Goal: Task Accomplishment & Management: Manage account settings

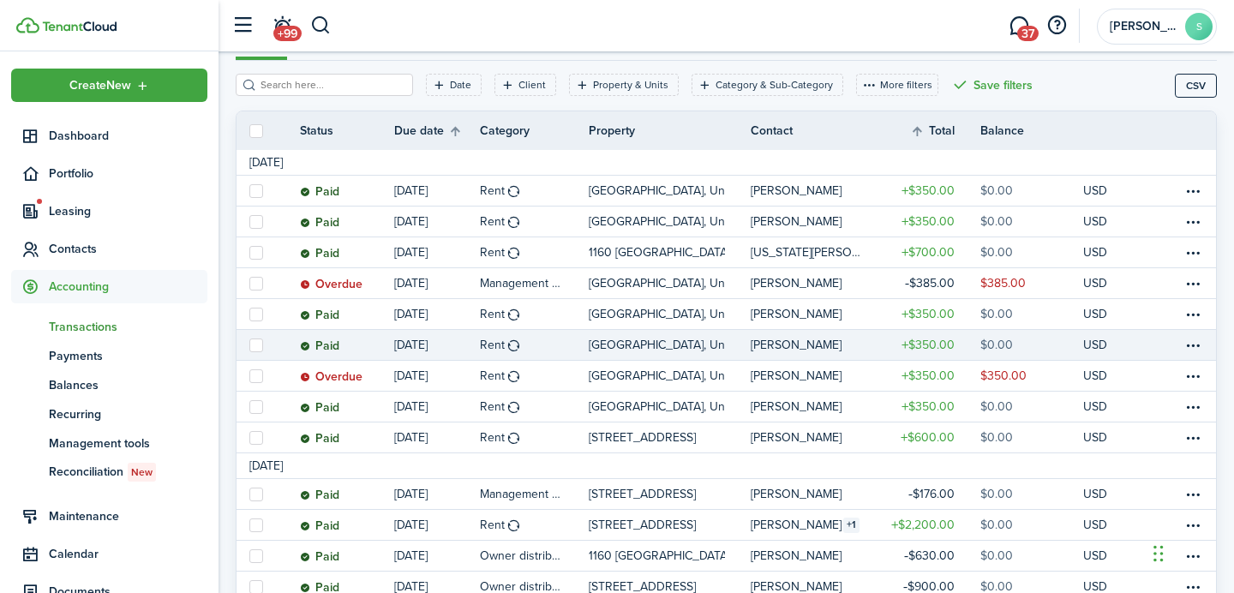
scroll to position [208, 0]
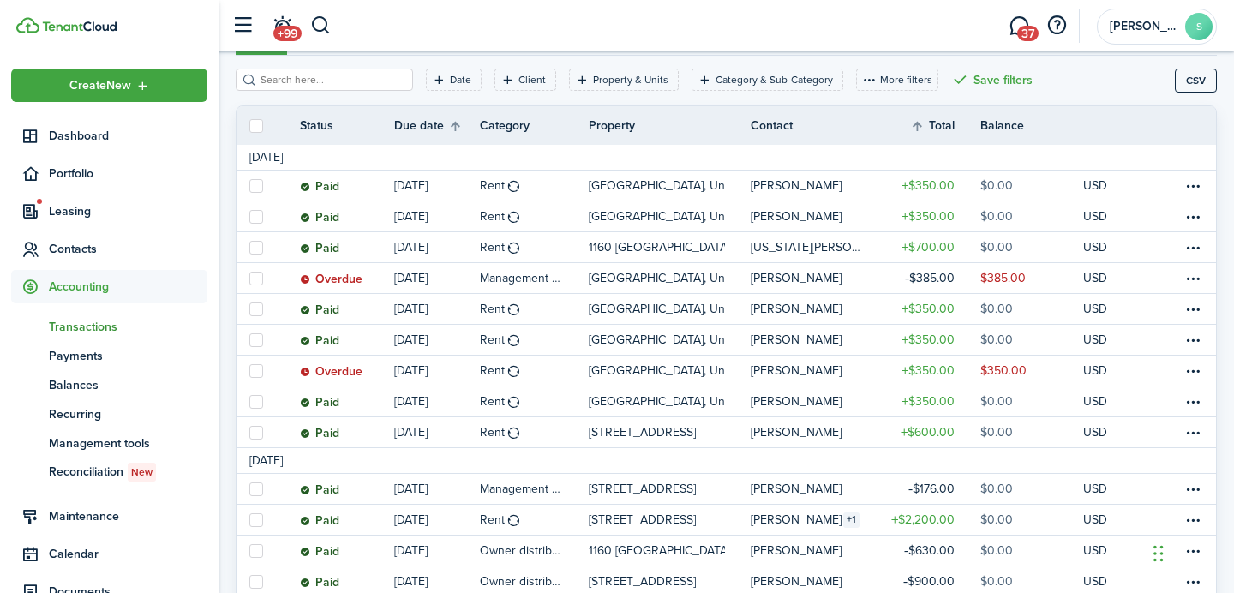
click at [104, 320] on span "Transactions" at bounding box center [128, 327] width 158 height 18
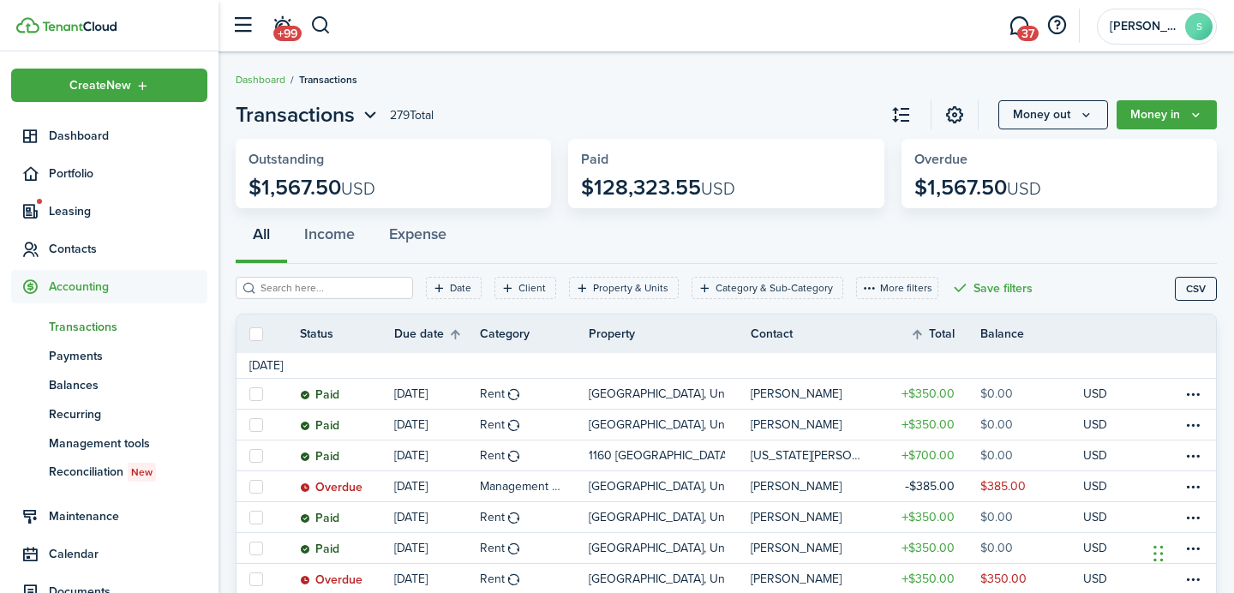
click at [85, 290] on span "Accounting" at bounding box center [128, 287] width 158 height 18
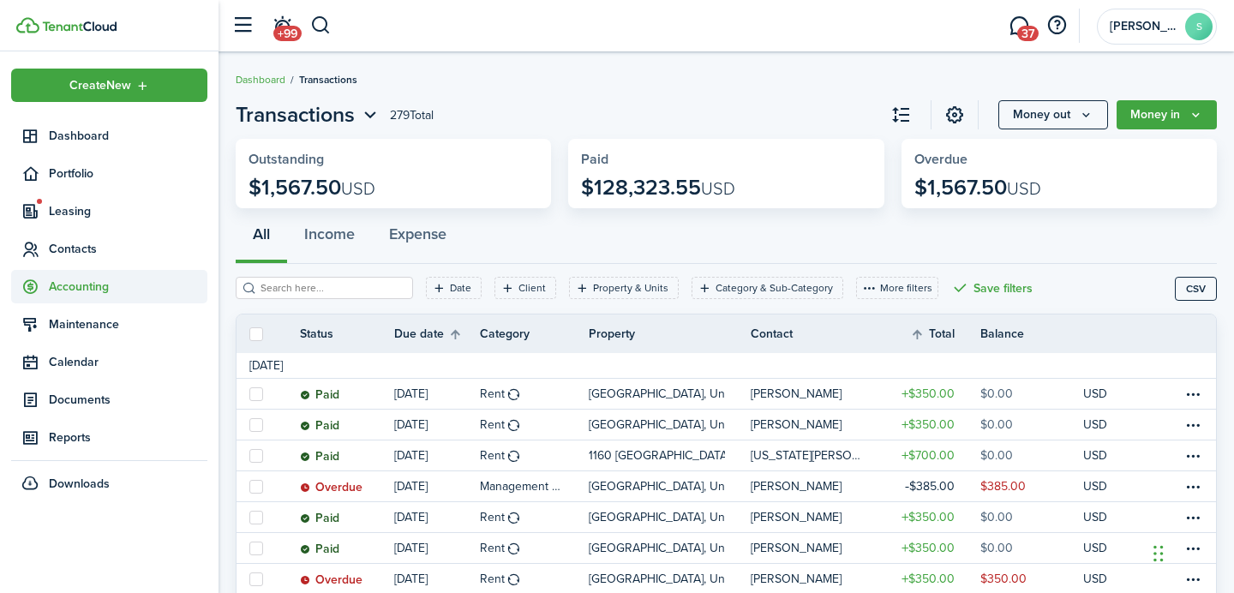
click at [85, 290] on span "Accounting" at bounding box center [128, 287] width 158 height 18
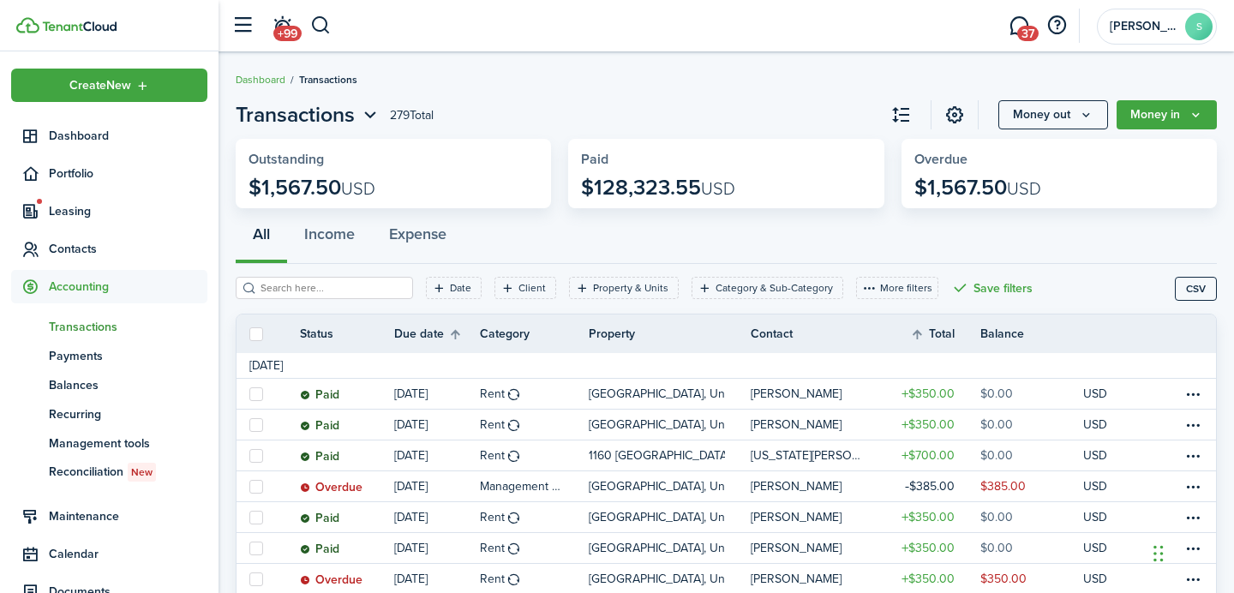
click at [71, 328] on span "Transactions" at bounding box center [128, 327] width 158 height 18
click at [79, 150] on link "Dashboard" at bounding box center [109, 135] width 196 height 33
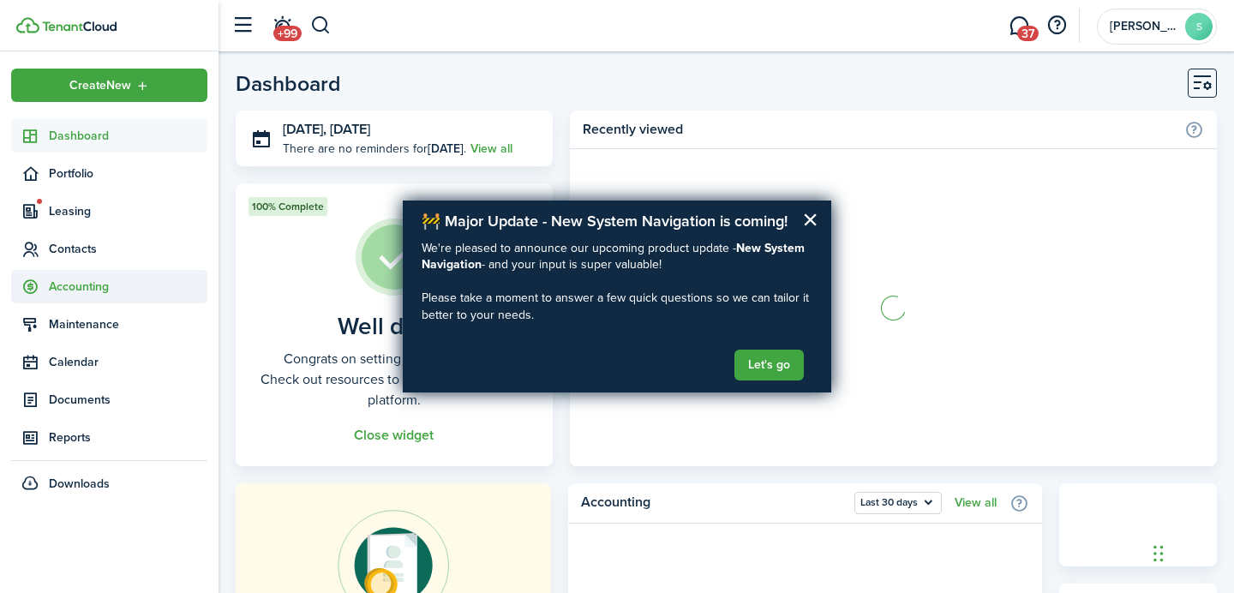
click at [63, 290] on span "Accounting" at bounding box center [128, 287] width 158 height 18
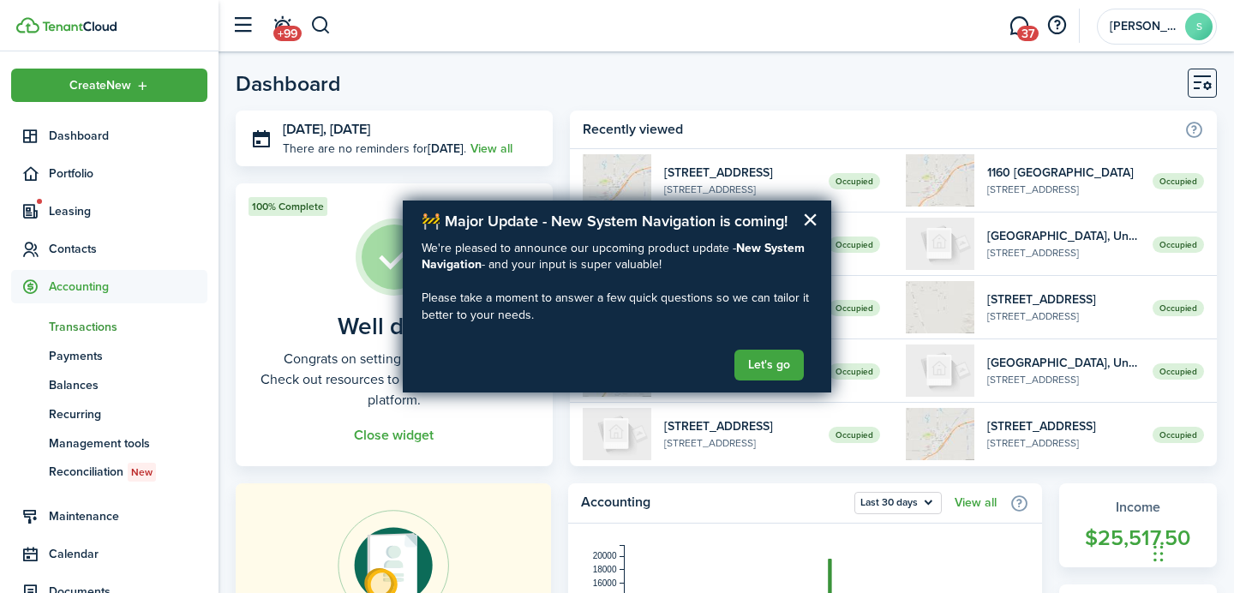
click at [70, 320] on span "Transactions" at bounding box center [128, 327] width 158 height 18
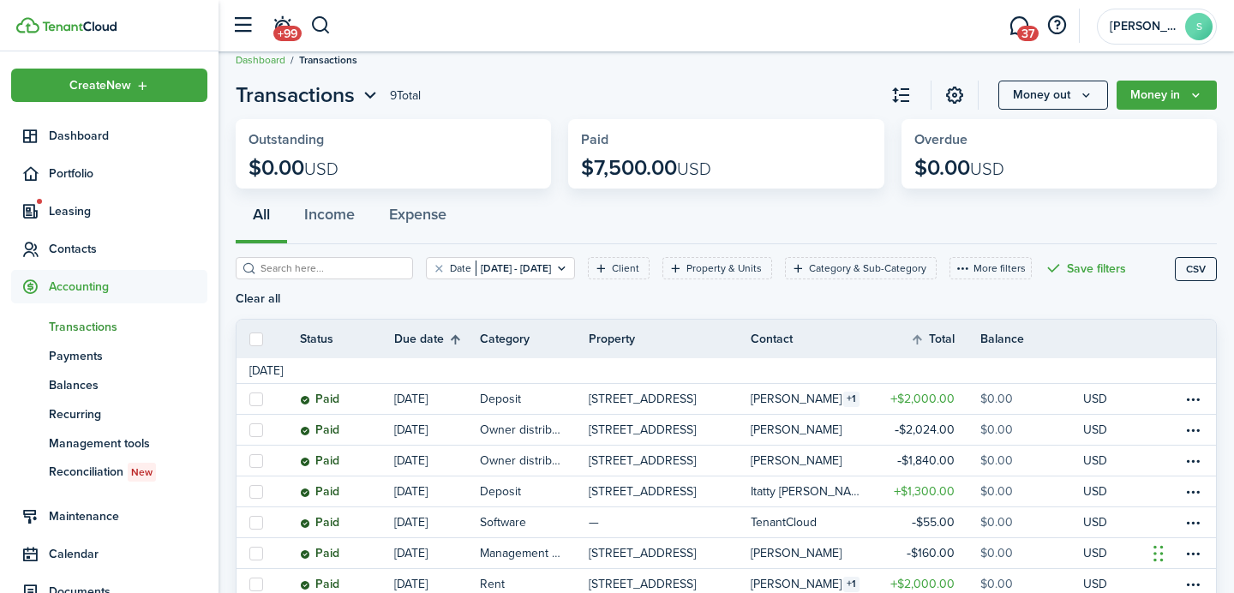
scroll to position [21, 0]
click at [432, 266] on button "Clear filter" at bounding box center [439, 267] width 15 height 14
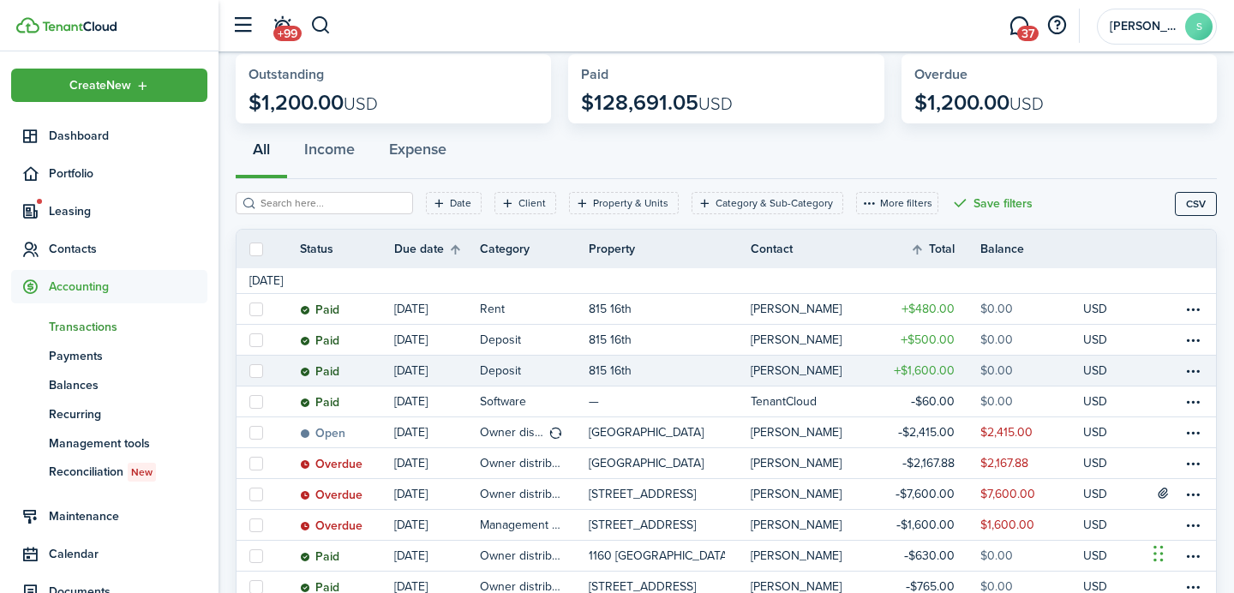
scroll to position [86, 0]
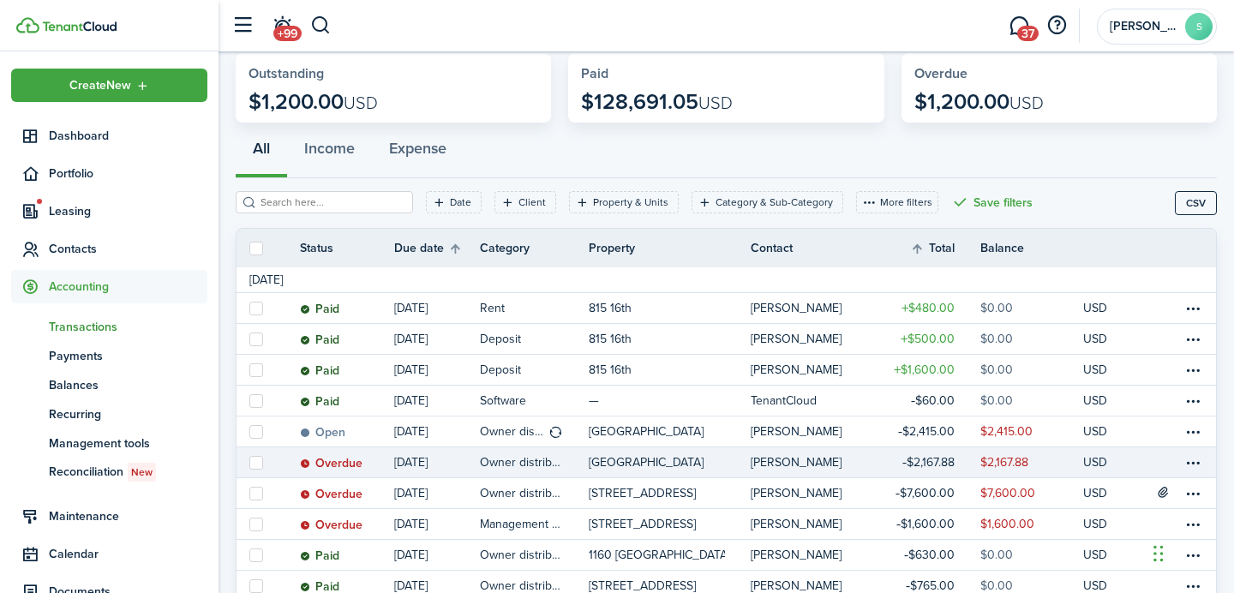
click at [572, 468] on link "Owner distribution" at bounding box center [534, 462] width 109 height 30
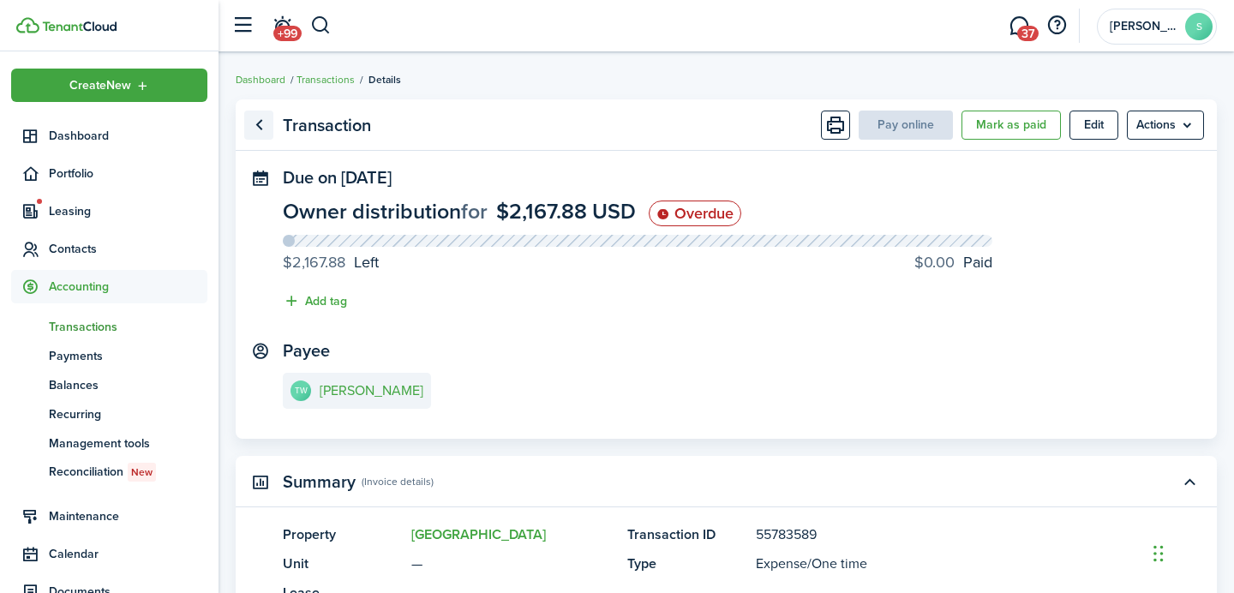
click at [260, 122] on link "Go back" at bounding box center [258, 125] width 29 height 29
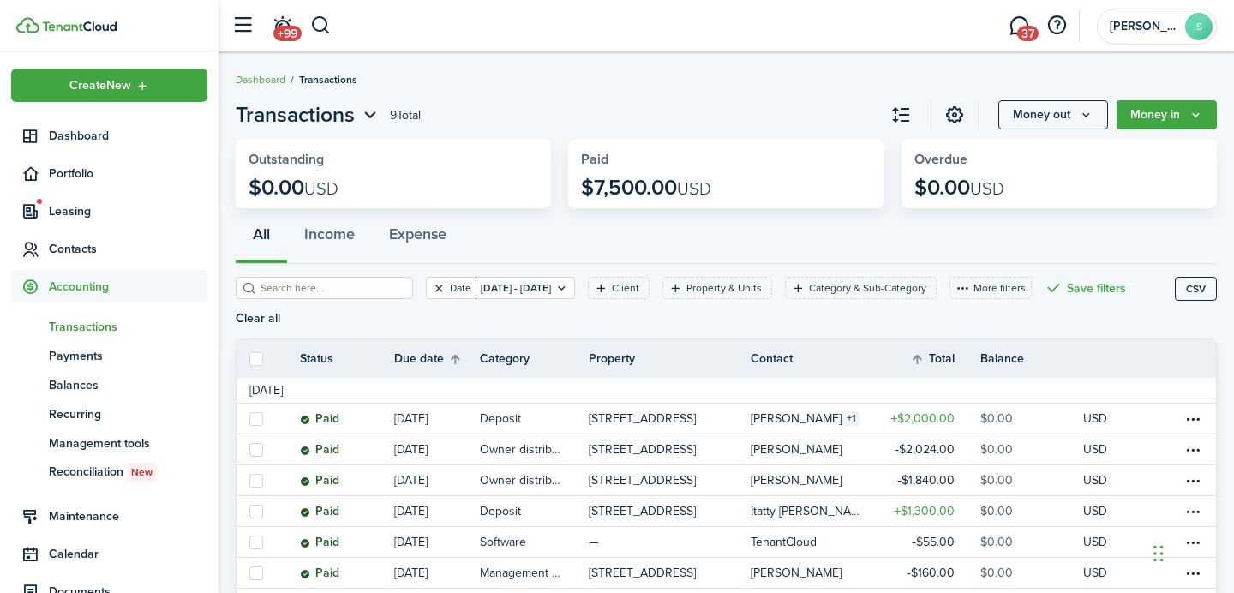
click at [432, 286] on button "Clear filter" at bounding box center [439, 288] width 15 height 14
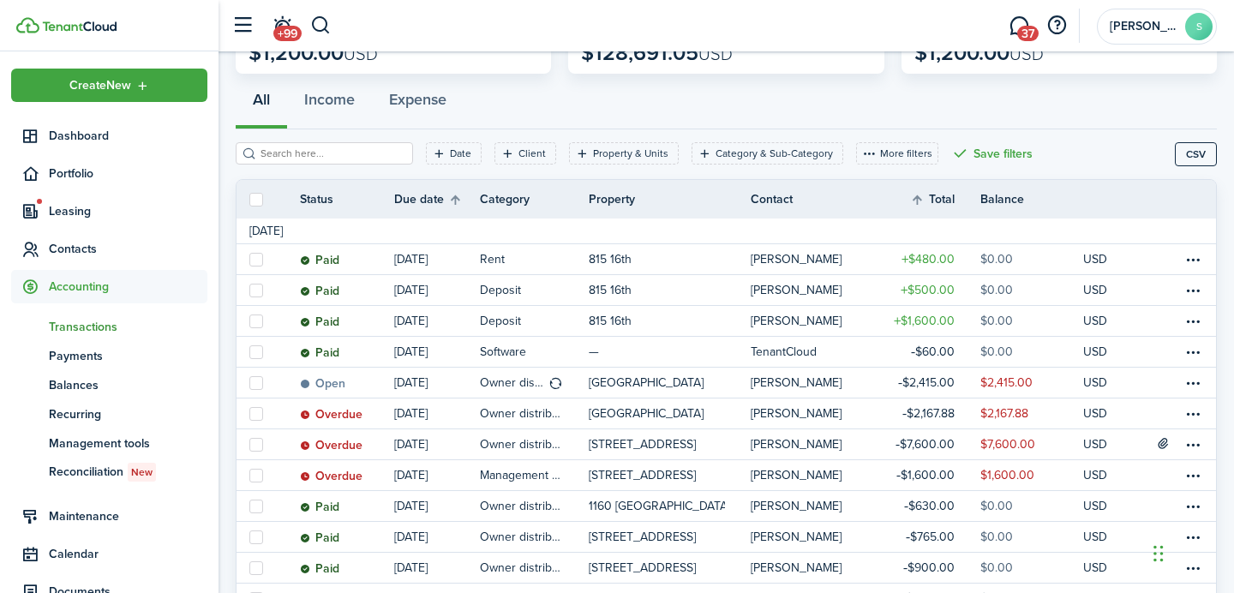
scroll to position [135, 0]
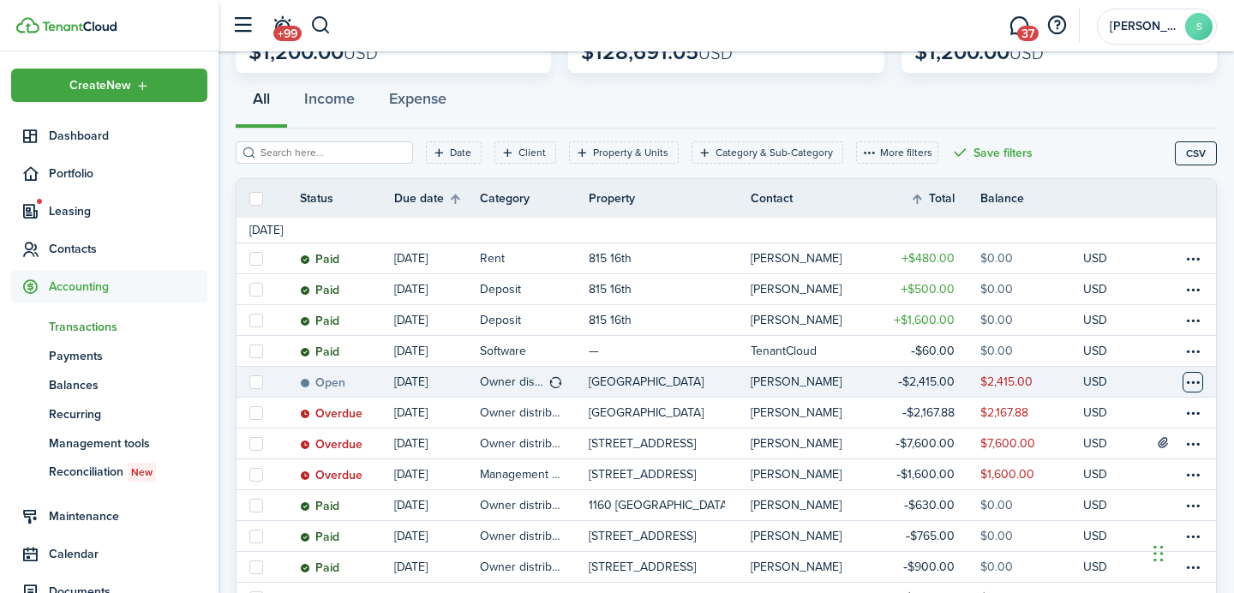
click at [1197, 383] on table-menu-btn-icon at bounding box center [1192, 382] width 21 height 21
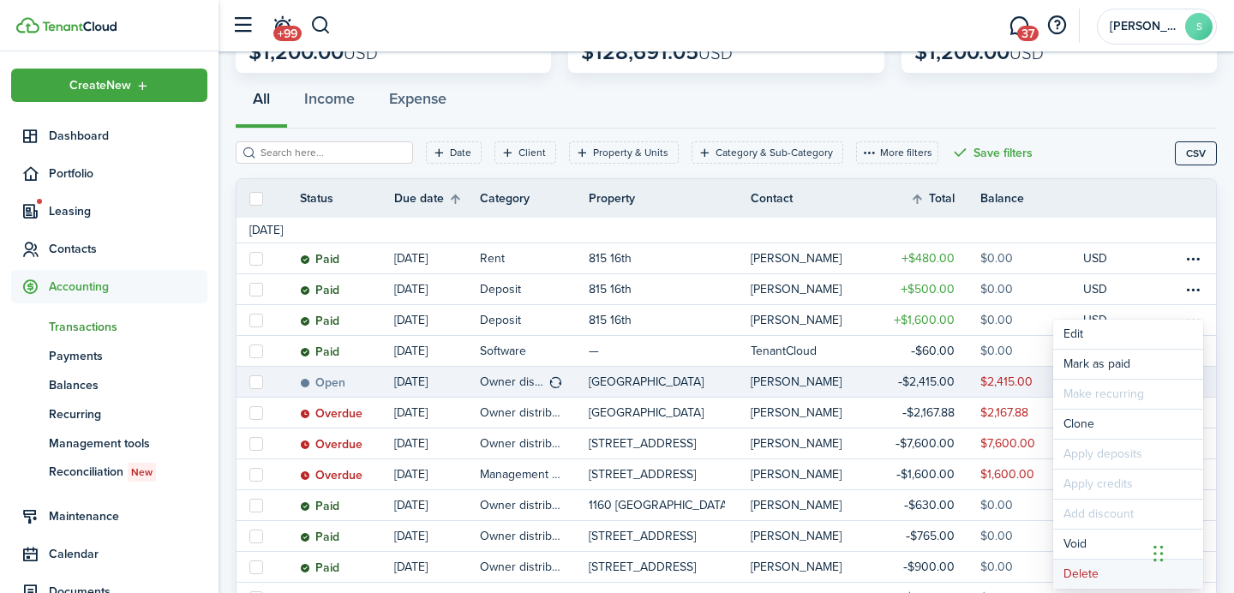
click at [1097, 581] on button "Delete" at bounding box center [1128, 573] width 150 height 29
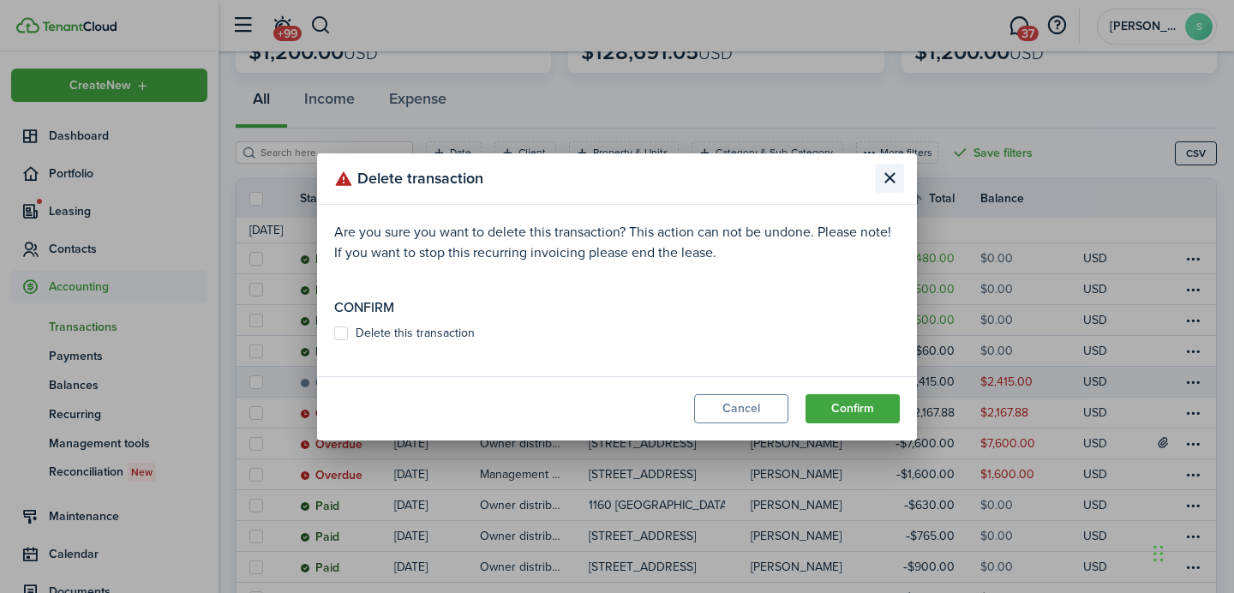
click at [889, 176] on button "Close modal" at bounding box center [889, 178] width 29 height 29
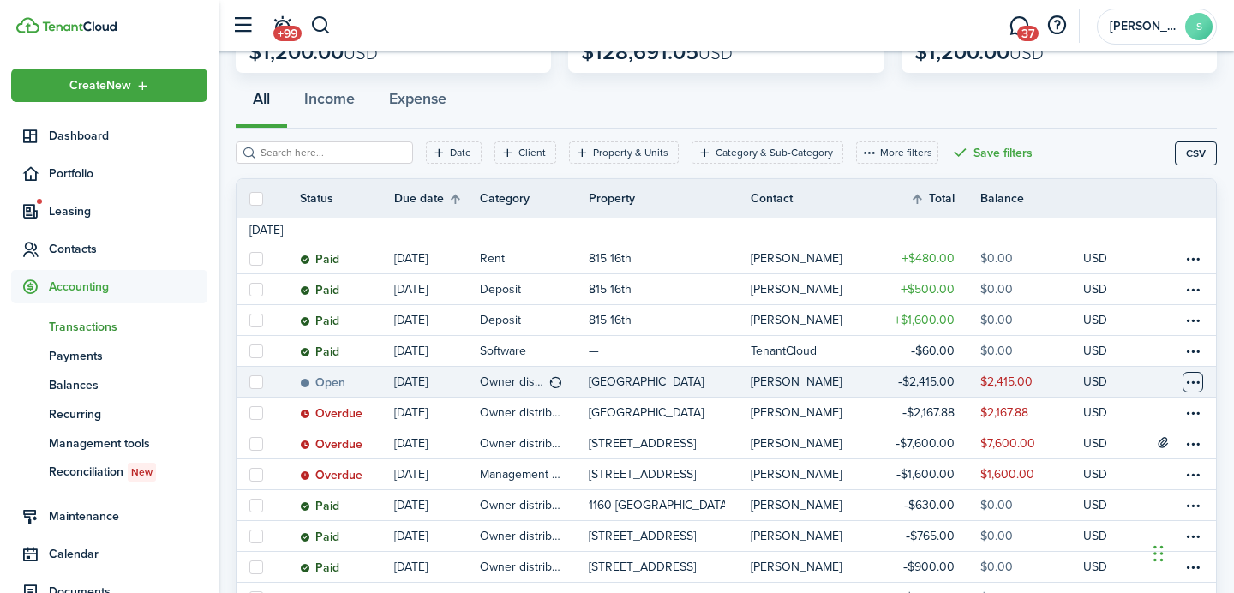
click at [1201, 381] on table-menu-btn-icon "Open menu" at bounding box center [1192, 382] width 21 height 21
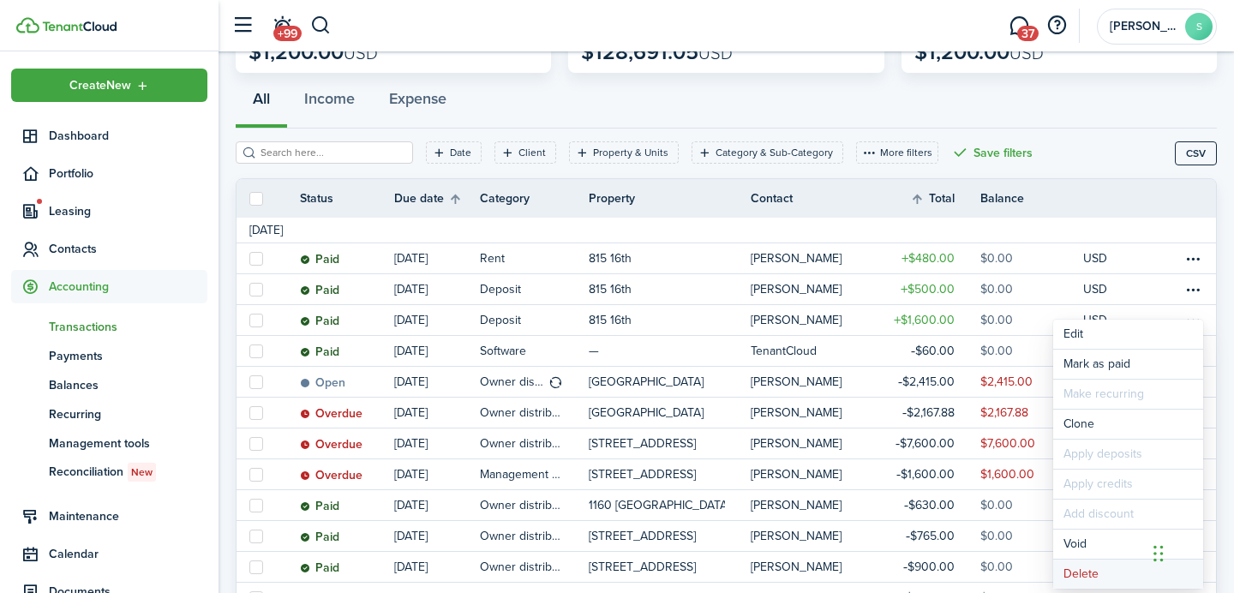
click at [1066, 577] on button "Delete" at bounding box center [1128, 573] width 150 height 29
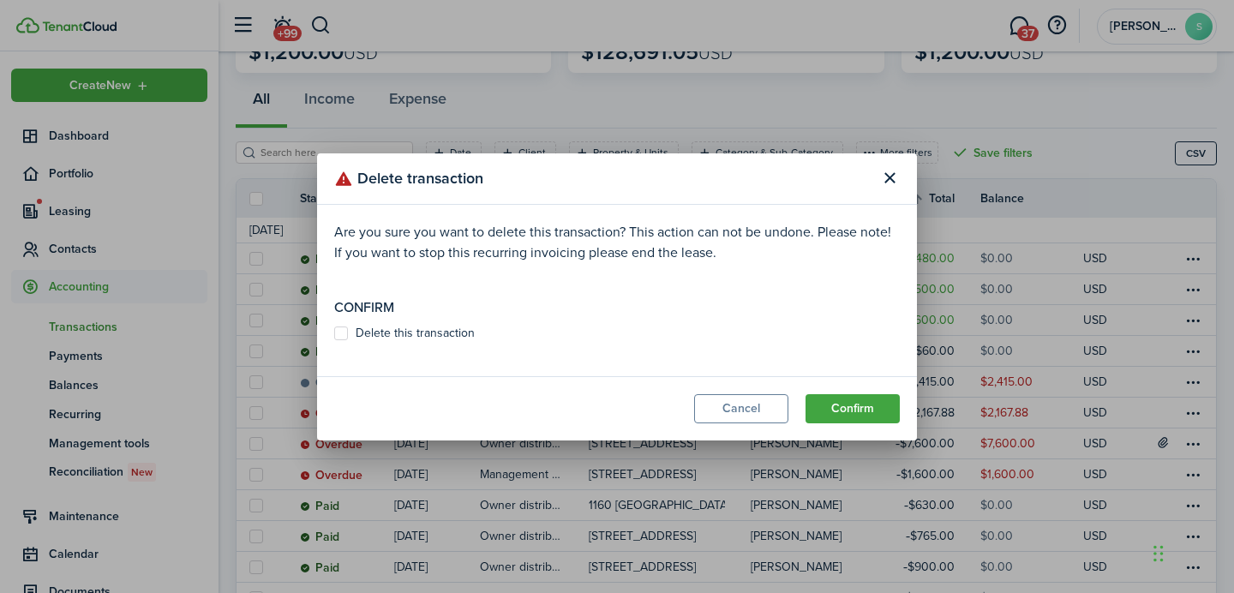
click at [370, 338] on label "Delete this transaction" at bounding box center [404, 333] width 140 height 14
click at [334, 333] on input "Delete this transaction" at bounding box center [333, 332] width 1 height 1
checkbox input "true"
click at [846, 414] on button "Confirm" at bounding box center [852, 408] width 94 height 29
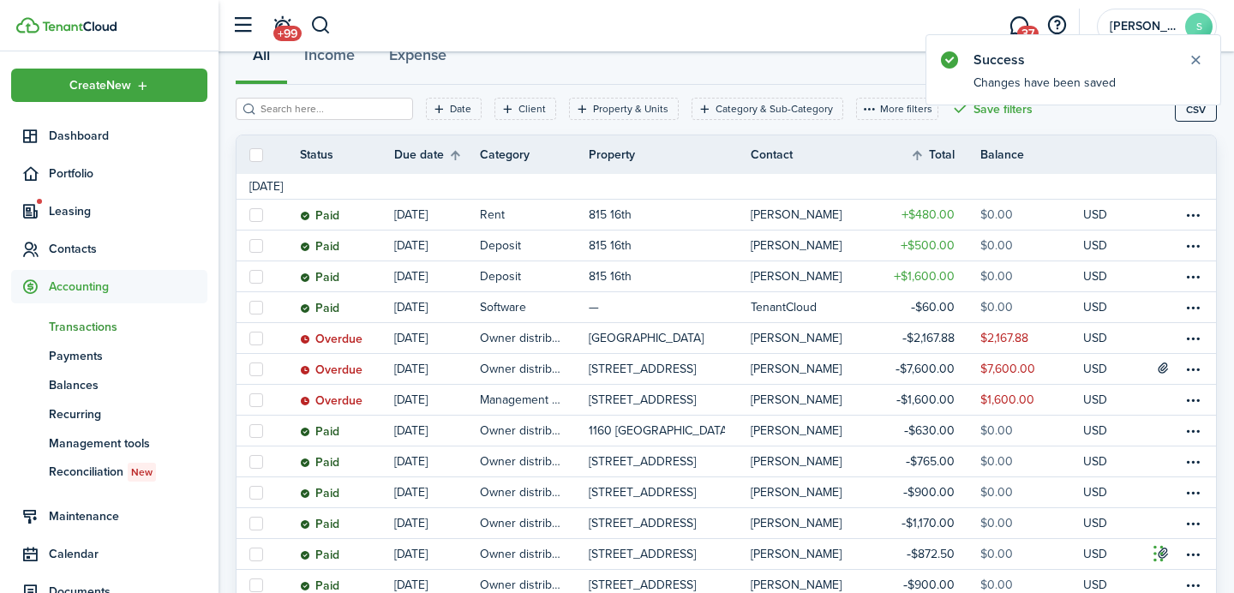
scroll to position [182, 0]
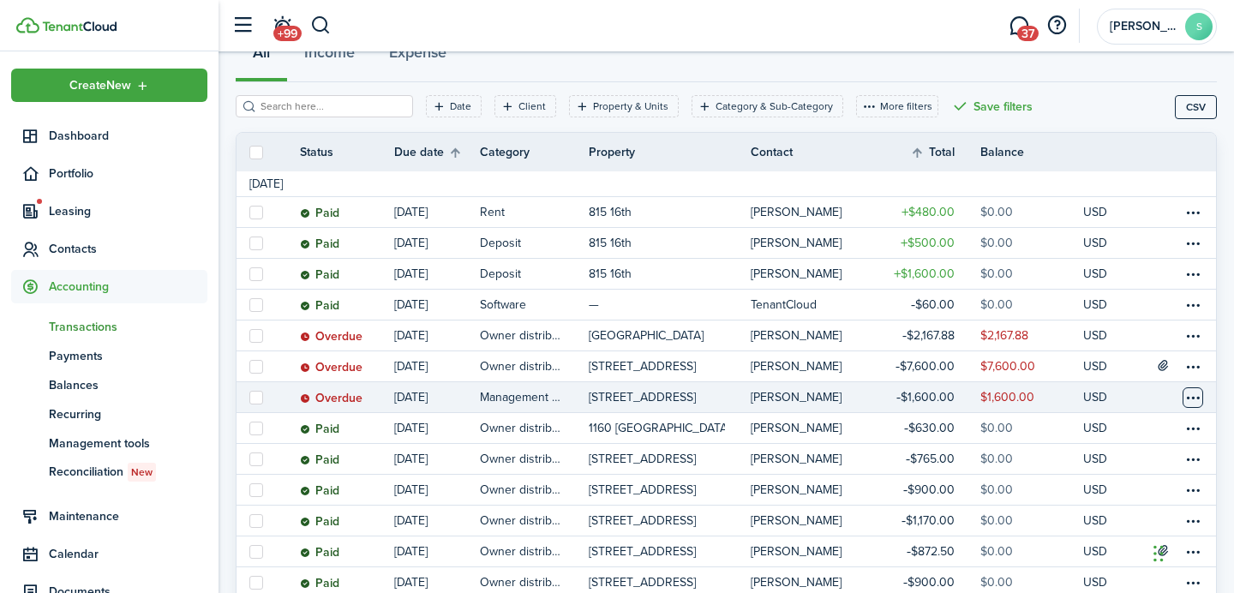
click at [1195, 399] on table-menu-btn-icon at bounding box center [1192, 397] width 21 height 21
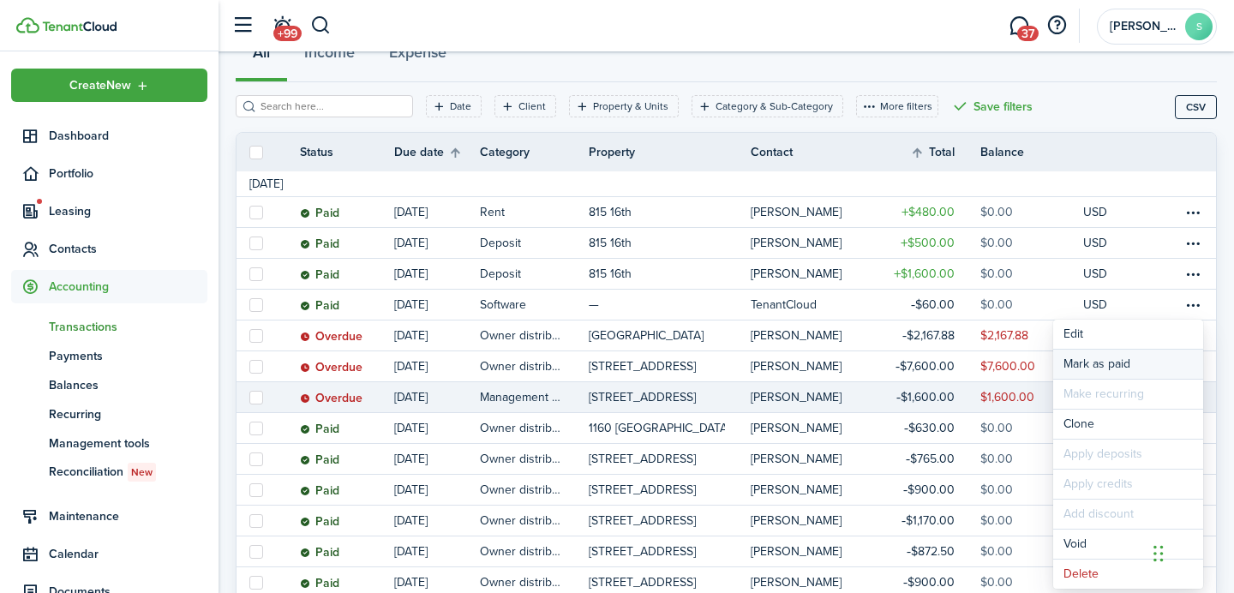
click at [1085, 363] on link "Mark as paid" at bounding box center [1128, 364] width 150 height 29
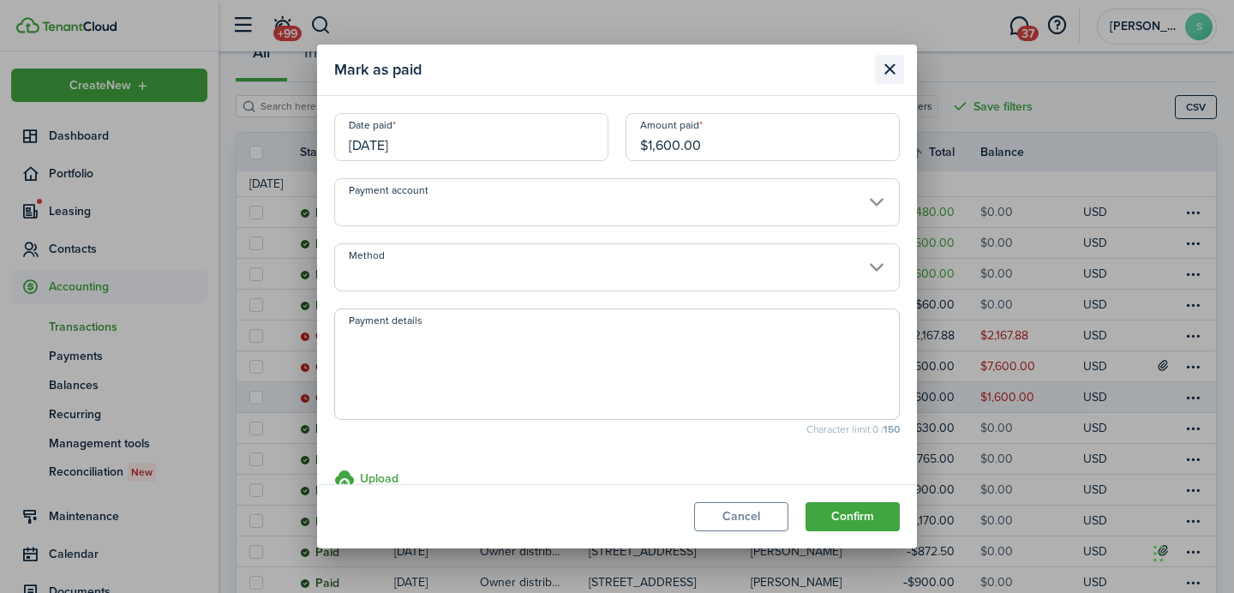
click at [885, 57] on button "Close modal" at bounding box center [889, 69] width 29 height 29
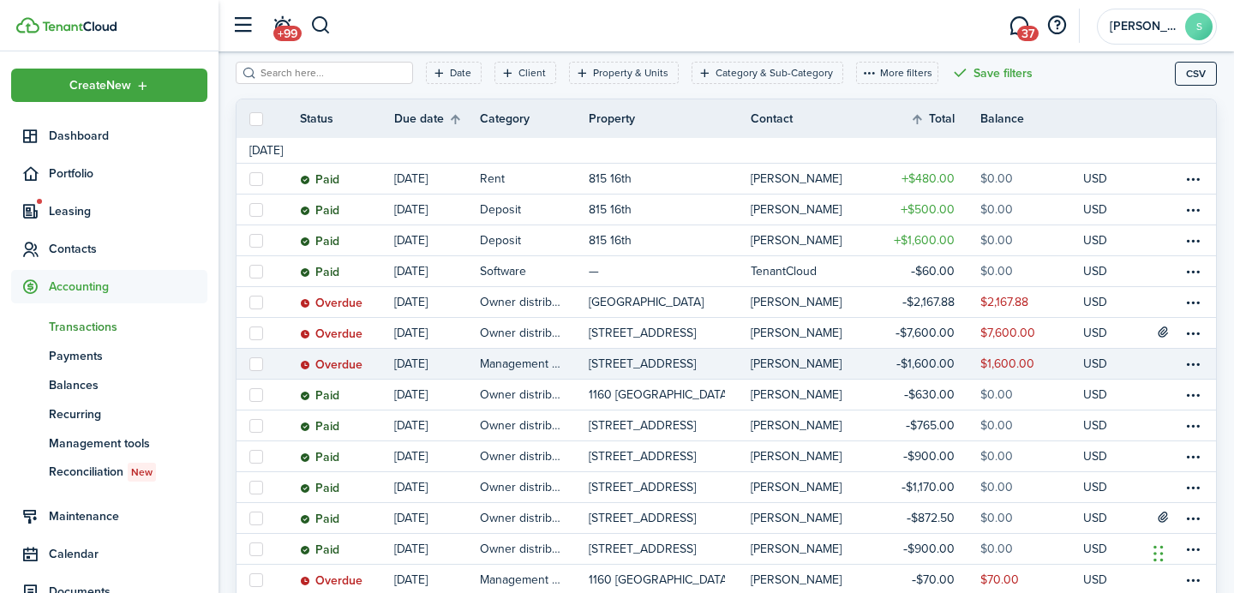
scroll to position [212, 0]
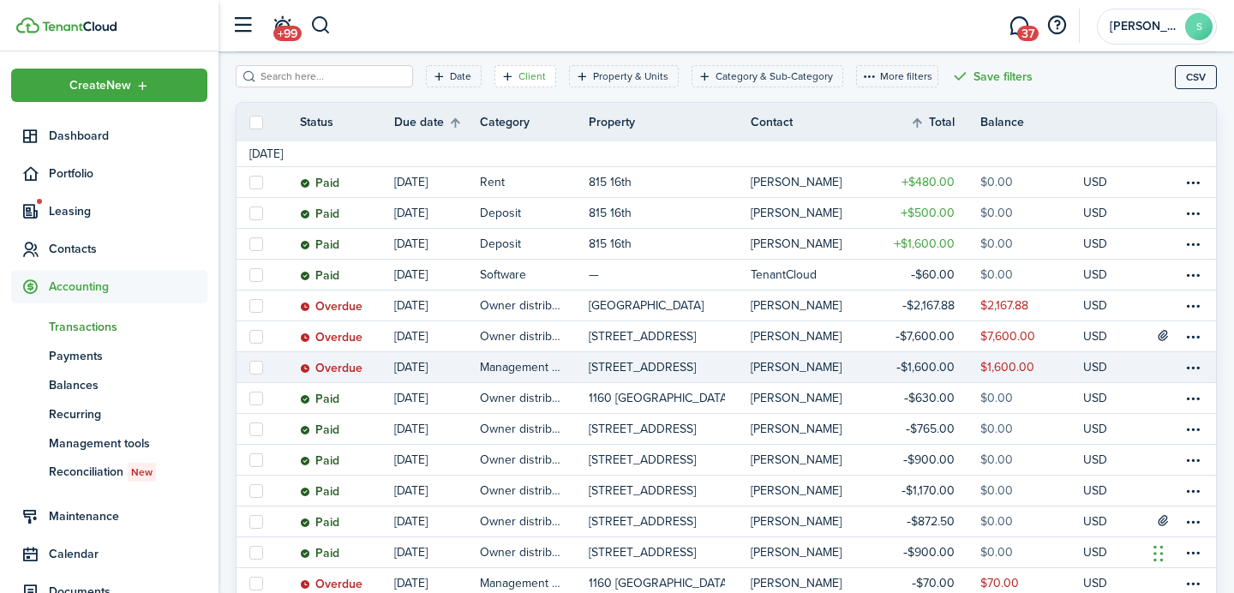
click at [518, 77] on filter-tag-label "Client" at bounding box center [531, 76] width 27 height 15
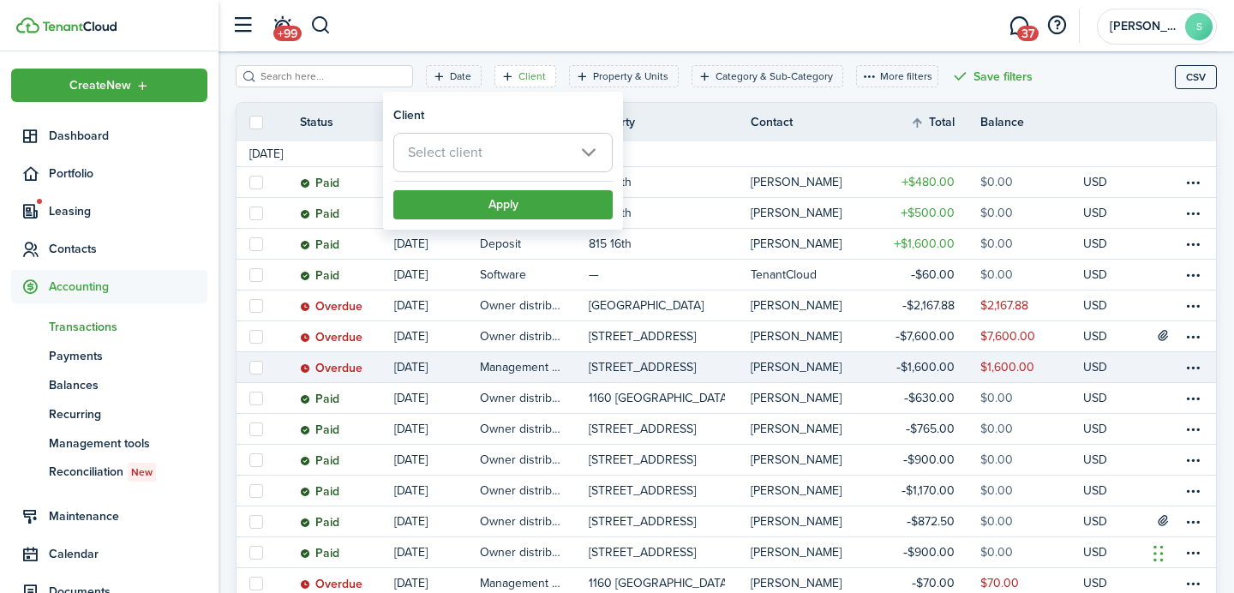
click at [458, 145] on span "Select client" at bounding box center [445, 152] width 75 height 20
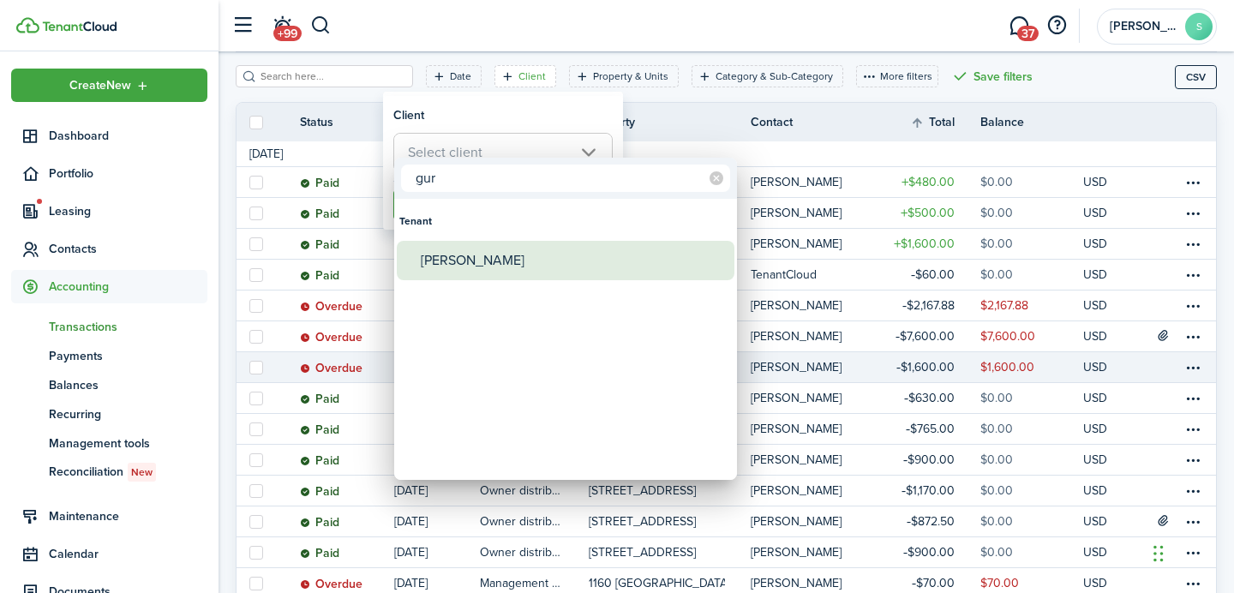
type input "gur"
click at [458, 244] on div "[PERSON_NAME]" at bounding box center [572, 260] width 303 height 39
type input "[PERSON_NAME]"
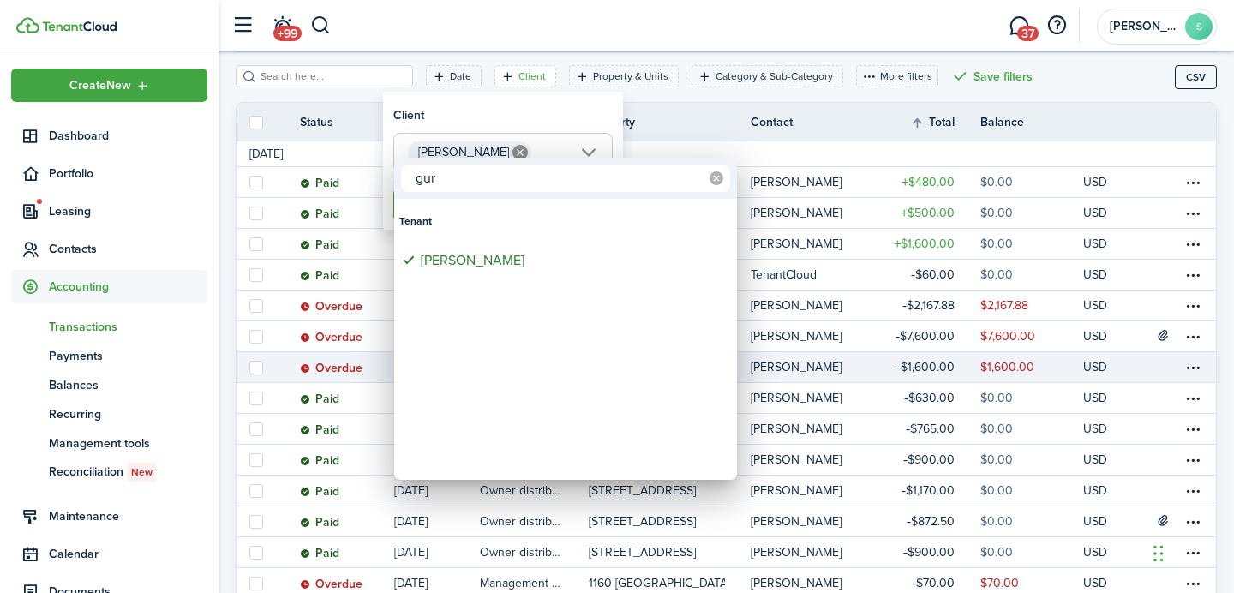
click at [714, 174] on icon at bounding box center [716, 178] width 14 height 14
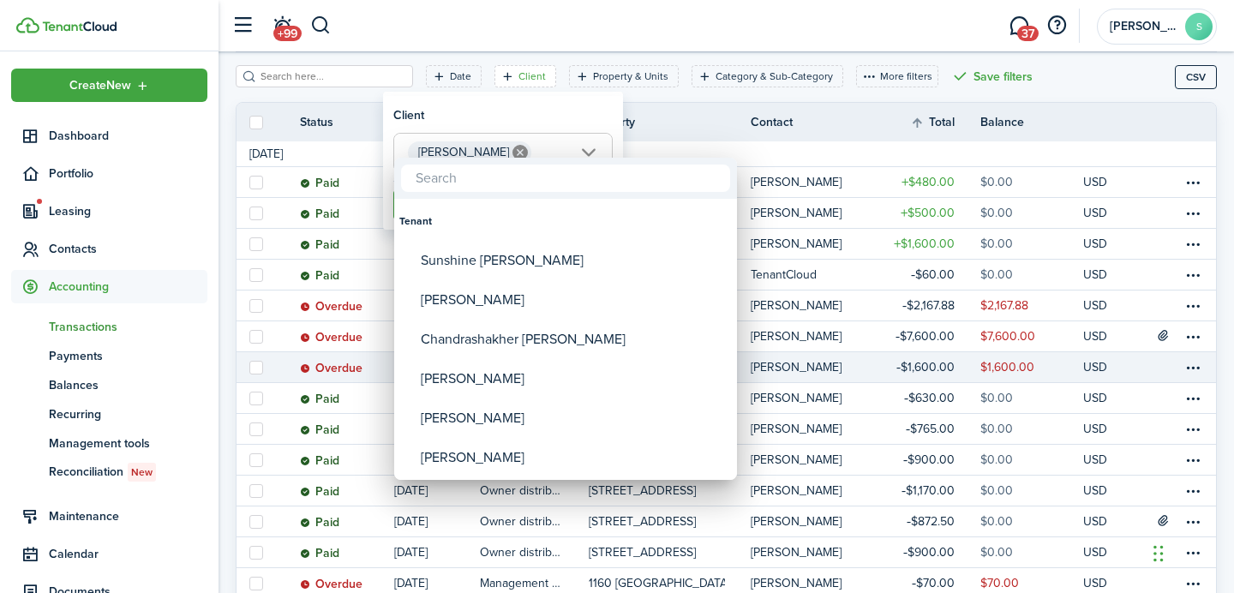
click at [576, 119] on div at bounding box center [617, 296] width 1508 height 867
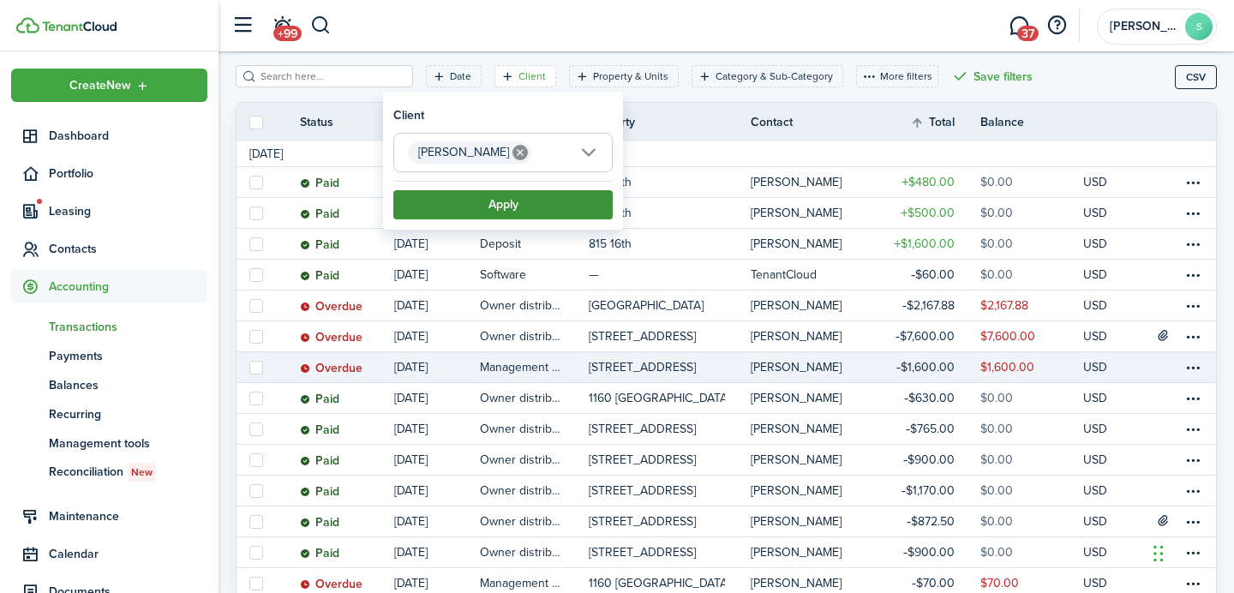
click at [527, 196] on button "Apply" at bounding box center [502, 204] width 219 height 29
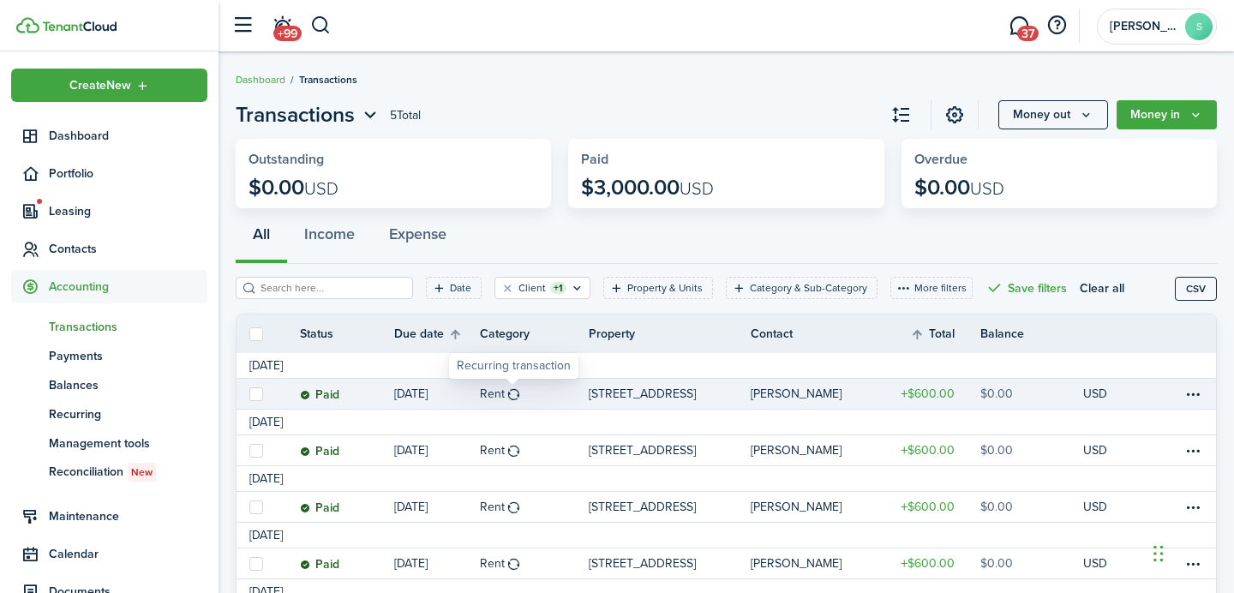
click at [510, 393] on table-icon at bounding box center [513, 394] width 15 height 14
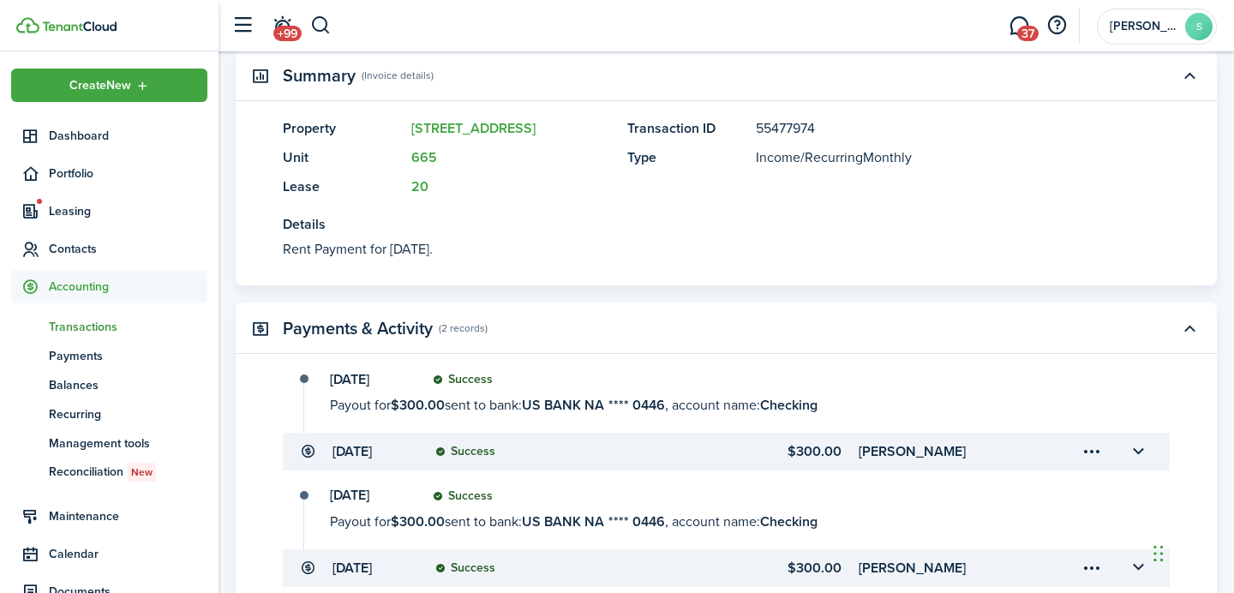
scroll to position [463, 0]
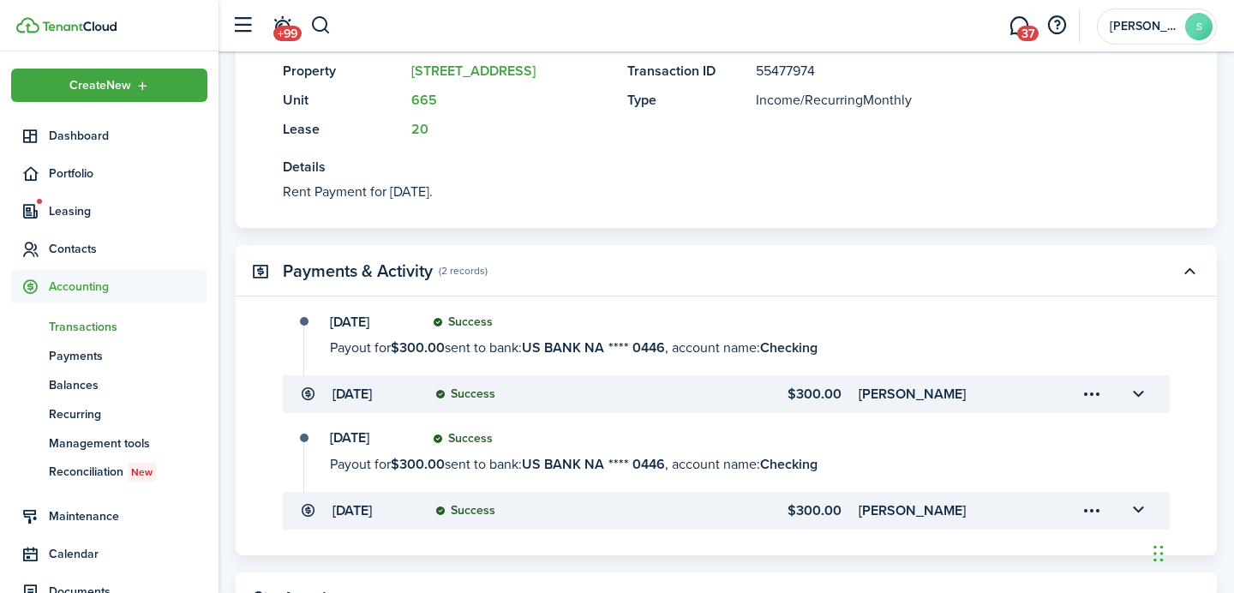
click at [81, 328] on span "Transactions" at bounding box center [128, 327] width 158 height 18
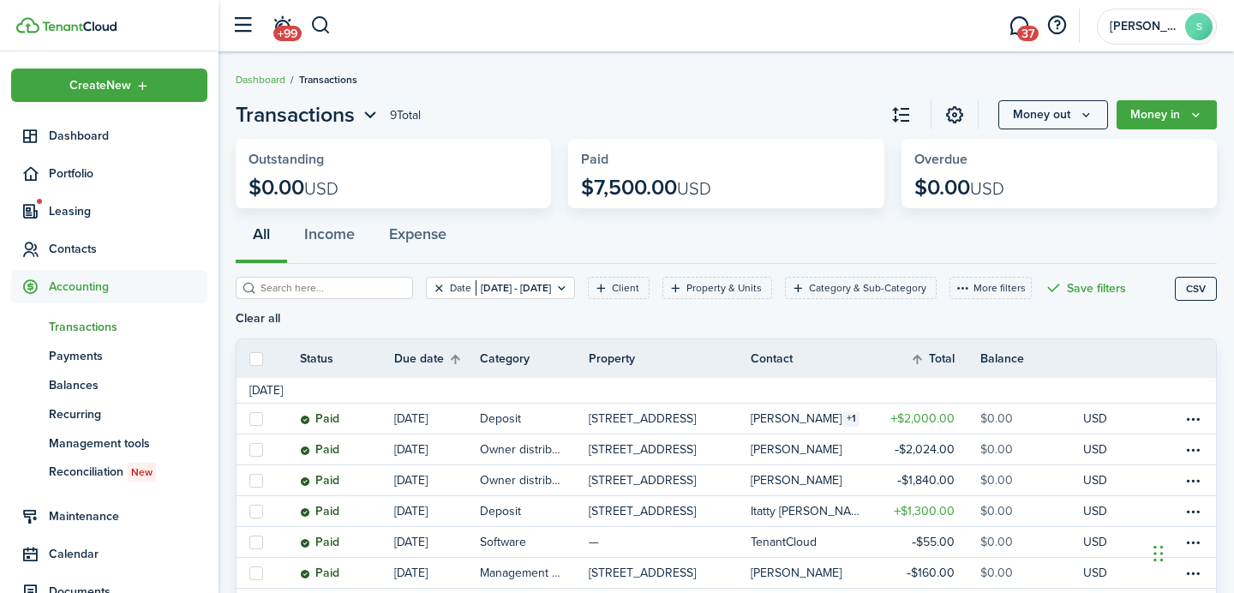
click at [432, 290] on button "Clear filter" at bounding box center [439, 288] width 15 height 14
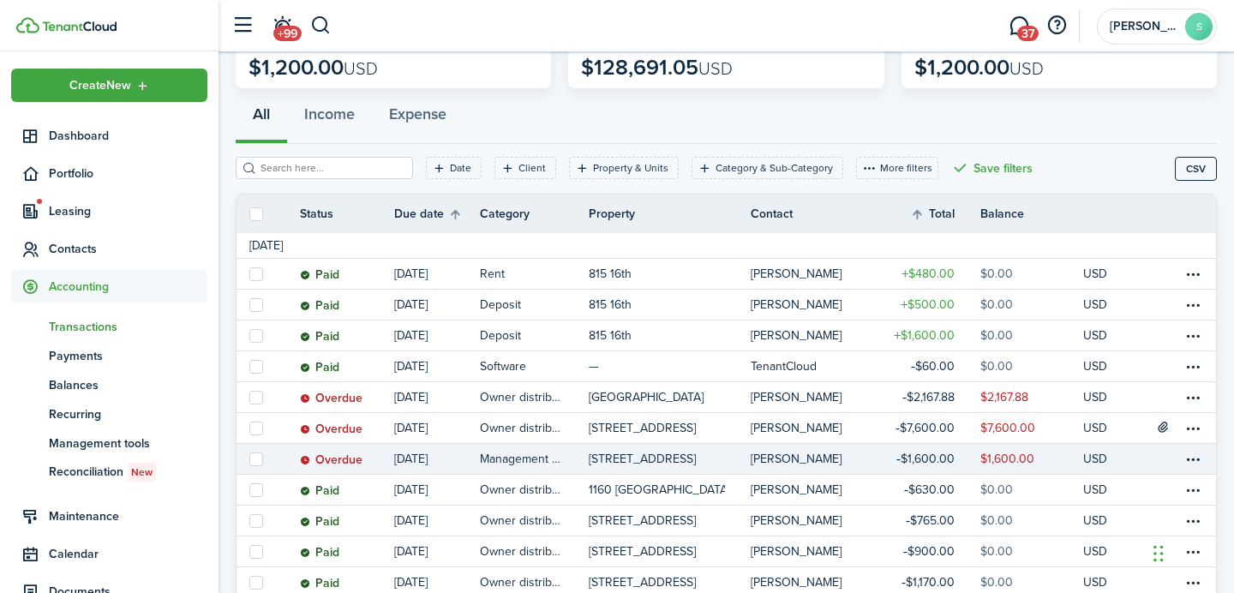
scroll to position [122, 0]
click at [1186, 457] on table-menu-btn-icon at bounding box center [1192, 457] width 21 height 21
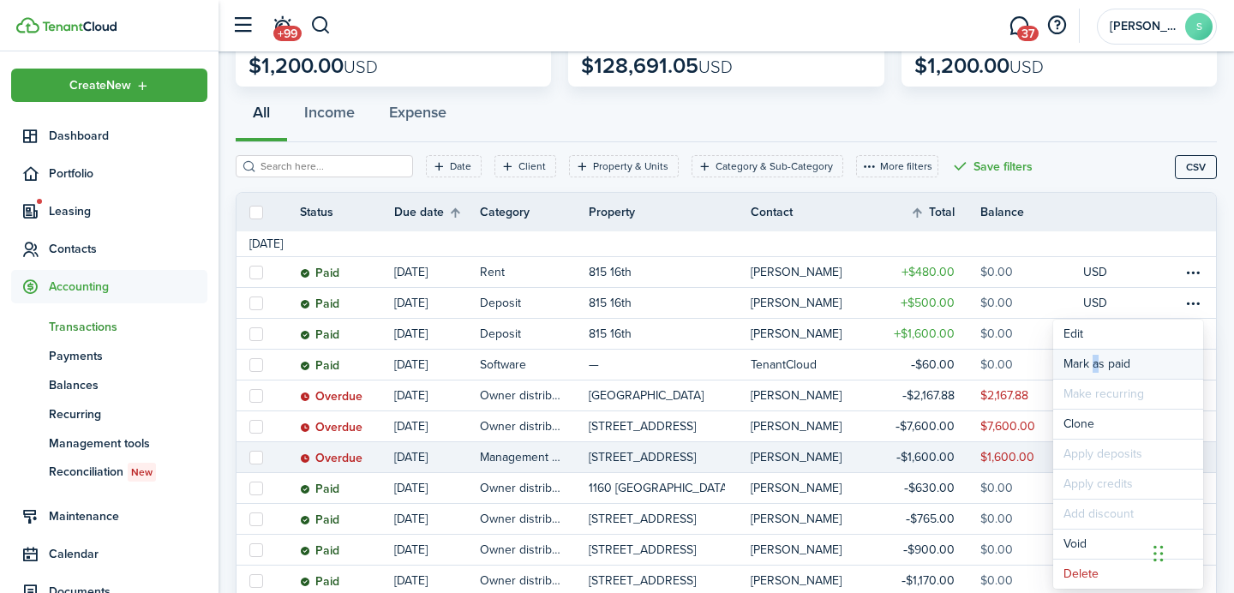
click at [1091, 365] on link "Mark as paid" at bounding box center [1128, 364] width 150 height 29
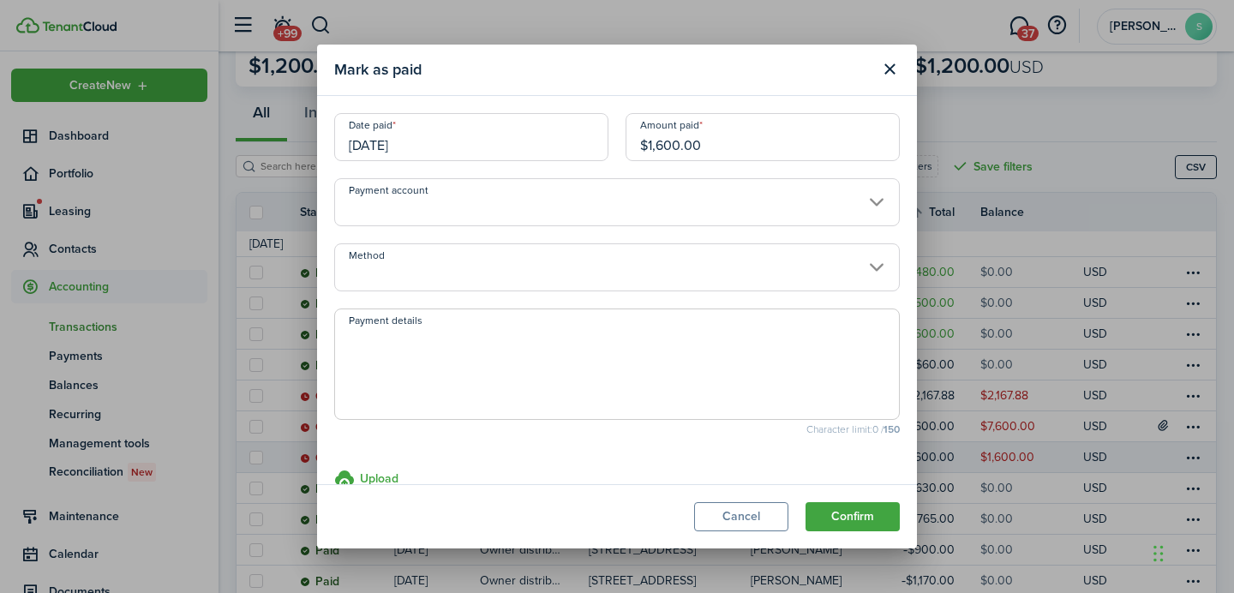
click at [527, 200] on input "Payment account" at bounding box center [616, 202] width 565 height 48
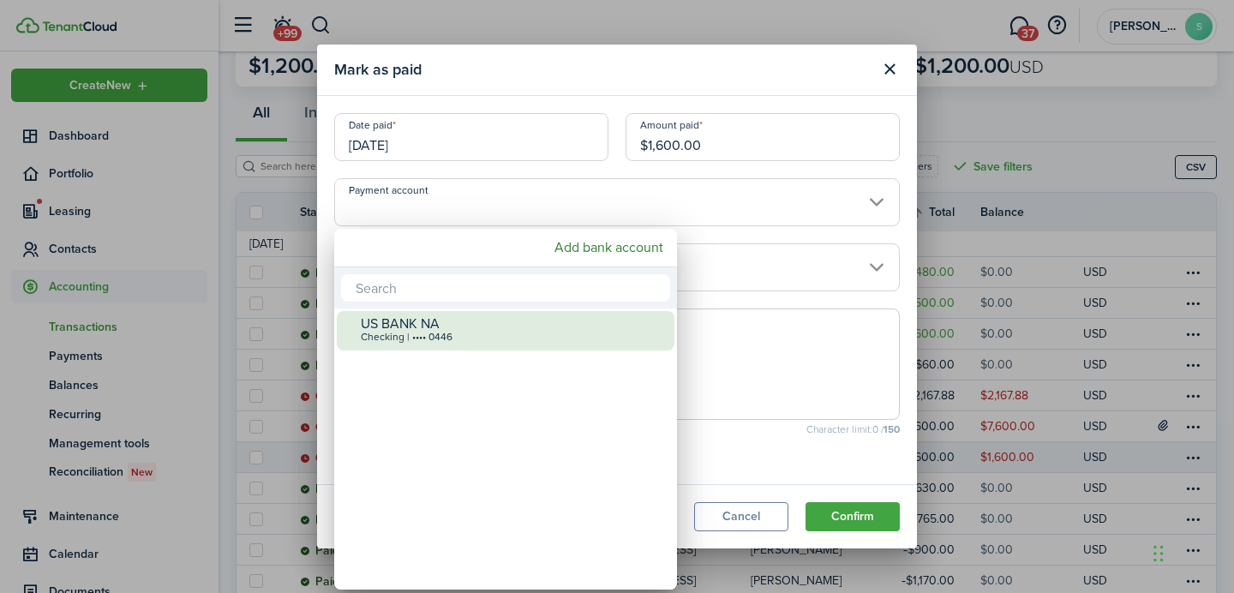
click at [444, 332] on div "Checking | •••• 0446" at bounding box center [512, 338] width 303 height 12
type input "•••• •••• •••• 0446"
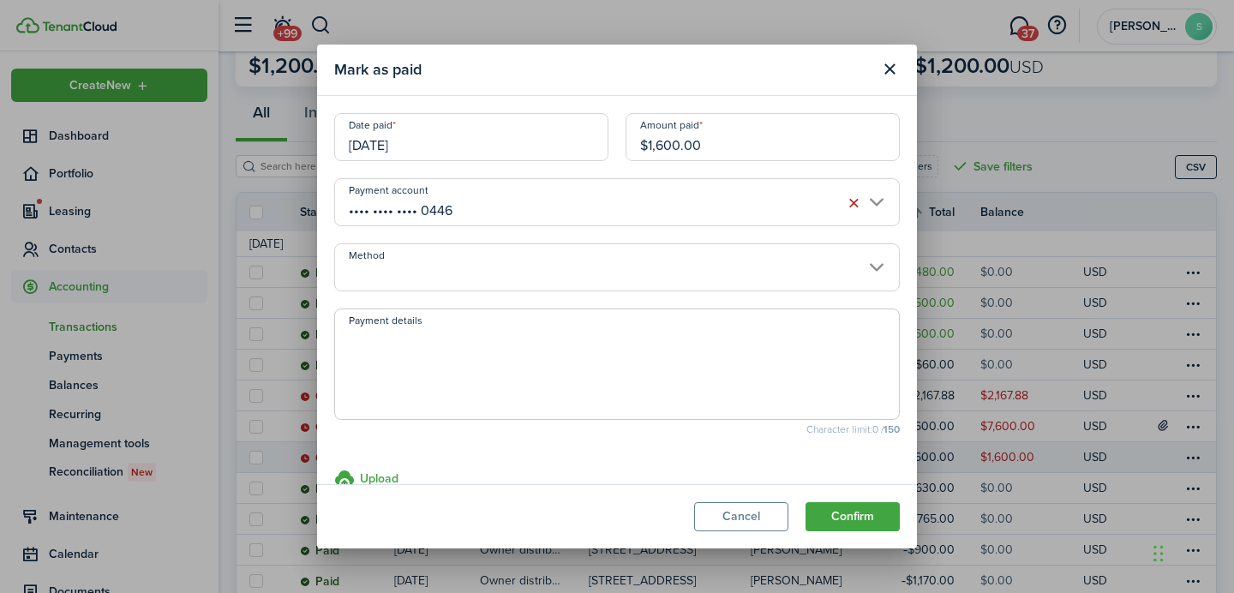
click at [467, 280] on input "Method" at bounding box center [616, 267] width 565 height 48
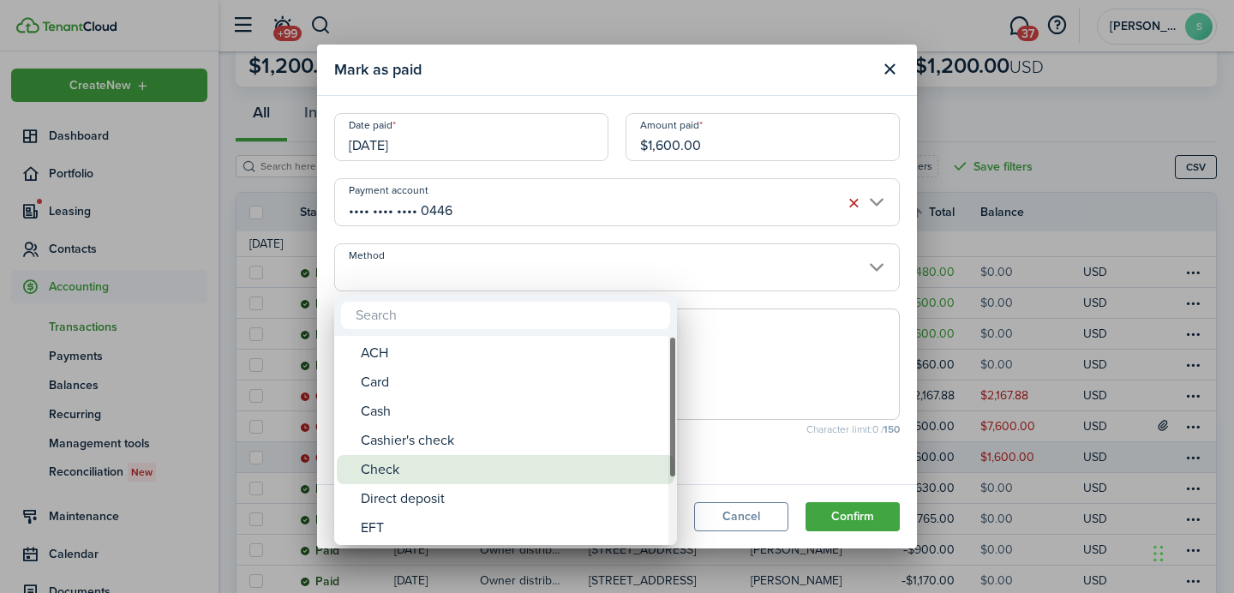
click at [394, 472] on div "Check" at bounding box center [512, 469] width 303 height 29
type input "Check"
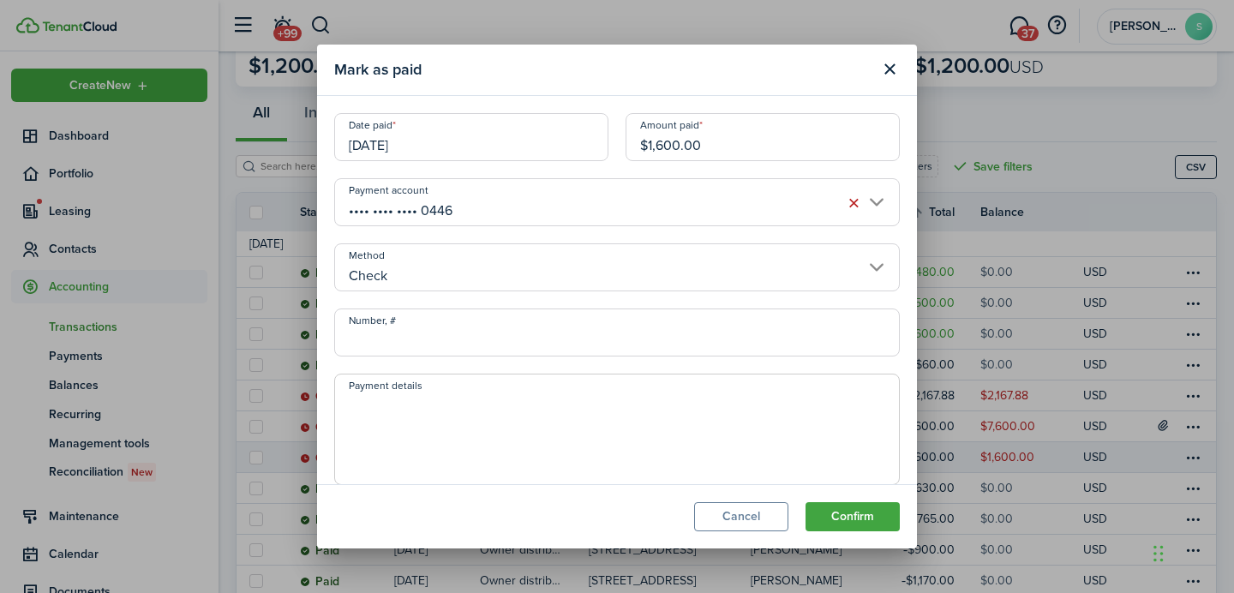
click at [433, 338] on input "Number, #" at bounding box center [616, 332] width 565 height 48
type input "1037"
click at [416, 437] on textarea "Payment details" at bounding box center [617, 434] width 564 height 82
type textarea "September PM Fee"
click at [854, 517] on button "Confirm" at bounding box center [852, 516] width 94 height 29
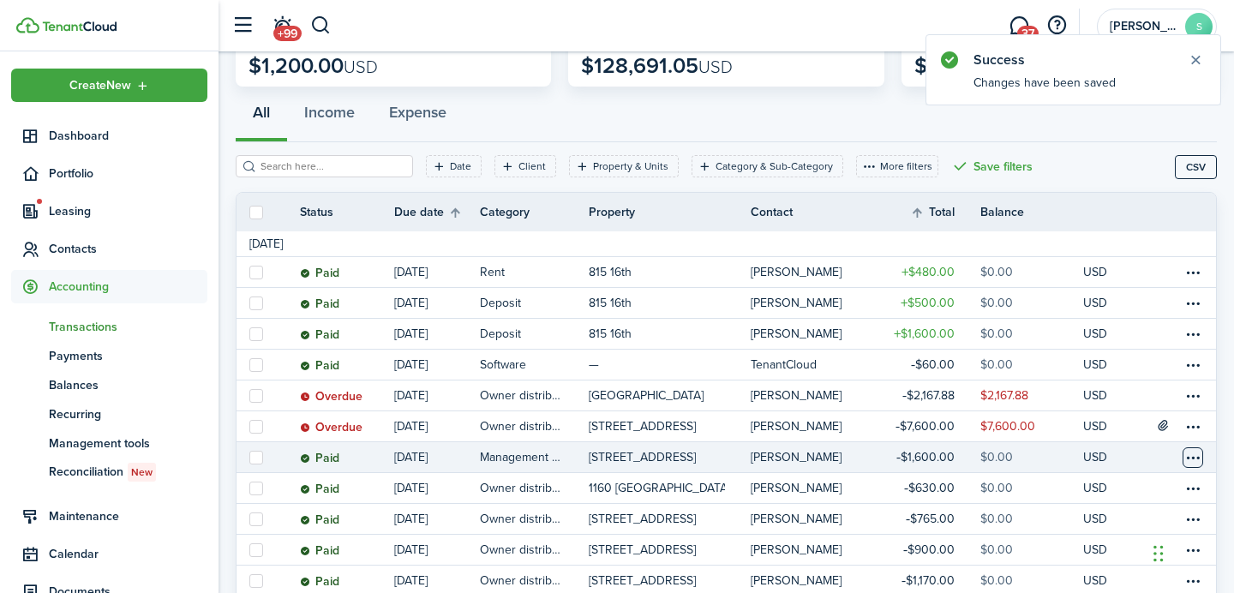
click at [1193, 458] on table-menu-btn-icon at bounding box center [1192, 457] width 21 height 21
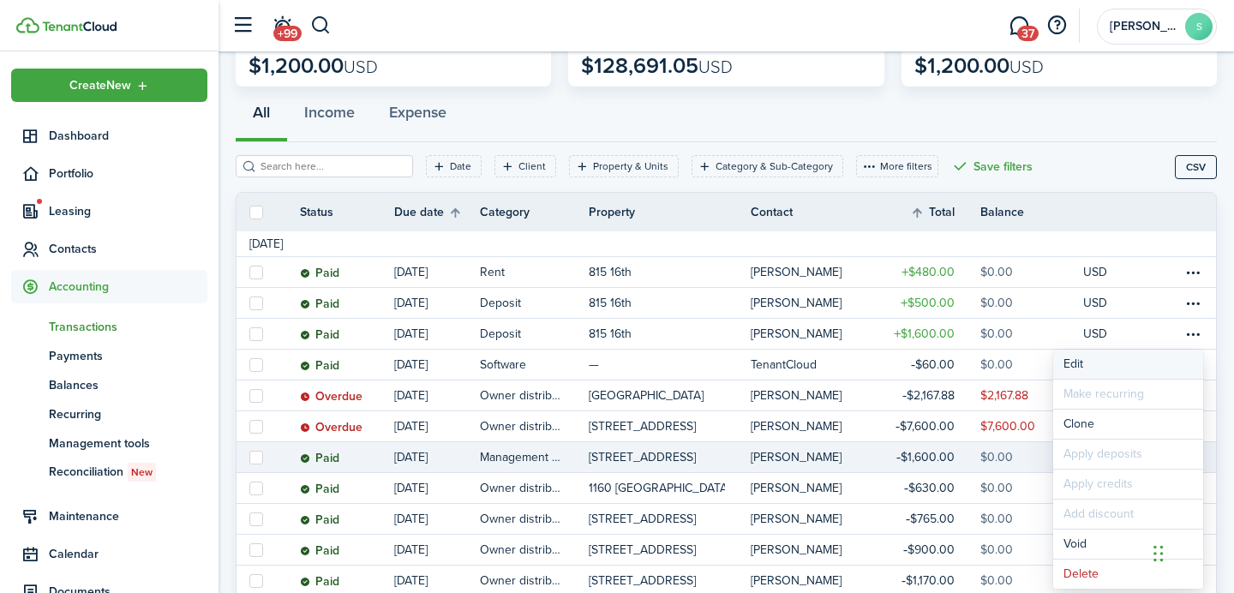
click at [1085, 365] on button "Edit" at bounding box center [1128, 364] width 150 height 29
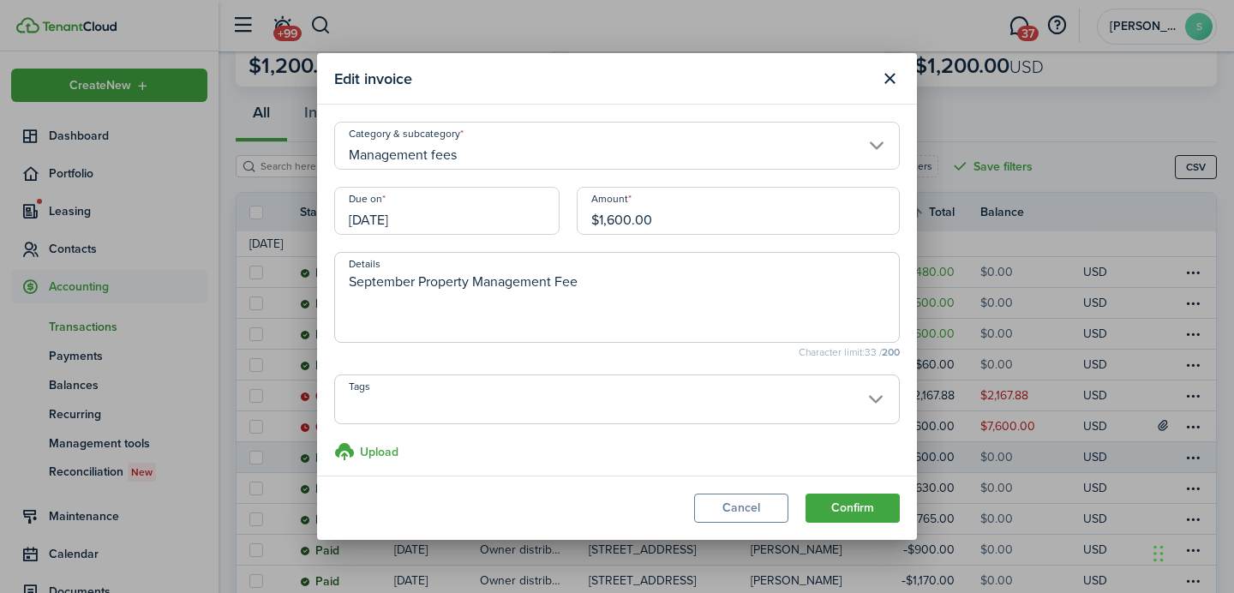
drag, startPoint x: 619, startPoint y: 290, endPoint x: 605, endPoint y: 256, distance: 36.4
click at [605, 256] on span "September Property Management Fee" at bounding box center [616, 297] width 565 height 91
click at [748, 267] on span "September Property Management Fee" at bounding box center [616, 295] width 565 height 91
click at [887, 75] on button "Close modal" at bounding box center [889, 78] width 29 height 29
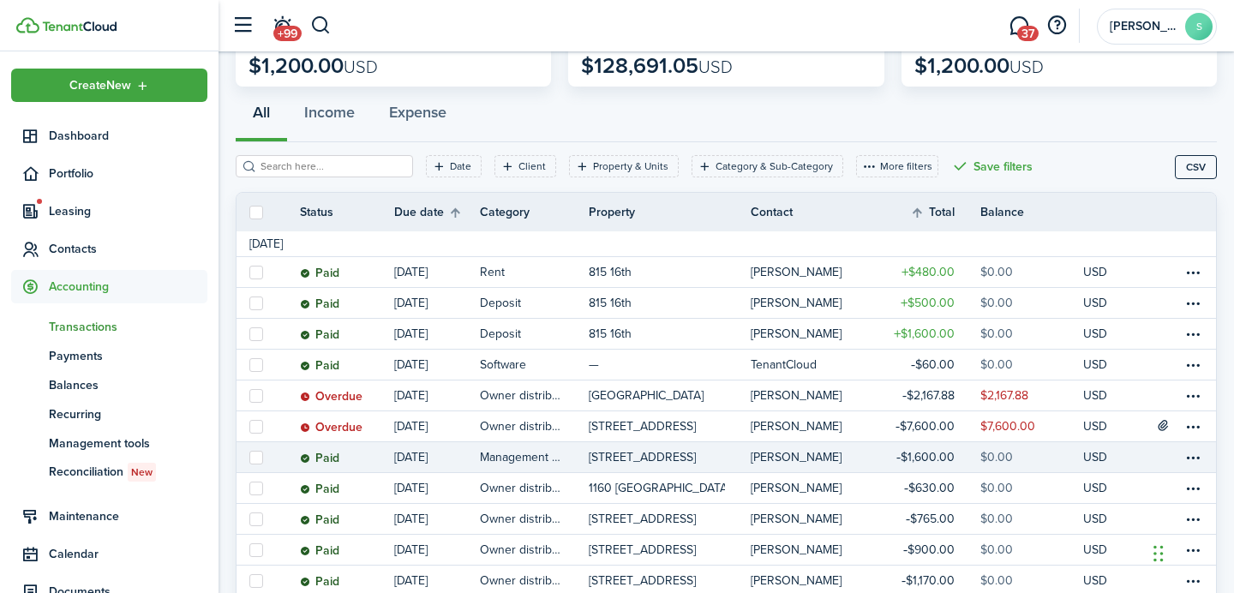
click at [795, 449] on link "[PERSON_NAME]" at bounding box center [813, 457] width 127 height 30
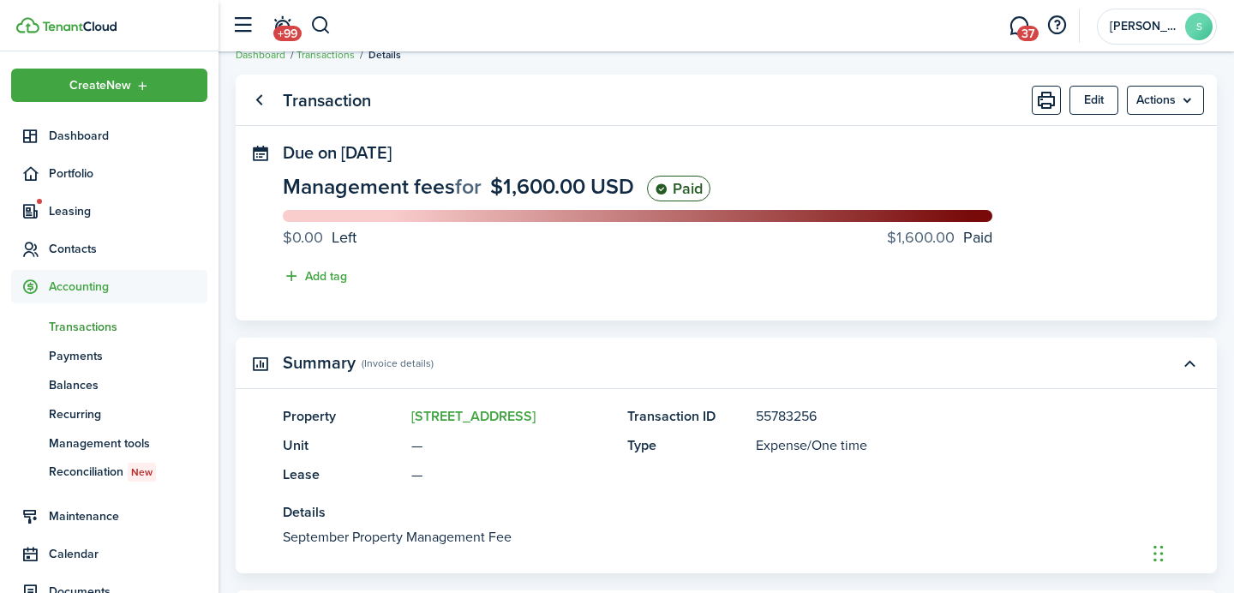
scroll to position [21, 0]
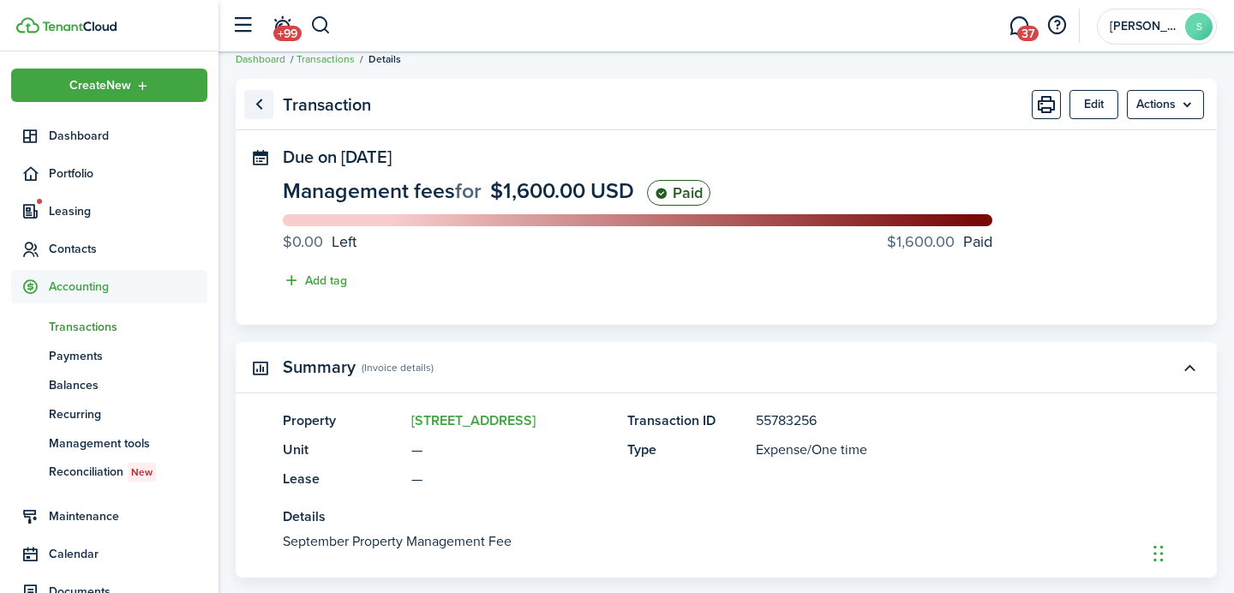
click at [255, 102] on link "Go back" at bounding box center [258, 104] width 29 height 29
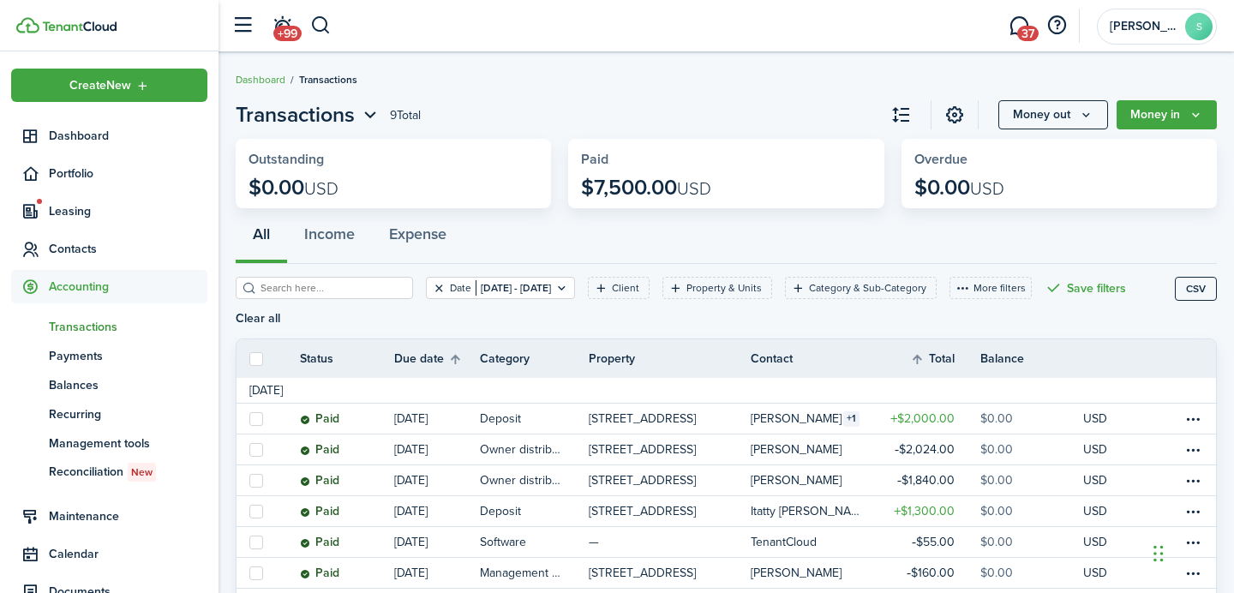
click at [432, 285] on button "Clear filter" at bounding box center [439, 288] width 15 height 14
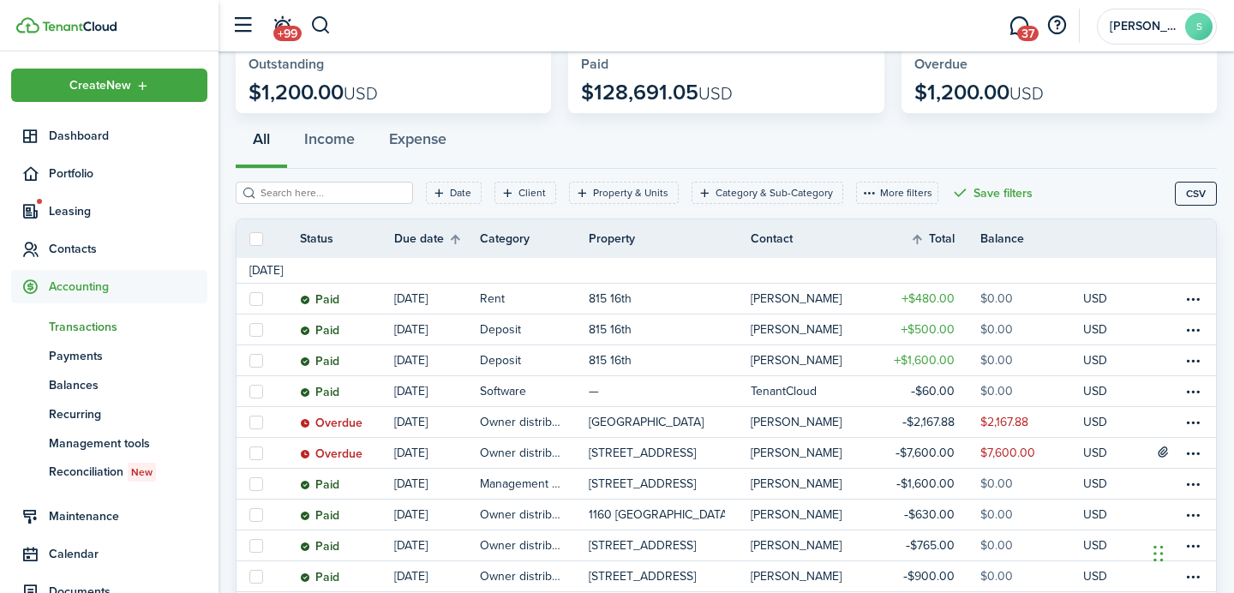
scroll to position [104, 0]
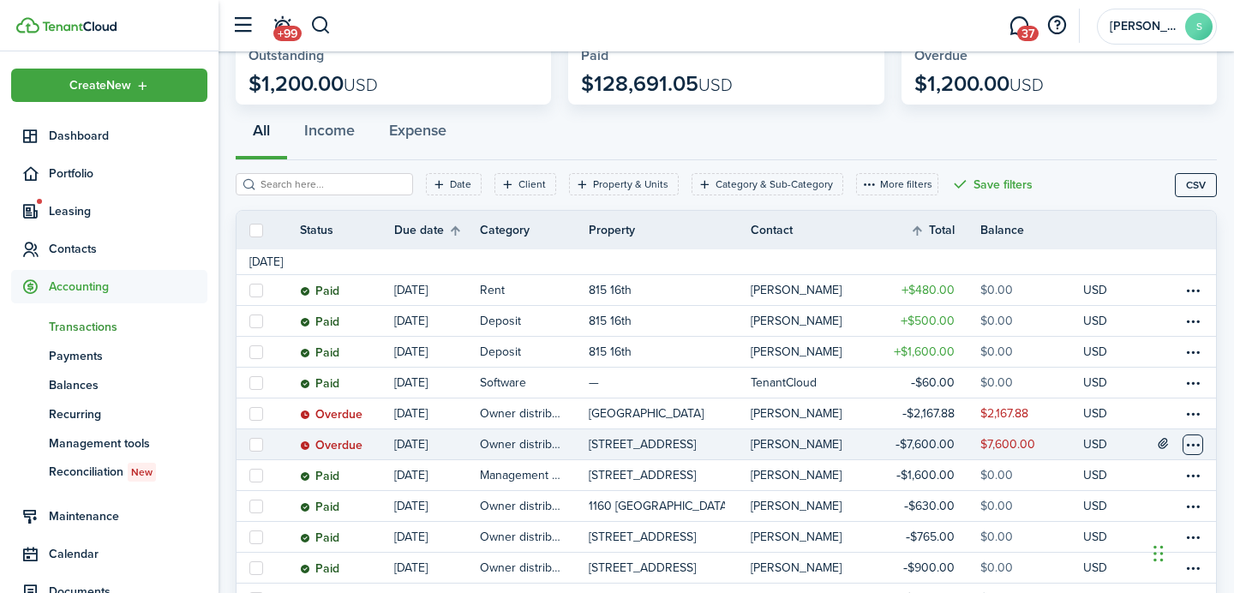
click at [1186, 448] on table-menu-btn-icon at bounding box center [1192, 444] width 21 height 21
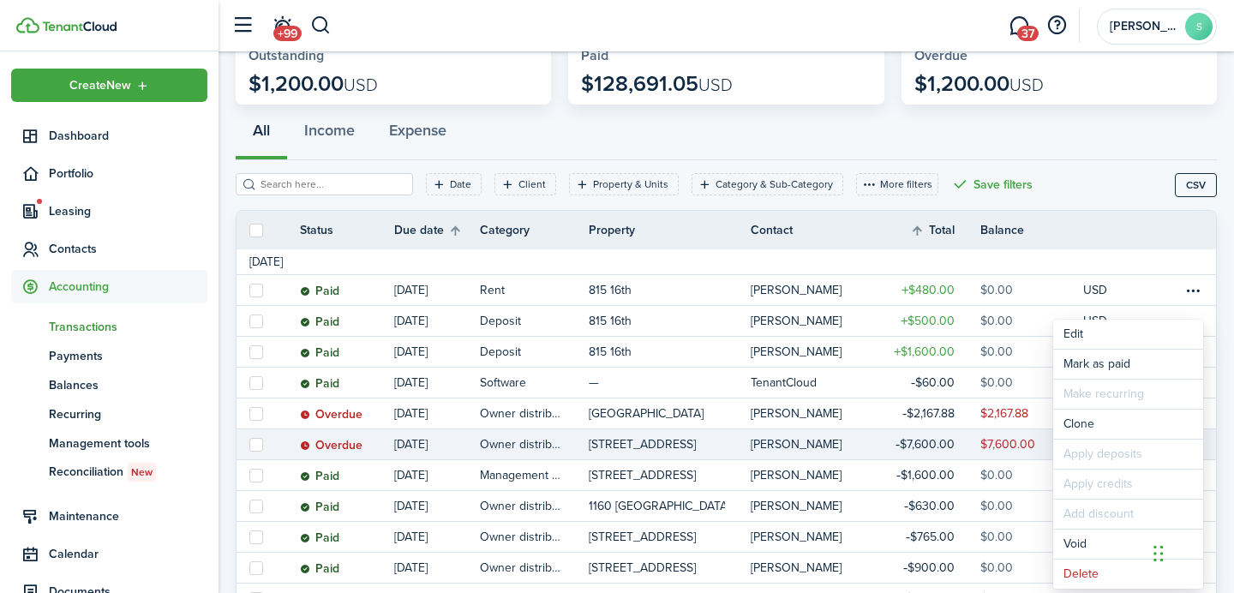
click at [975, 445] on link "$7,600.00" at bounding box center [928, 444] width 103 height 30
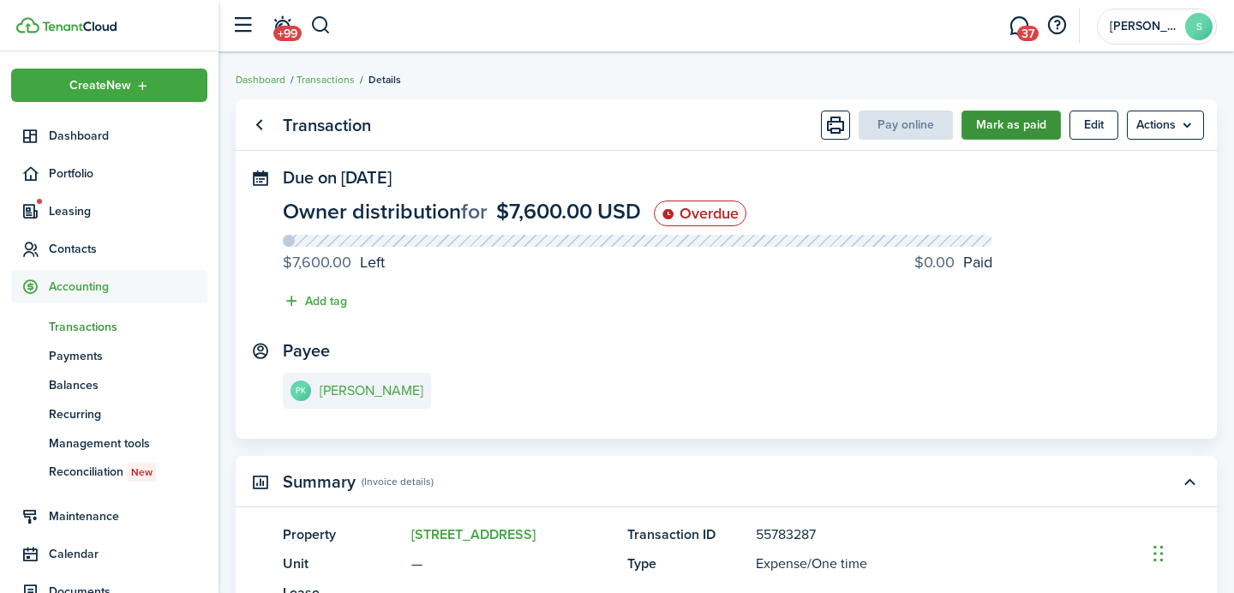
click at [987, 123] on button "Mark as paid" at bounding box center [1010, 125] width 99 height 29
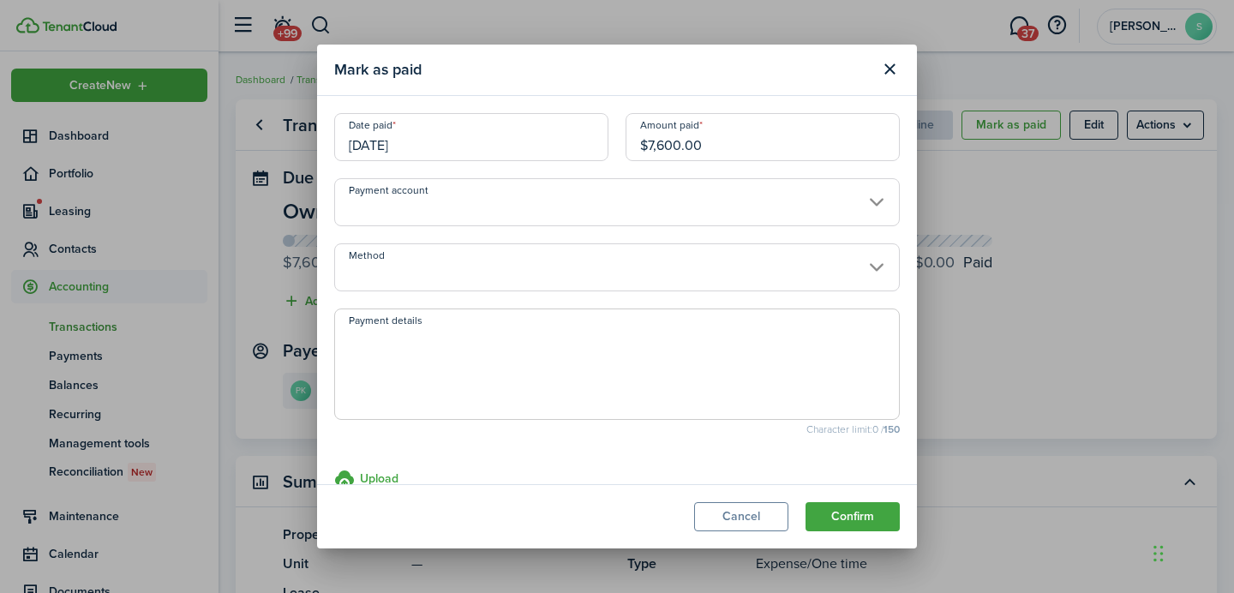
click at [556, 223] on input "Payment account" at bounding box center [616, 202] width 565 height 48
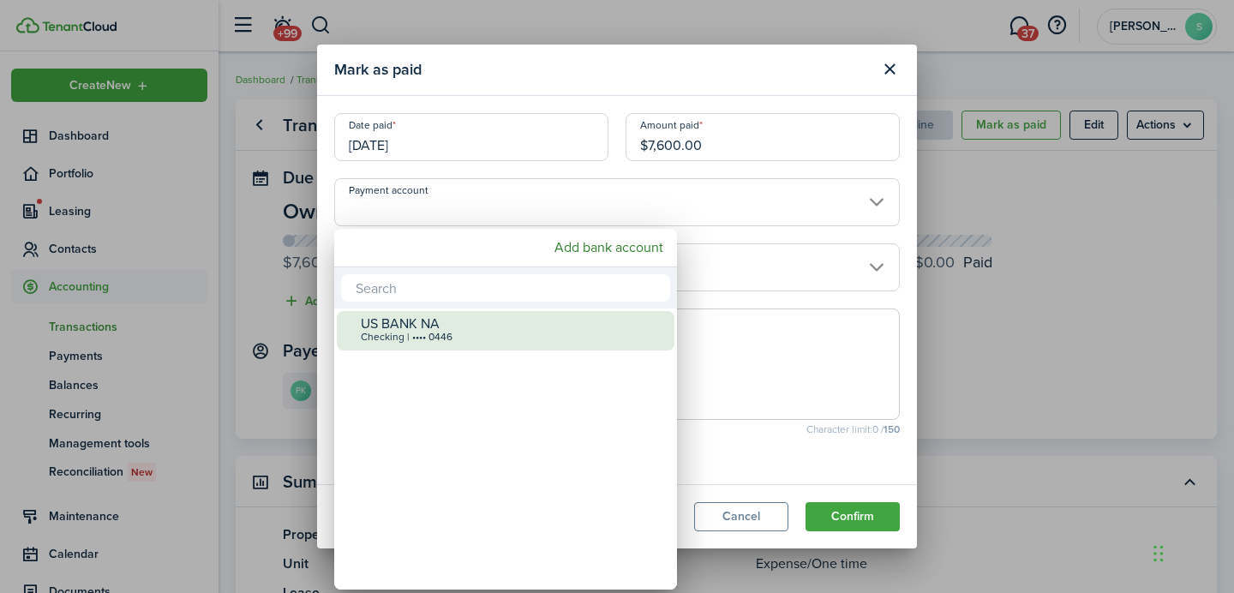
click at [456, 320] on div "US BANK NA" at bounding box center [512, 323] width 303 height 15
type input "•••• •••• •••• 0446"
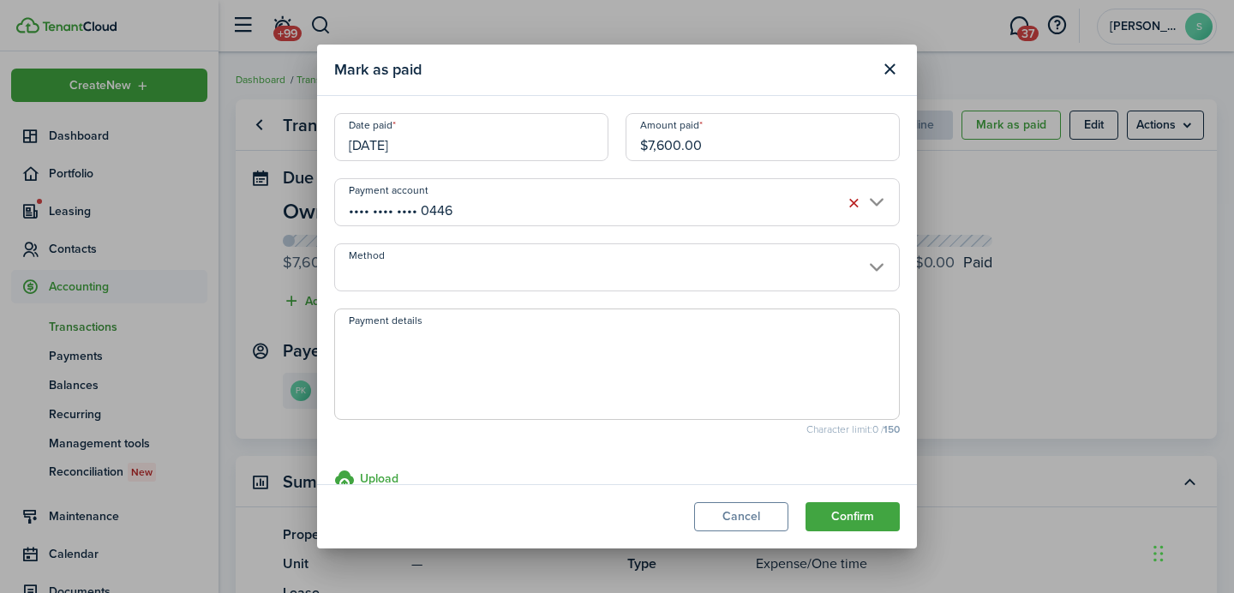
click at [464, 263] on input "Method" at bounding box center [616, 267] width 565 height 48
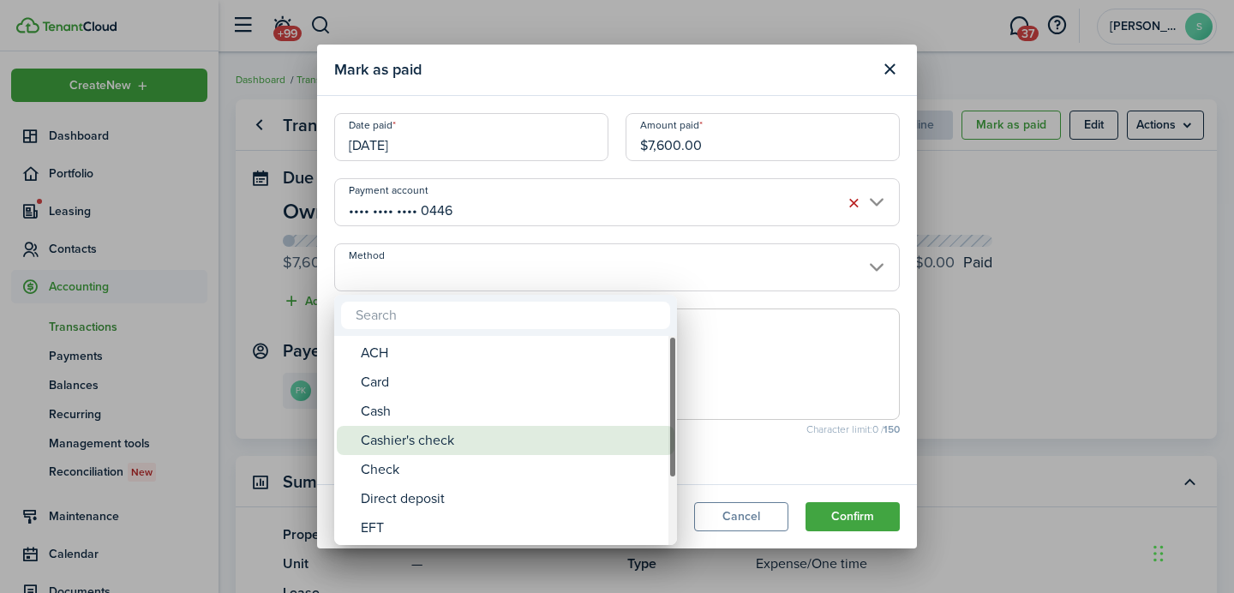
click at [400, 463] on div "Check" at bounding box center [512, 469] width 303 height 29
type input "Check"
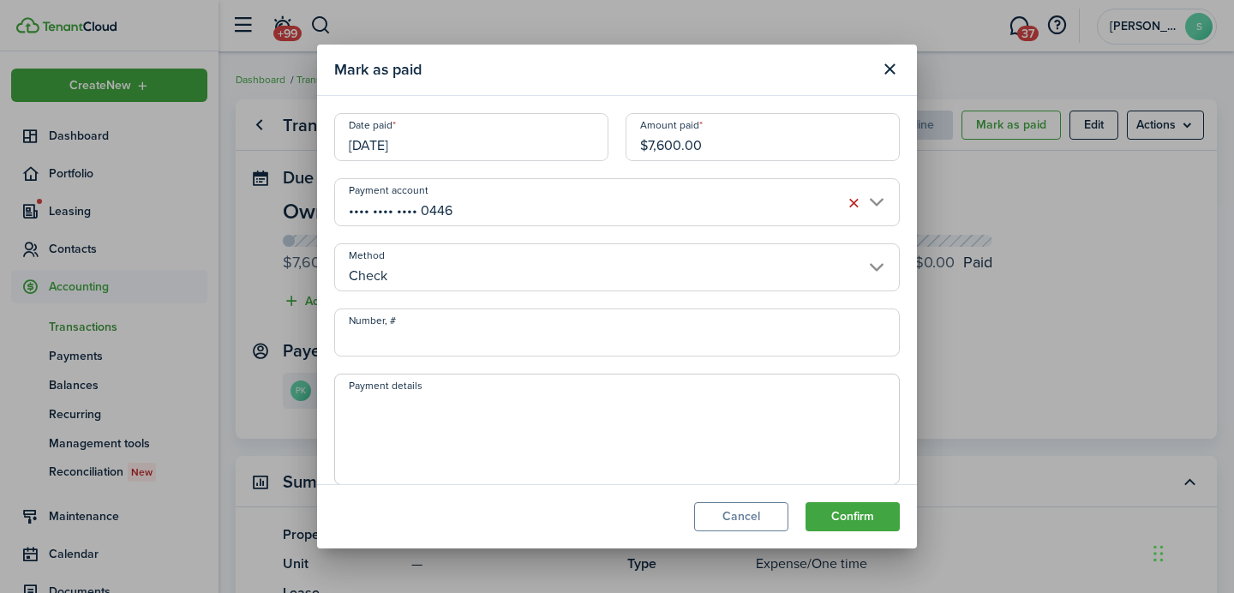
click at [421, 343] on input "Number, #" at bounding box center [616, 332] width 565 height 48
type input "1038"
click at [433, 445] on textarea "Payment details" at bounding box center [617, 434] width 564 height 82
type textarea "September"
click at [846, 511] on button "Confirm" at bounding box center [852, 516] width 94 height 29
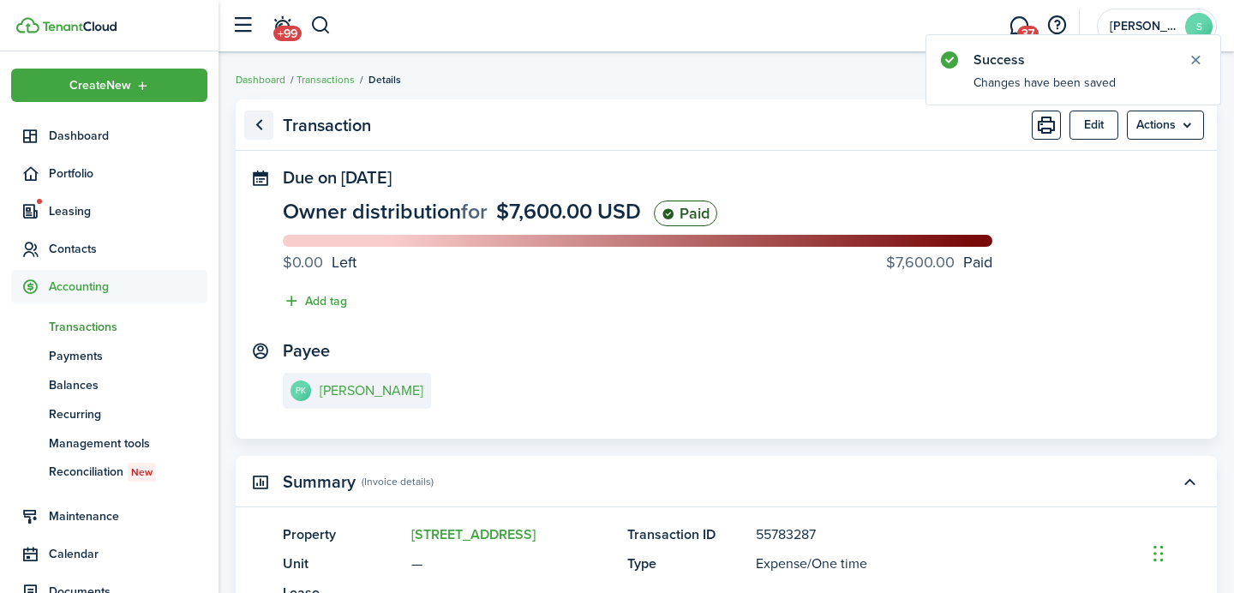
click at [263, 128] on link "Go back" at bounding box center [258, 125] width 29 height 29
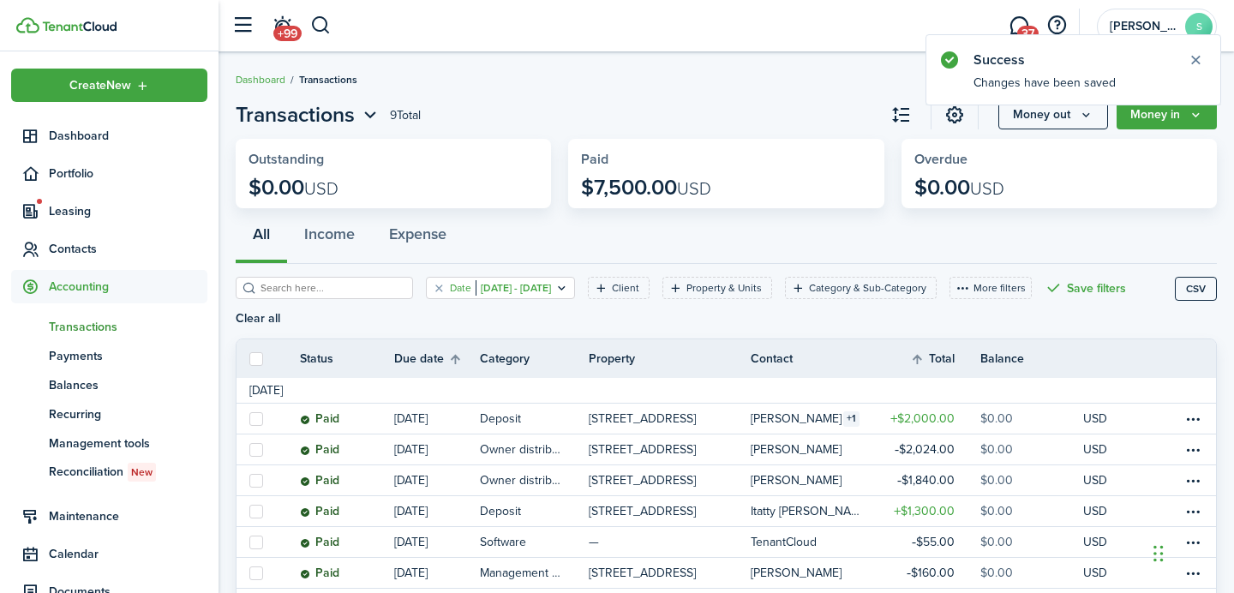
click at [426, 284] on filter-tag "Date [DATE] - [DATE]" at bounding box center [500, 288] width 149 height 22
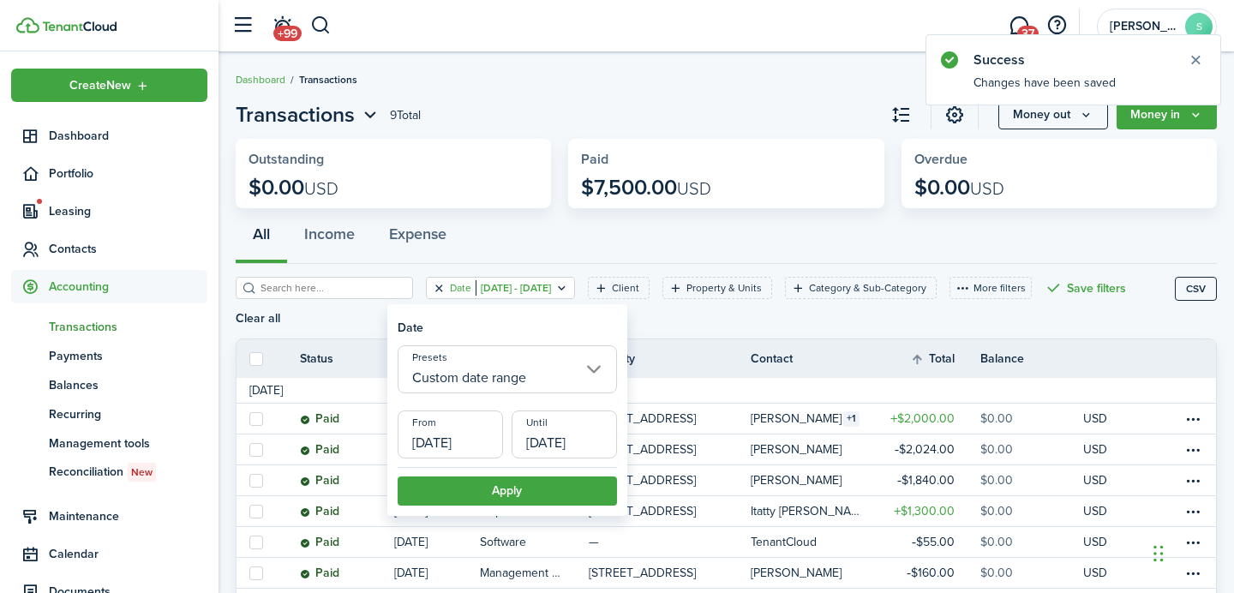
click at [432, 292] on button "Clear filter" at bounding box center [439, 288] width 15 height 14
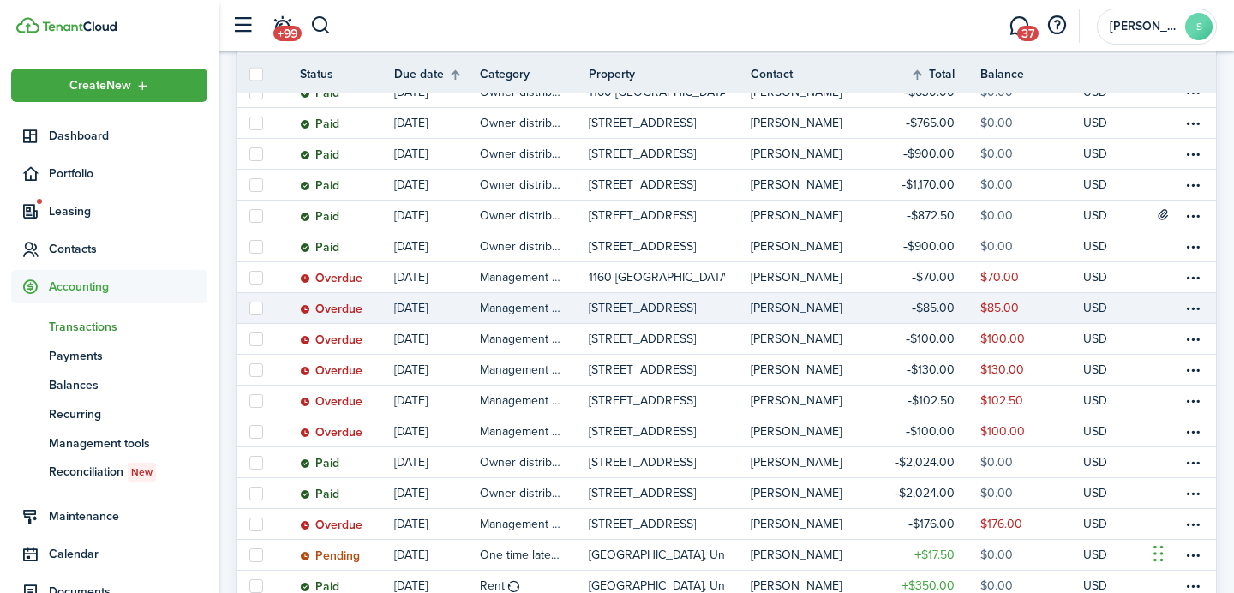
scroll to position [520, 0]
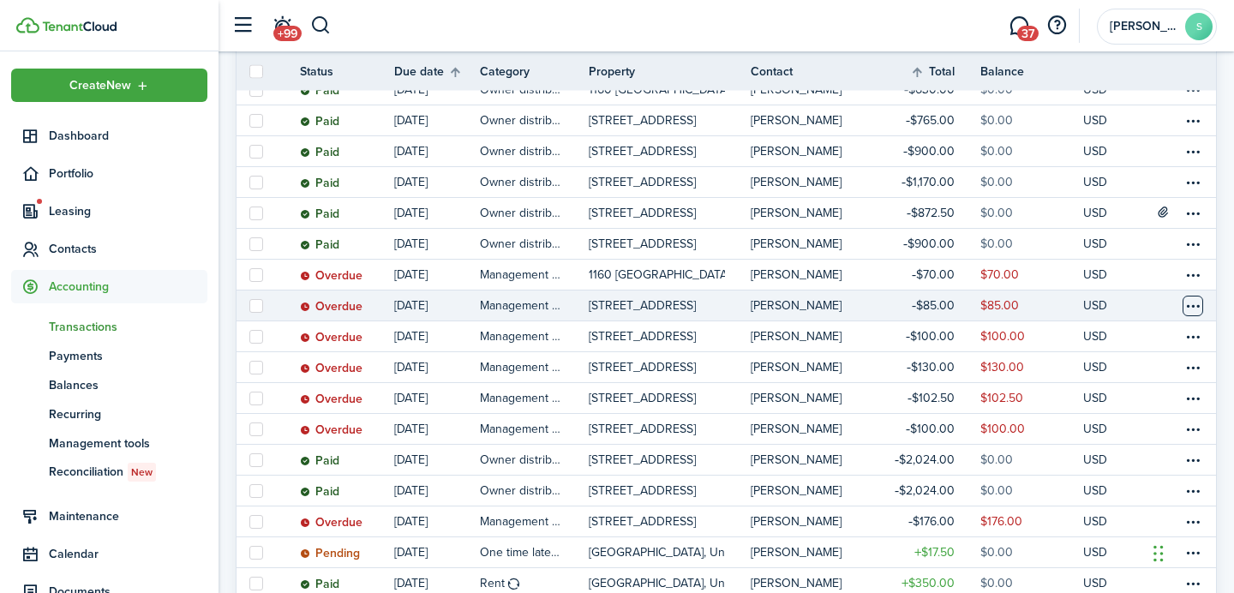
click at [1186, 302] on table-menu-btn-icon at bounding box center [1192, 306] width 21 height 21
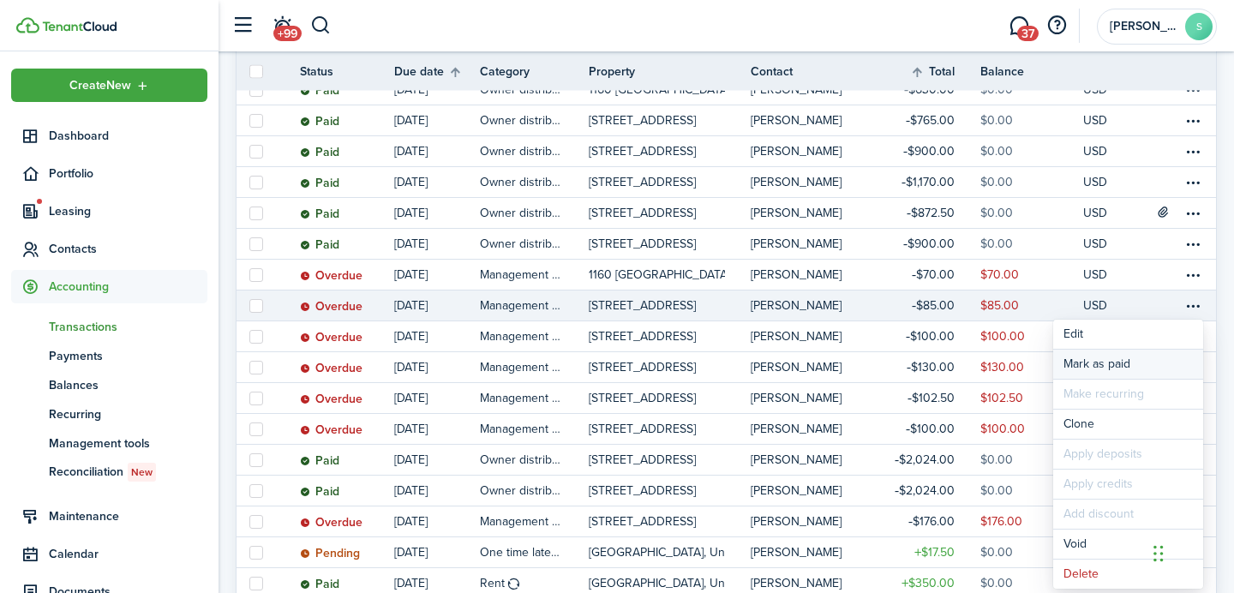
click at [1122, 356] on link "Mark as paid" at bounding box center [1128, 364] width 150 height 29
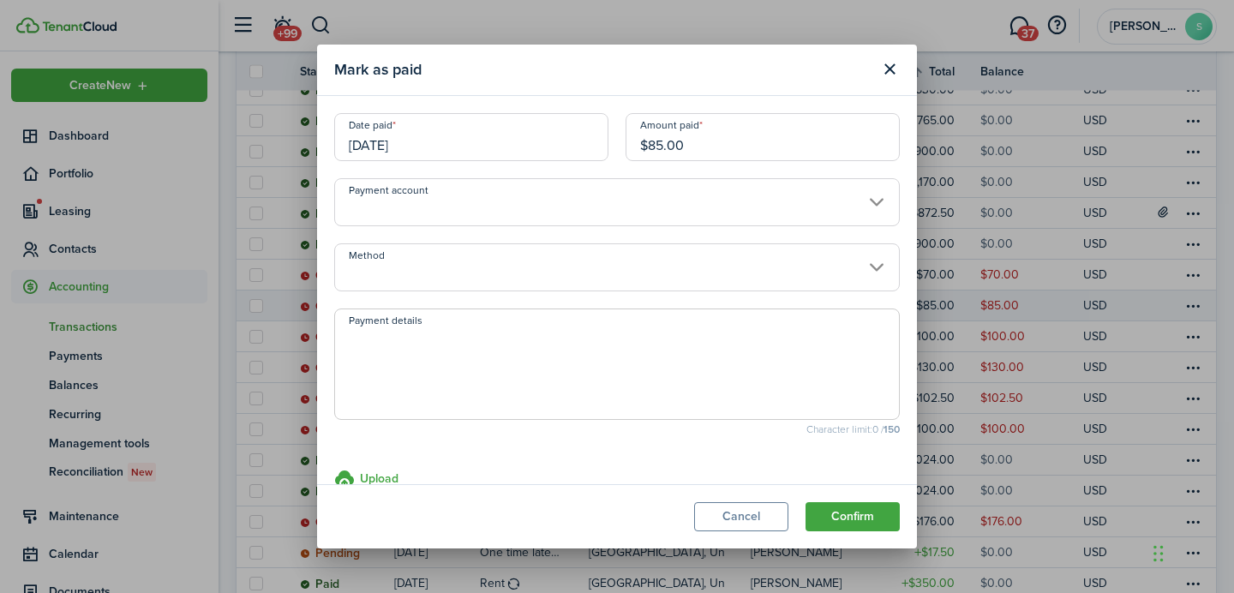
click at [642, 198] on input "Payment account" at bounding box center [616, 202] width 565 height 48
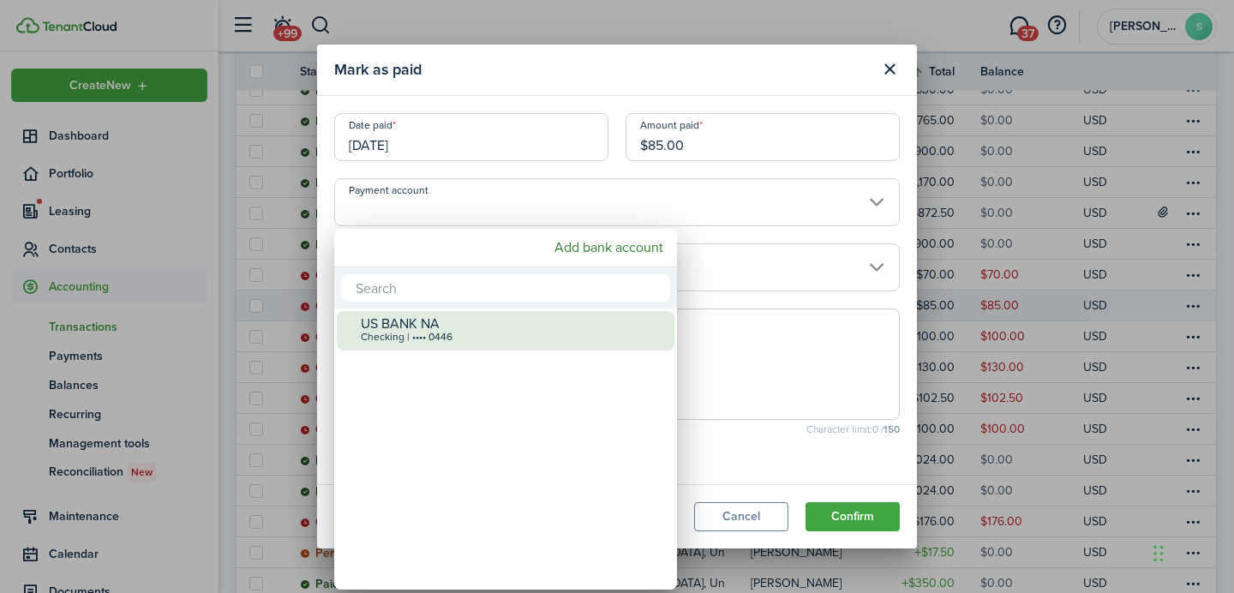
click at [497, 326] on div "US BANK NA" at bounding box center [512, 323] width 303 height 15
type input "•••• •••• •••• 0446"
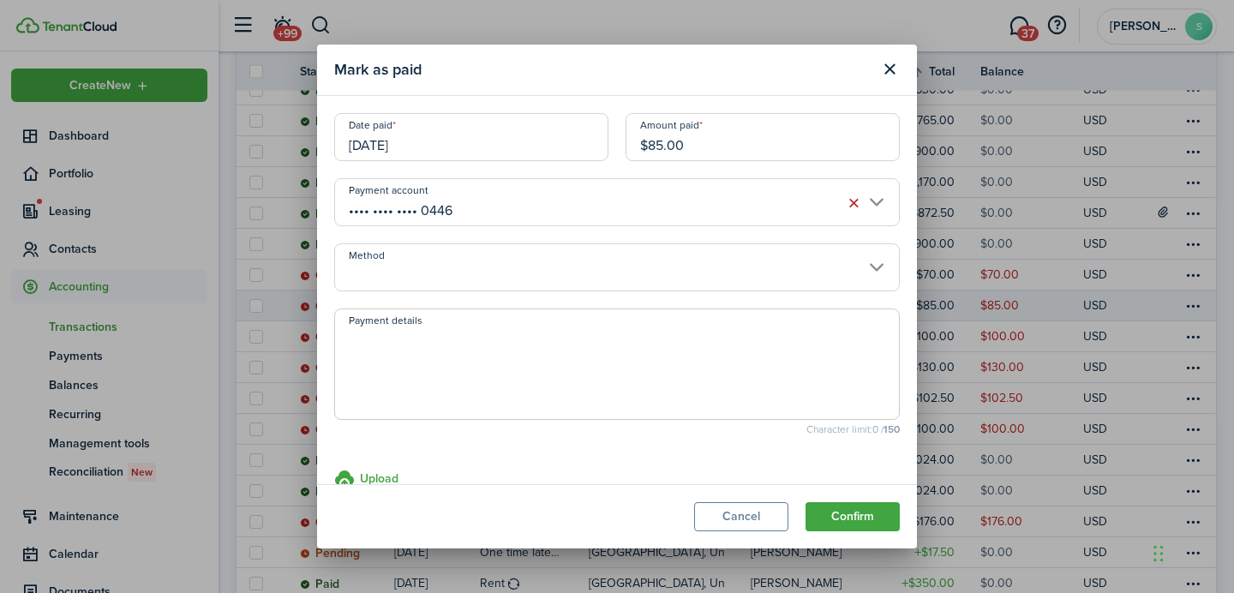
click at [545, 276] on input "Method" at bounding box center [616, 267] width 565 height 48
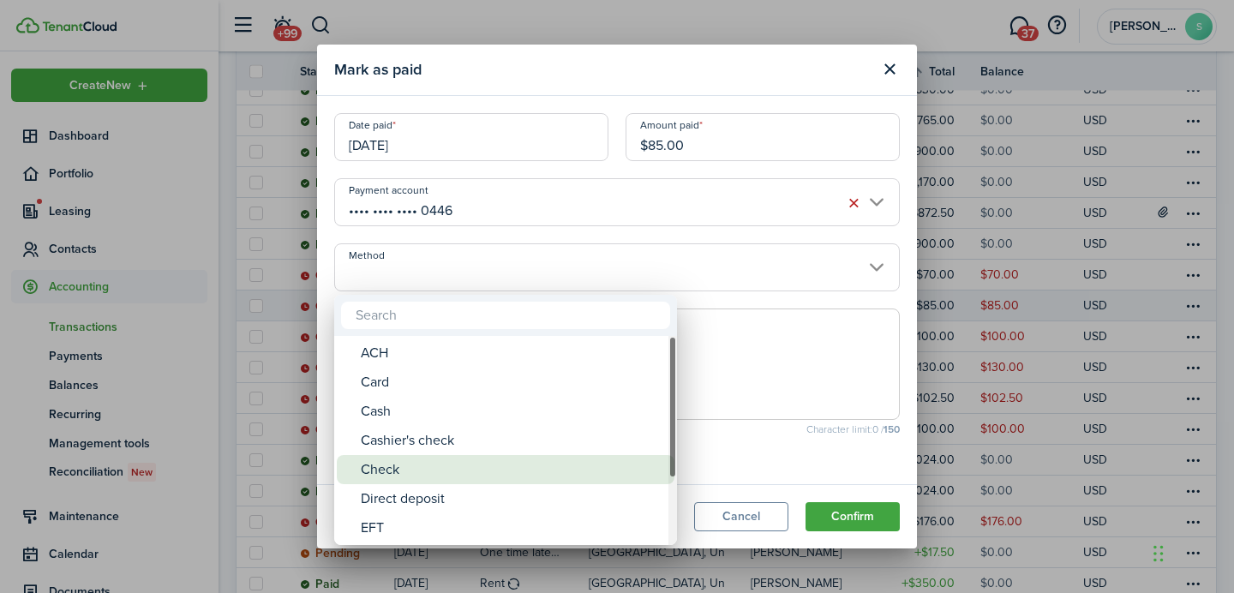
click at [458, 458] on div "Check" at bounding box center [512, 469] width 303 height 29
type input "Check"
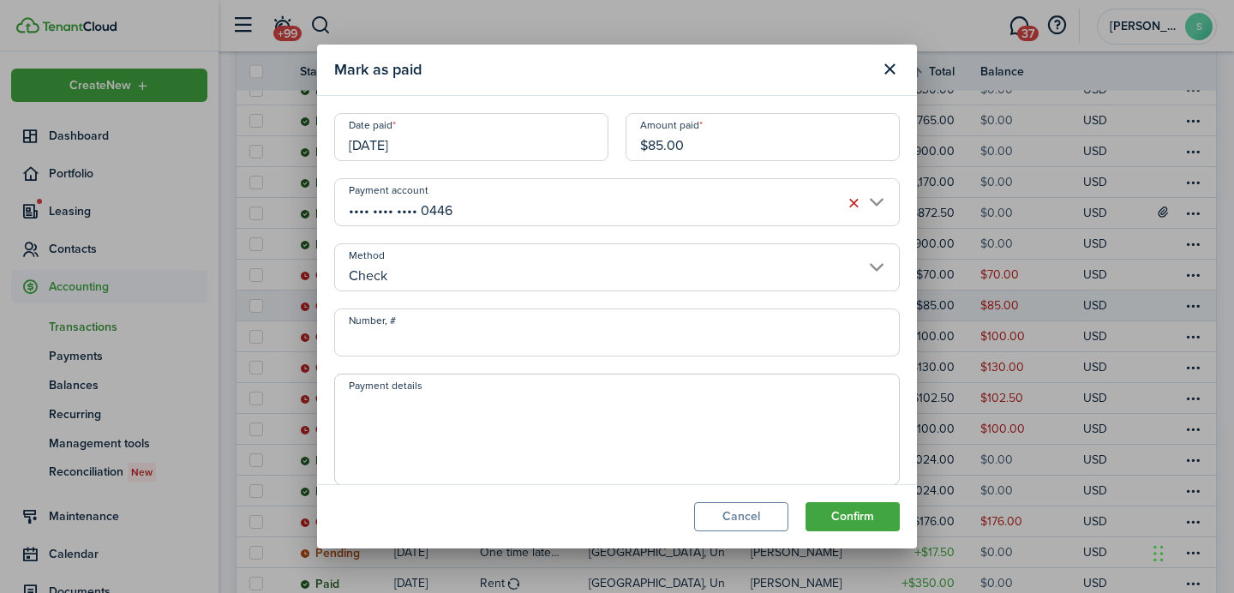
click at [497, 318] on input "Number, #" at bounding box center [616, 332] width 565 height 48
type input "1036"
click at [846, 515] on button "Confirm" at bounding box center [852, 516] width 94 height 29
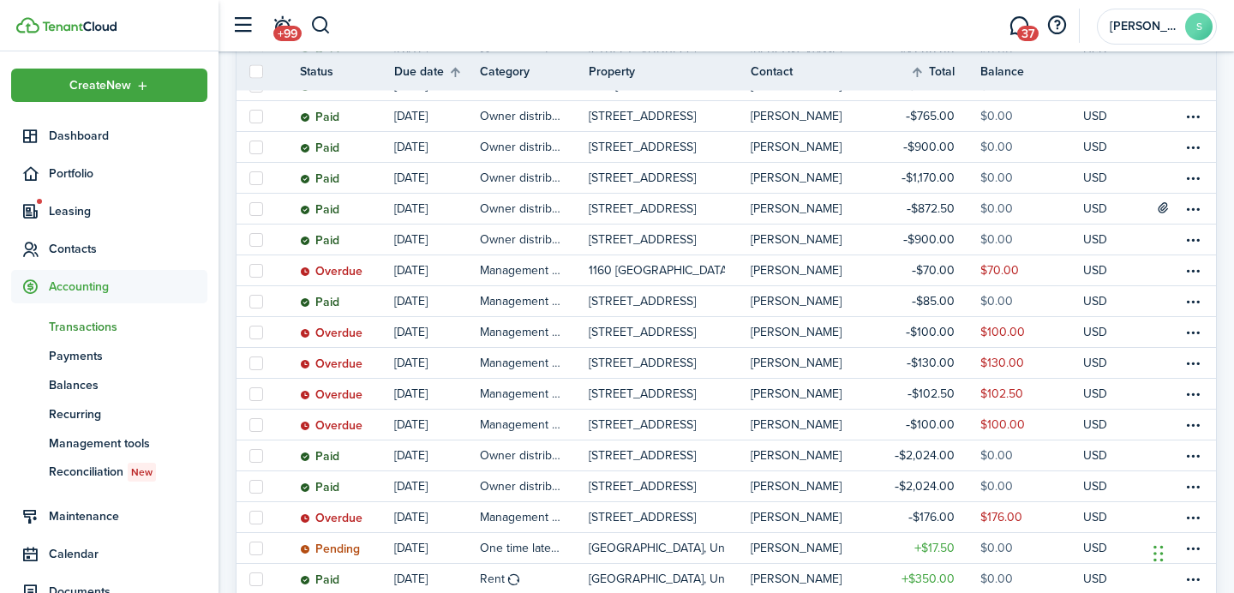
scroll to position [523, 0]
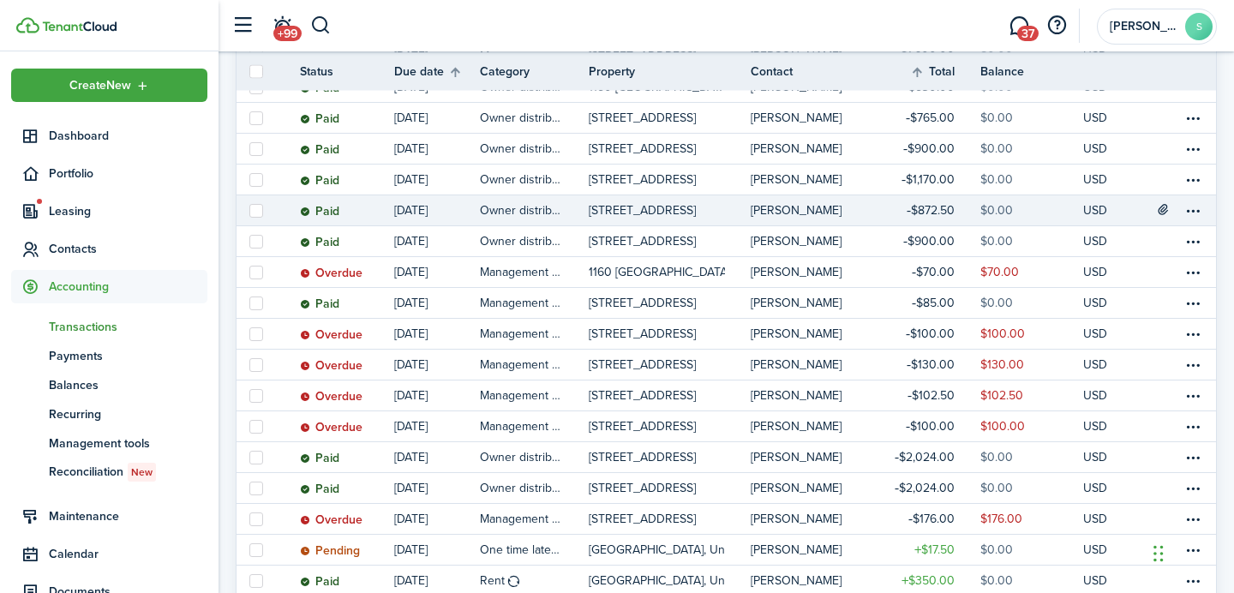
click at [768, 210] on table-profile-info-text "[PERSON_NAME]" at bounding box center [795, 211] width 91 height 14
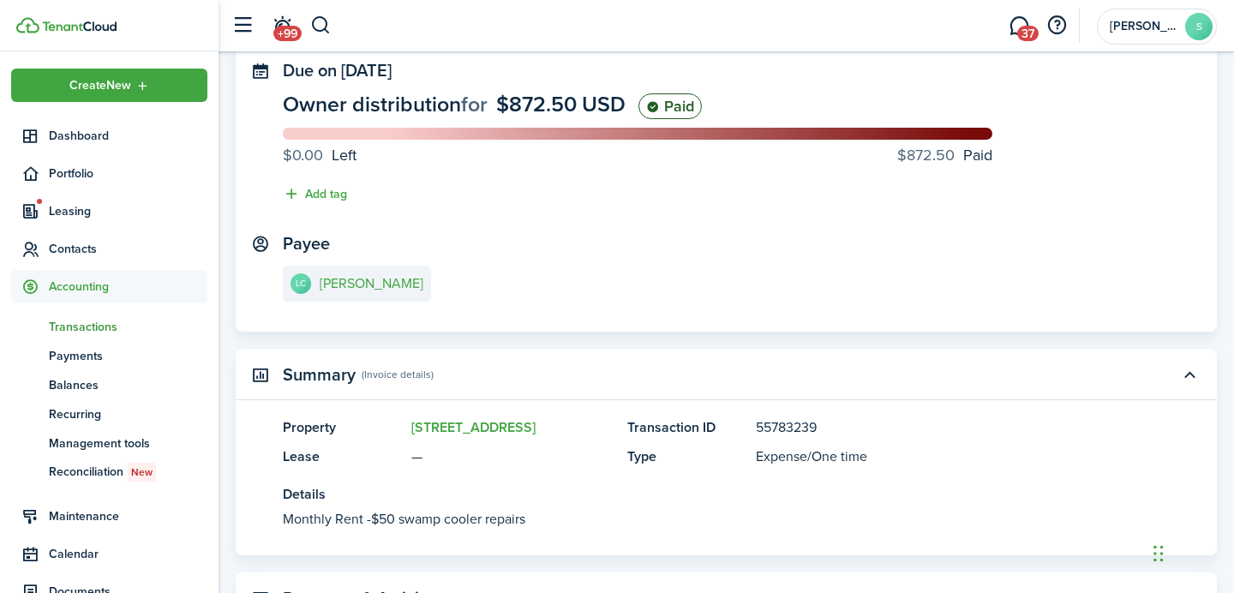
scroll to position [105, 0]
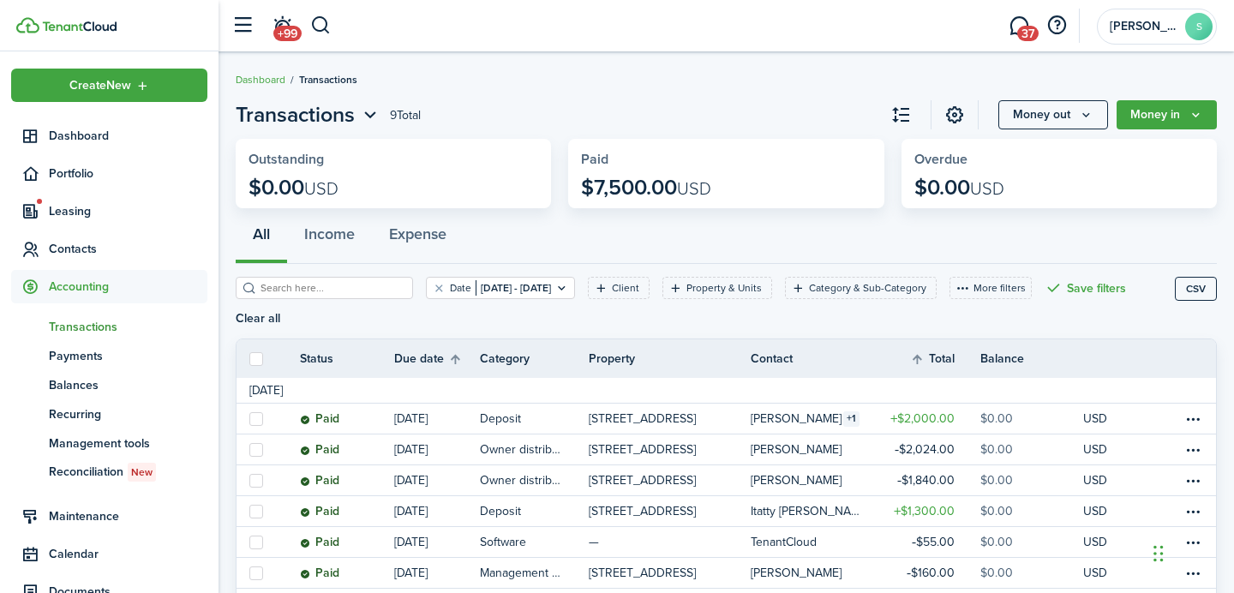
scroll to position [145, 0]
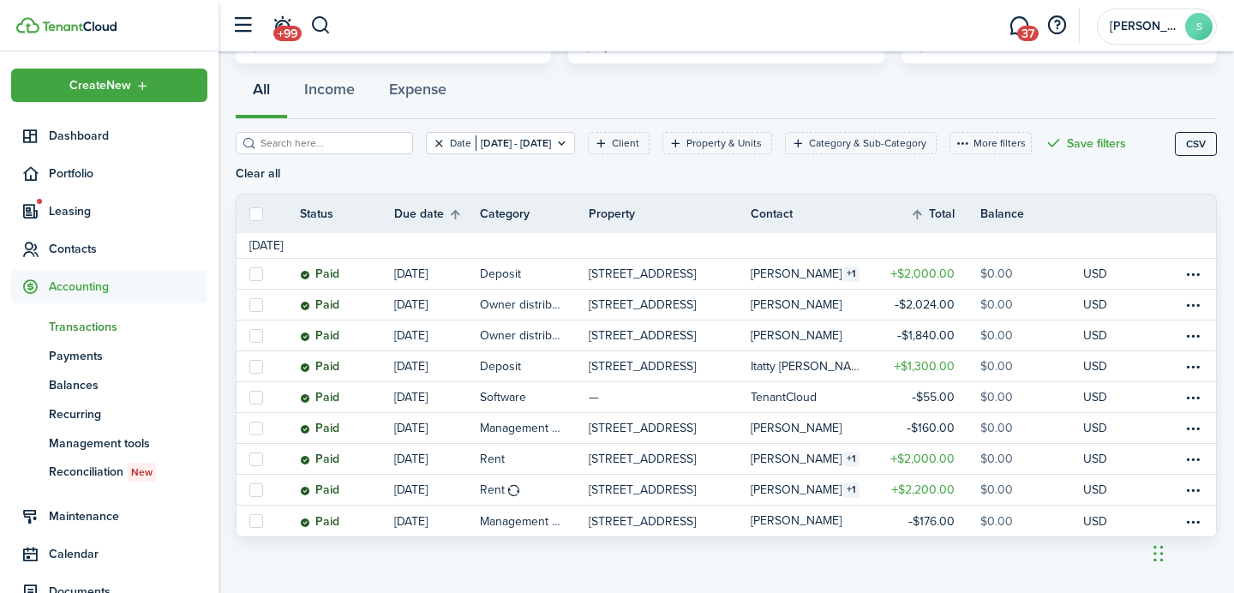
click at [432, 145] on button "Clear filter" at bounding box center [439, 143] width 15 height 14
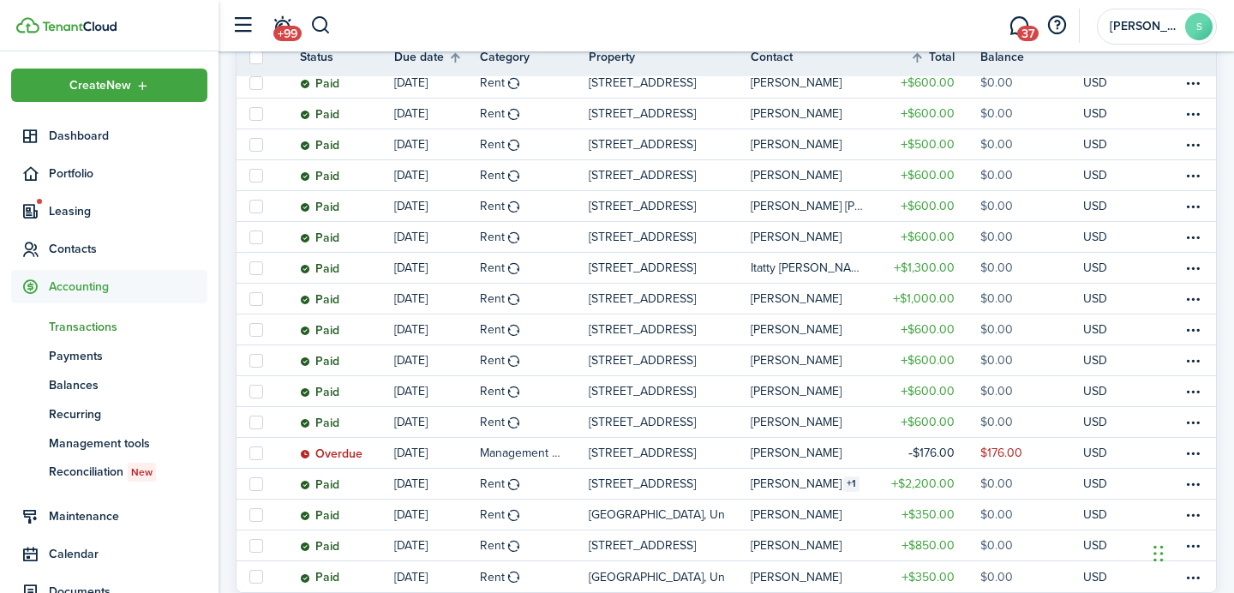
scroll to position [1419, 0]
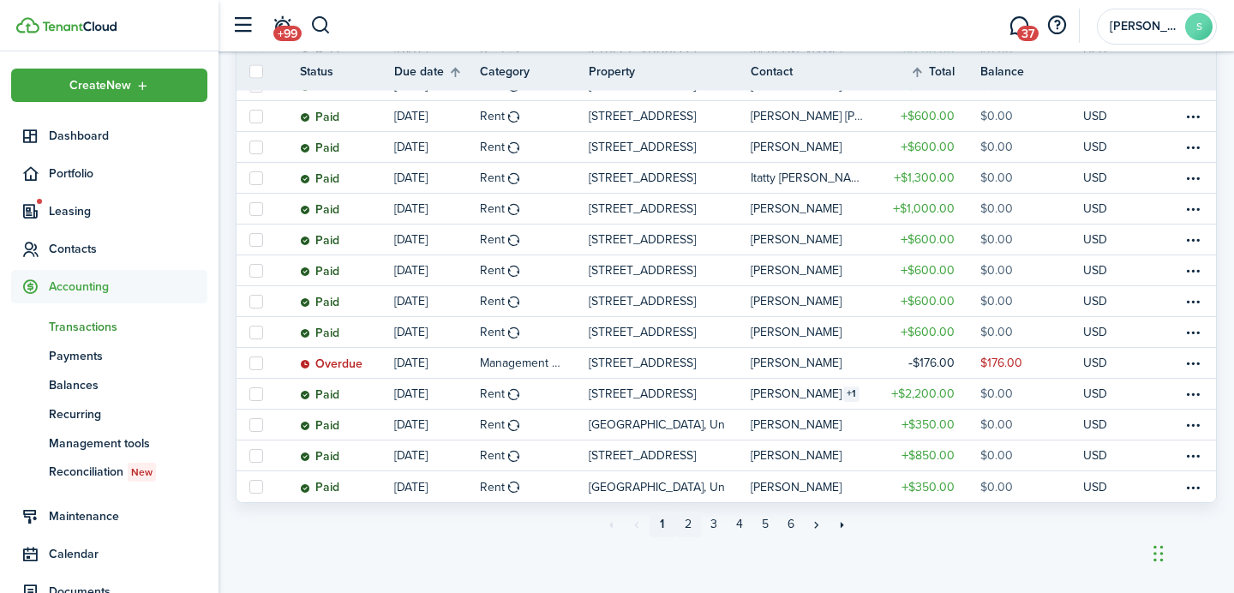
click at [690, 522] on link "2" at bounding box center [688, 524] width 26 height 26
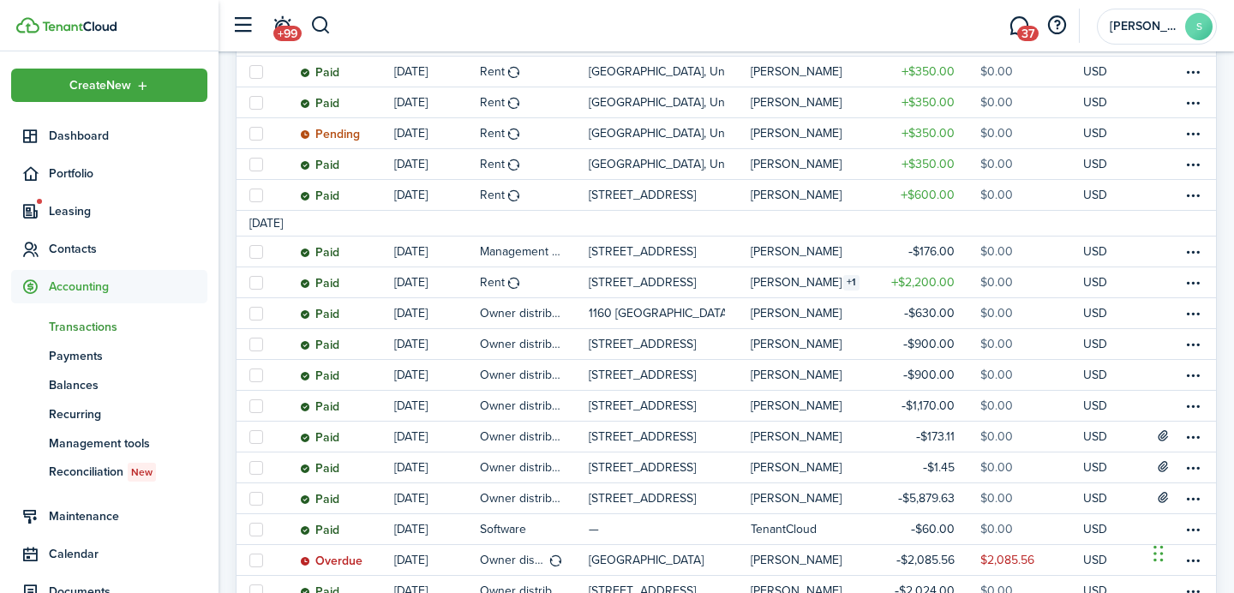
scroll to position [1444, 0]
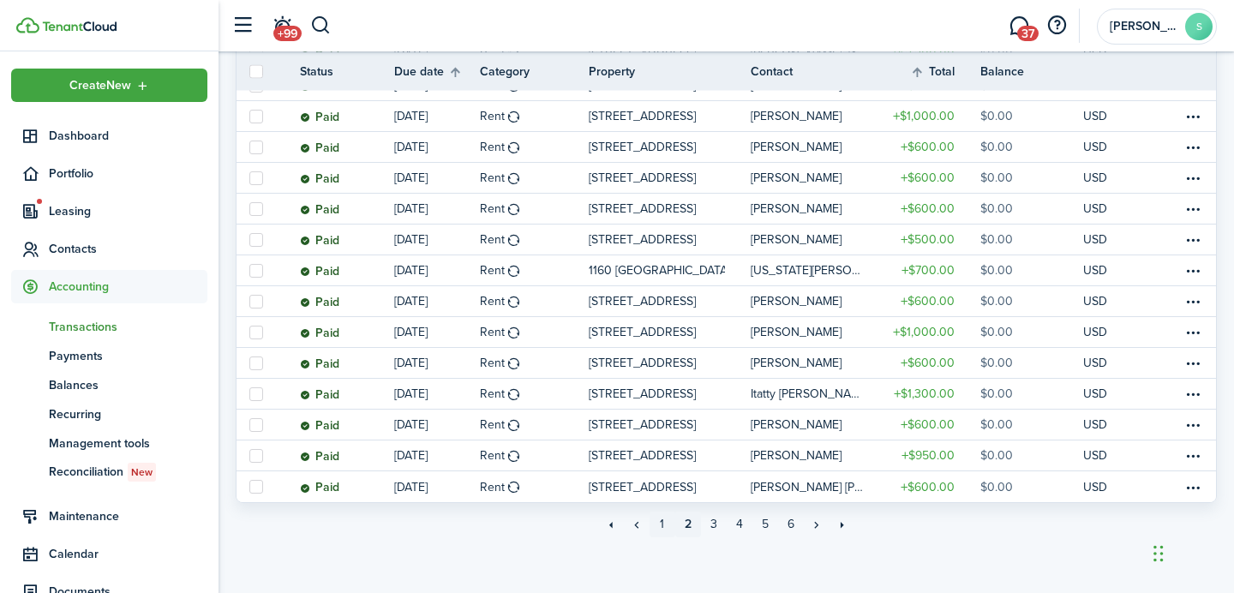
click at [661, 515] on link "1" at bounding box center [662, 524] width 26 height 26
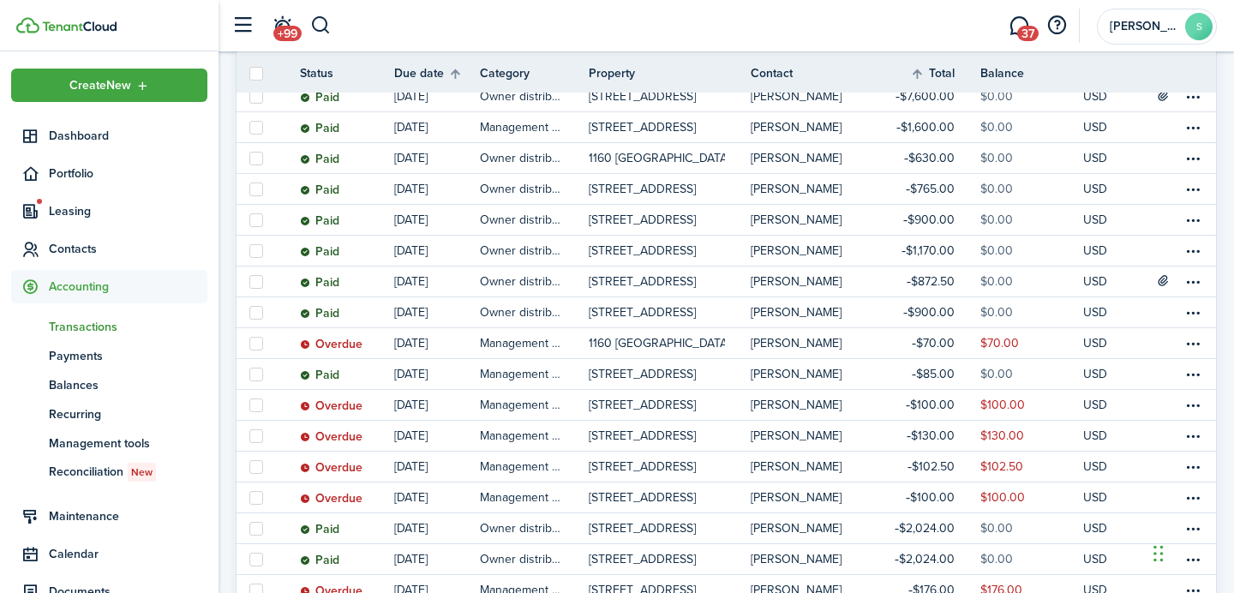
scroll to position [457, 0]
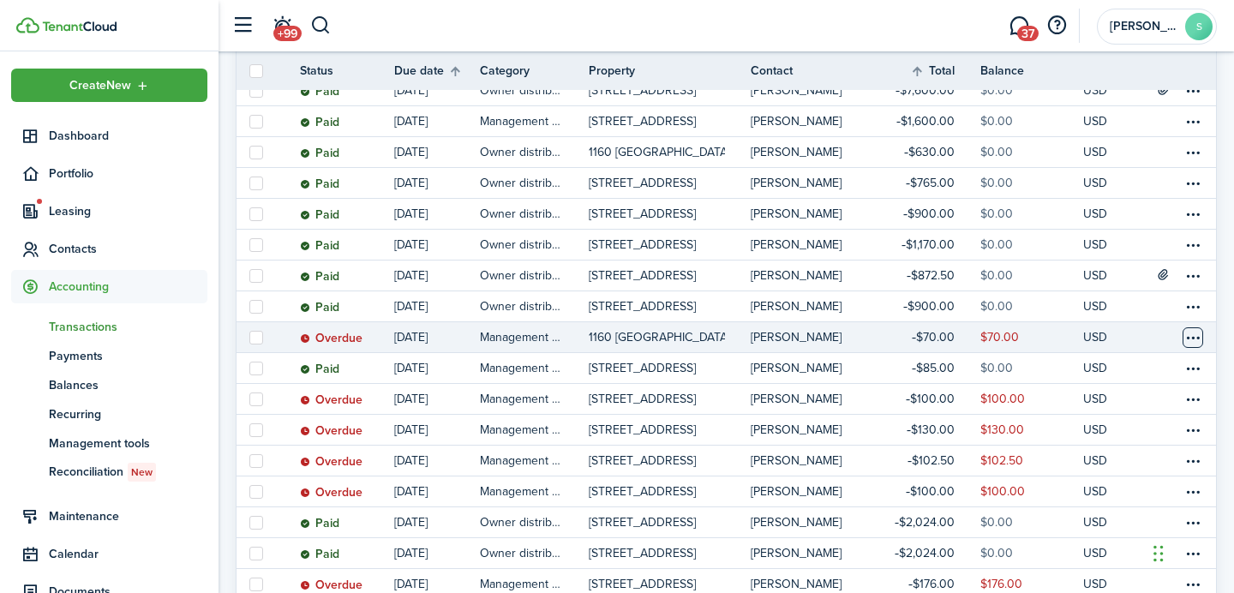
click at [1193, 334] on table-menu-btn-icon at bounding box center [1192, 337] width 21 height 21
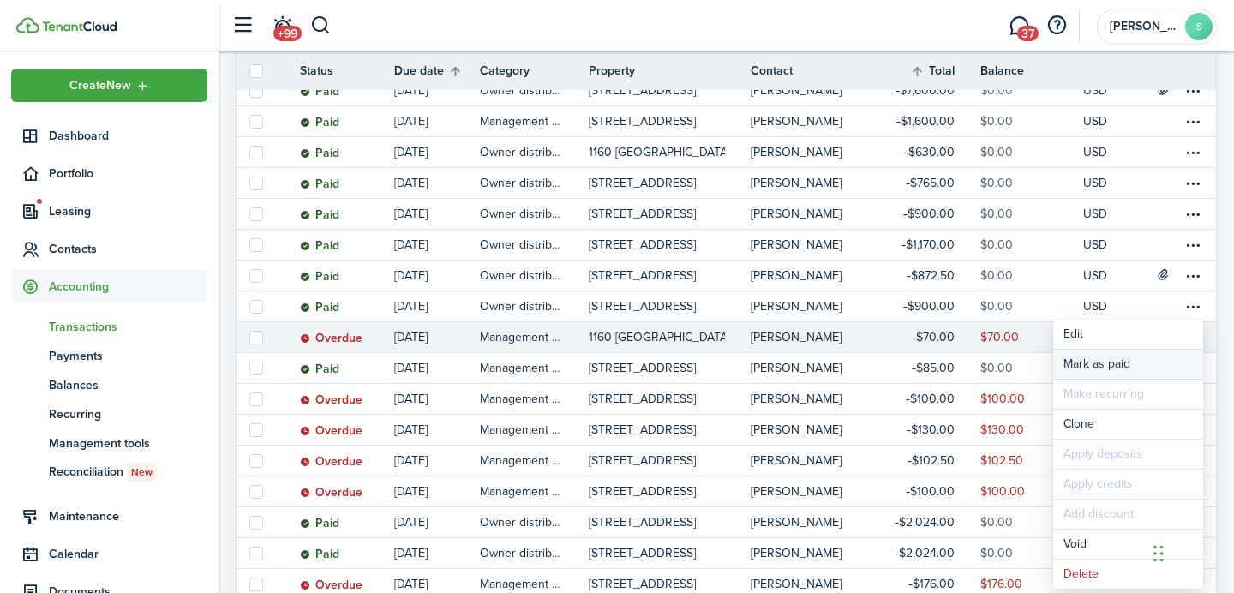
click at [1121, 359] on link "Mark as paid" at bounding box center [1128, 364] width 150 height 29
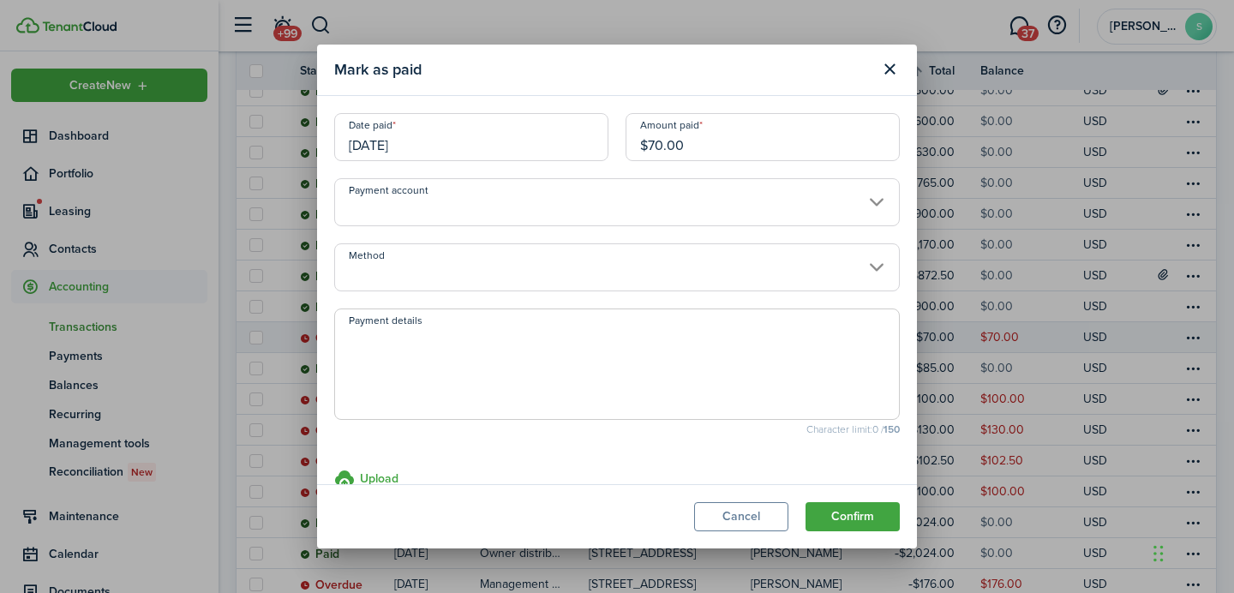
click at [500, 194] on input "Payment account" at bounding box center [616, 202] width 565 height 48
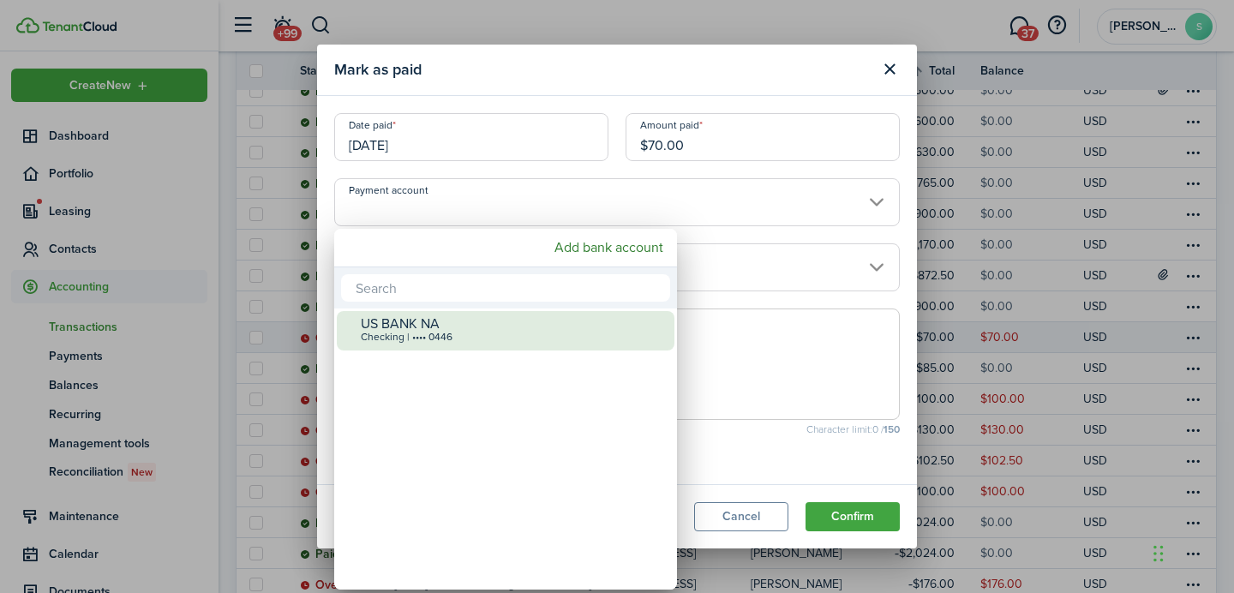
click at [428, 323] on div "US BANK NA" at bounding box center [512, 323] width 303 height 15
type input "•••• •••• •••• 0446"
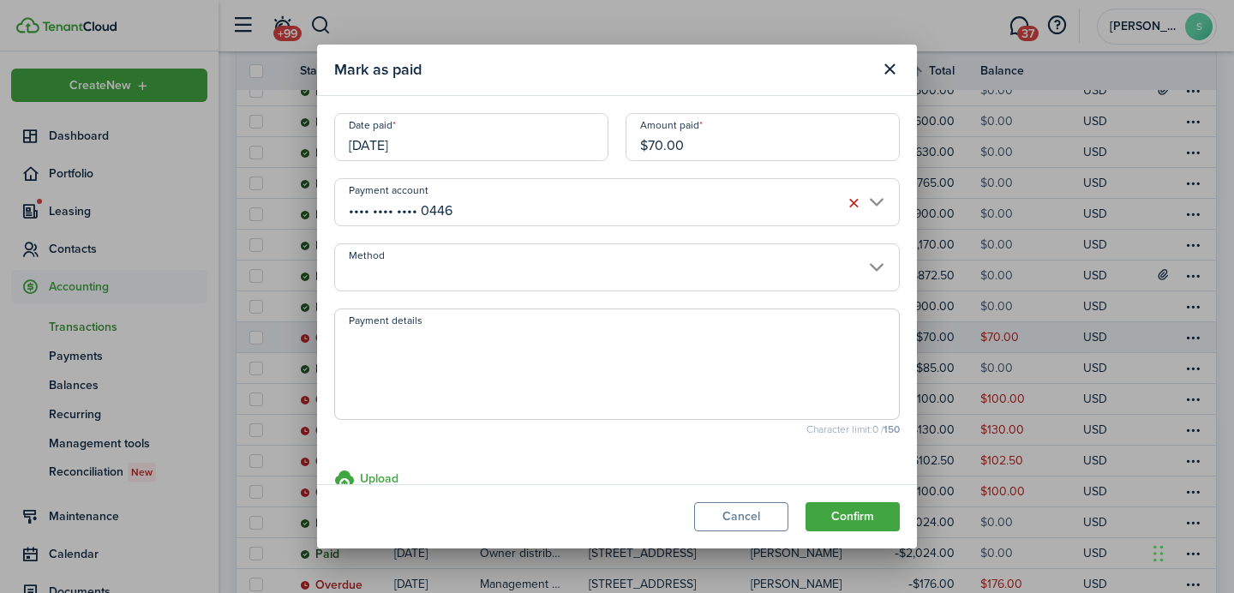
click at [639, 267] on input "Method" at bounding box center [616, 267] width 565 height 48
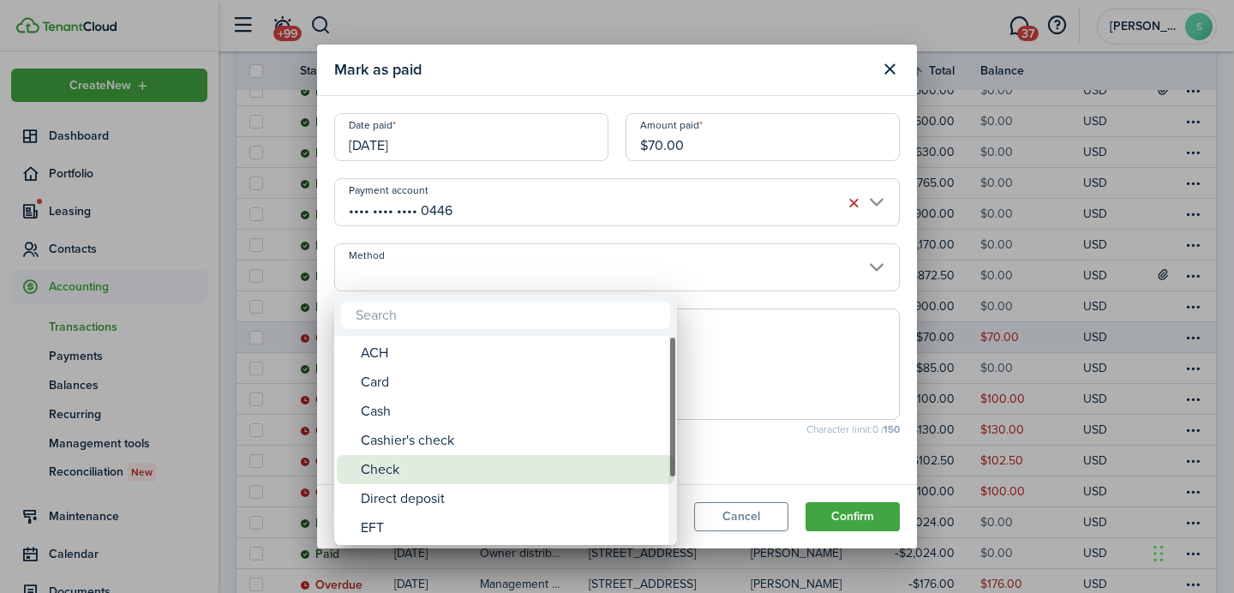
click at [412, 468] on div "Check" at bounding box center [512, 469] width 303 height 29
type input "Check"
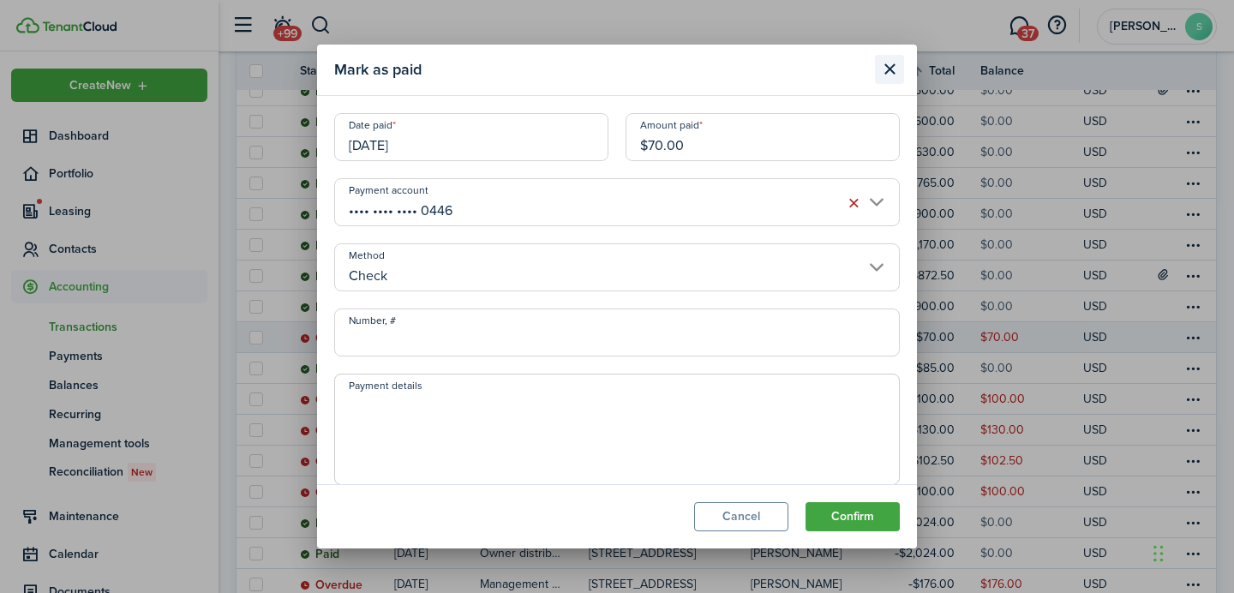
click at [887, 70] on button "Close modal" at bounding box center [889, 69] width 29 height 29
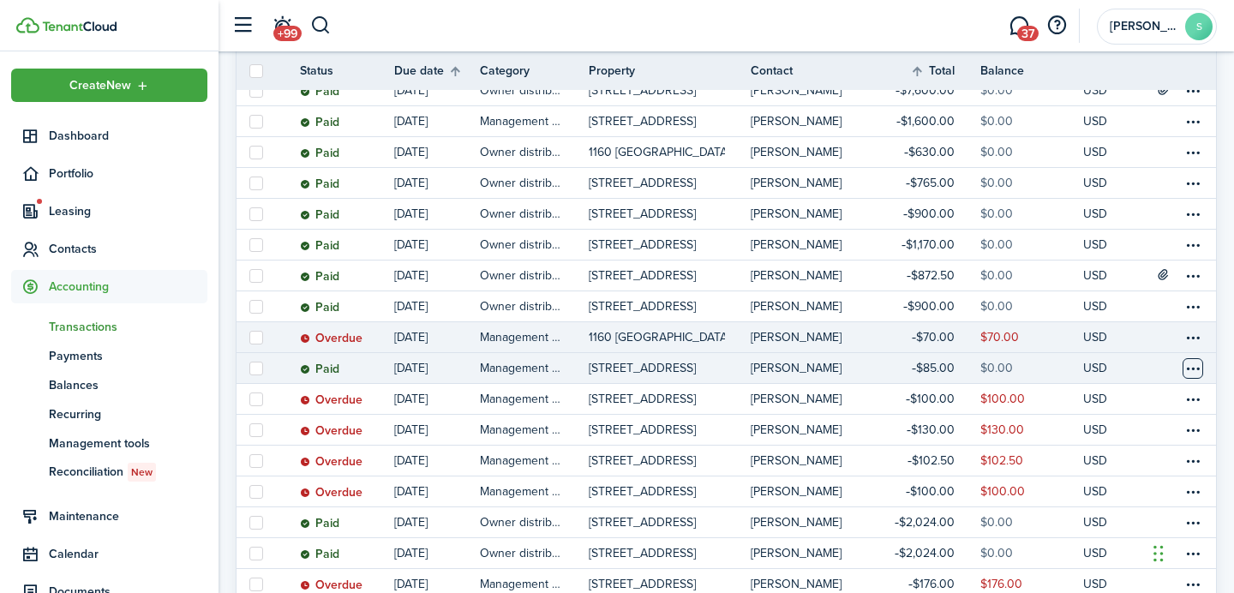
click at [1195, 371] on table-menu-btn-icon at bounding box center [1192, 368] width 21 height 21
click at [1087, 358] on button "Edit" at bounding box center [1128, 364] width 150 height 29
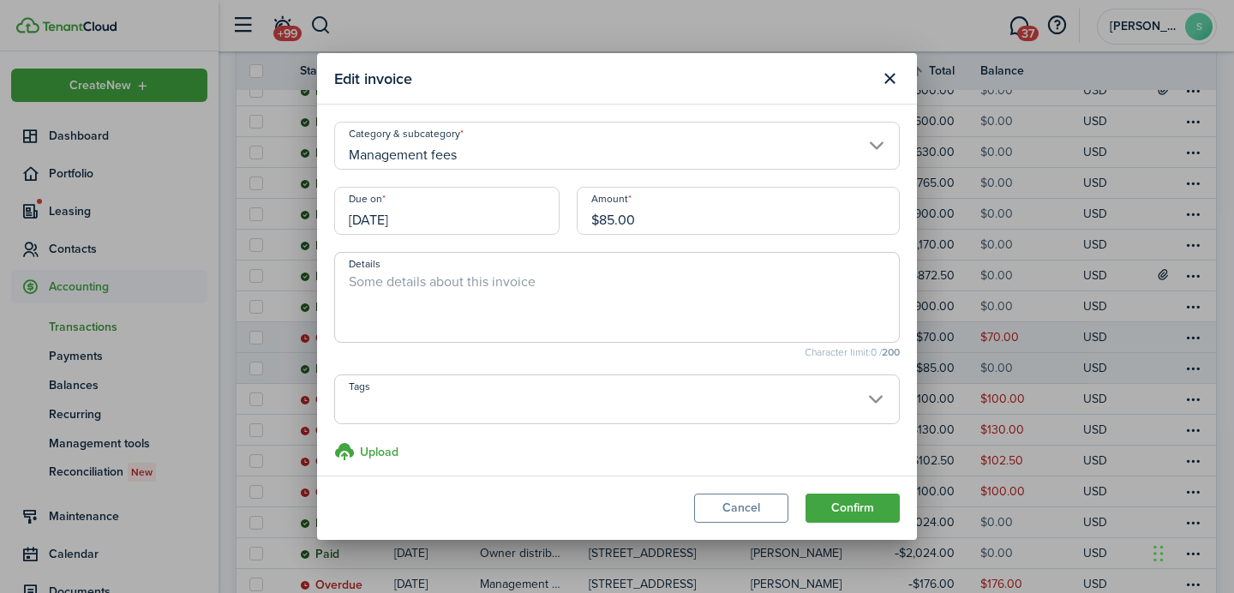
scroll to position [8, 0]
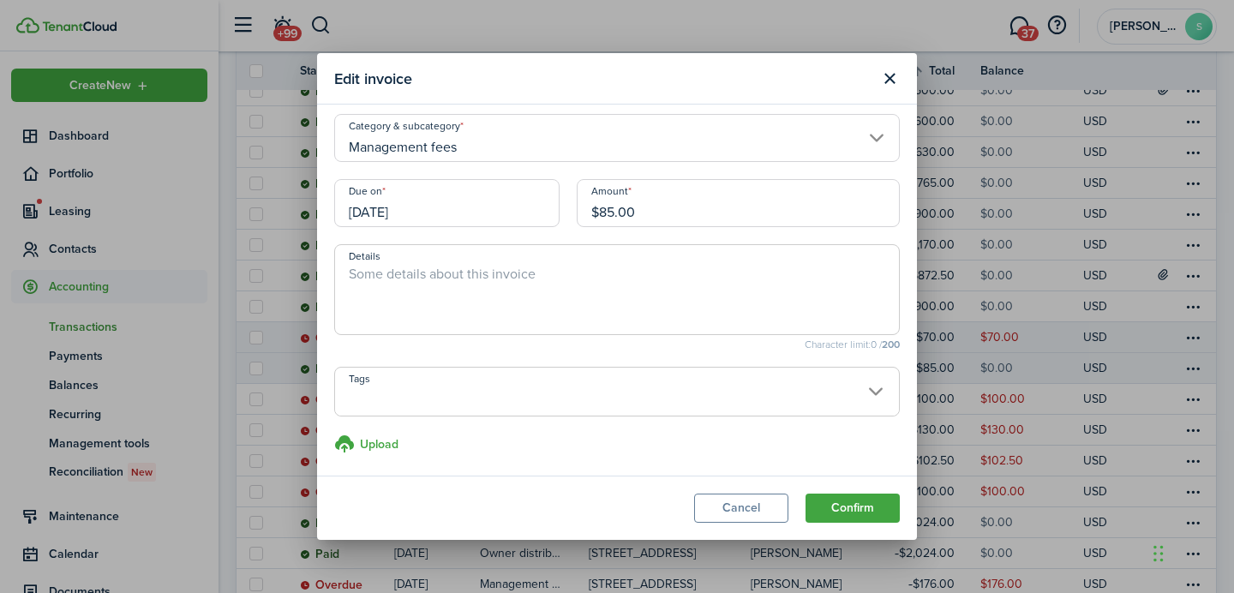
click at [905, 70] on header "Edit invoice" at bounding box center [617, 78] width 600 height 51
click at [891, 85] on button "Close modal" at bounding box center [889, 78] width 29 height 29
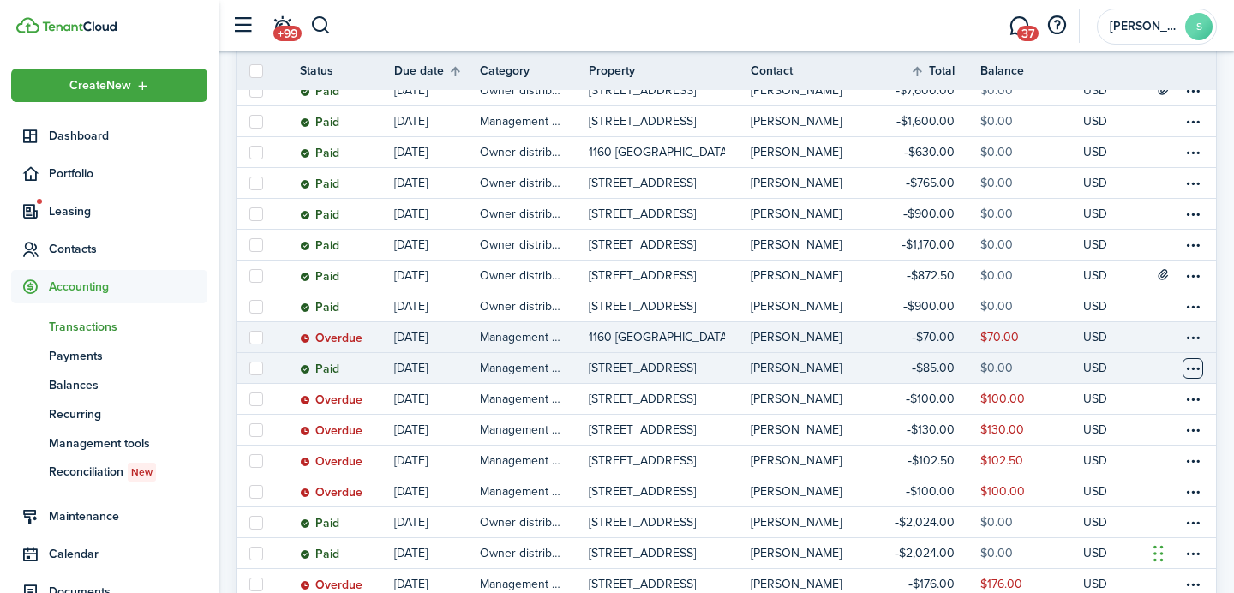
click at [1186, 374] on table-menu-btn-icon "Open menu" at bounding box center [1192, 368] width 21 height 21
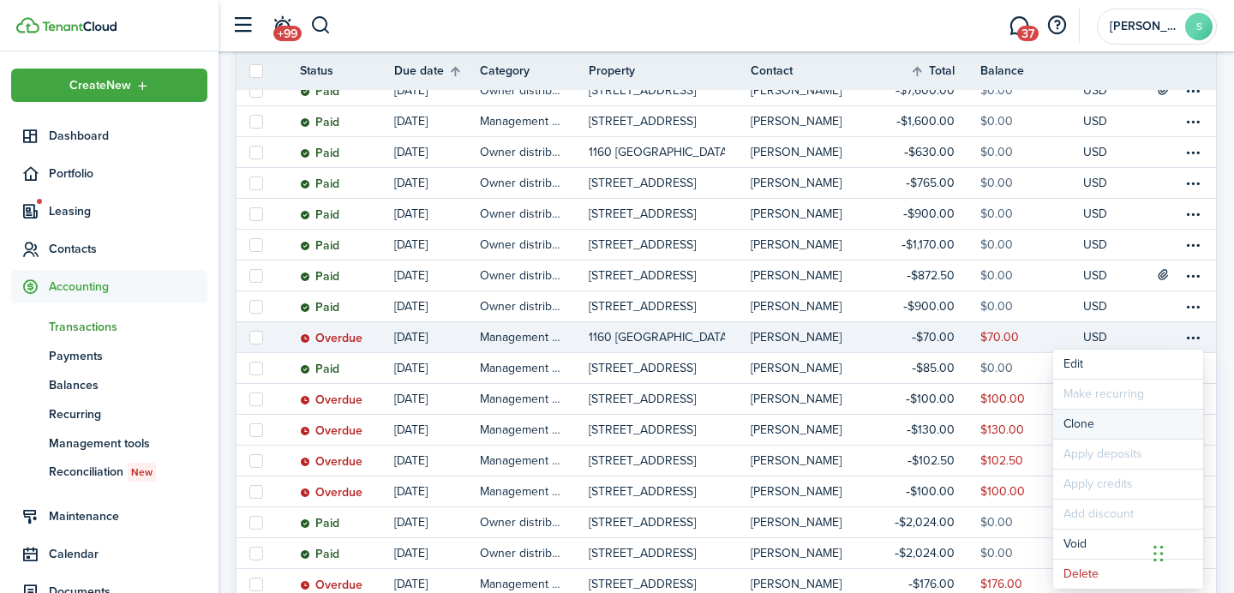
click at [1115, 432] on link "Clone" at bounding box center [1128, 423] width 150 height 29
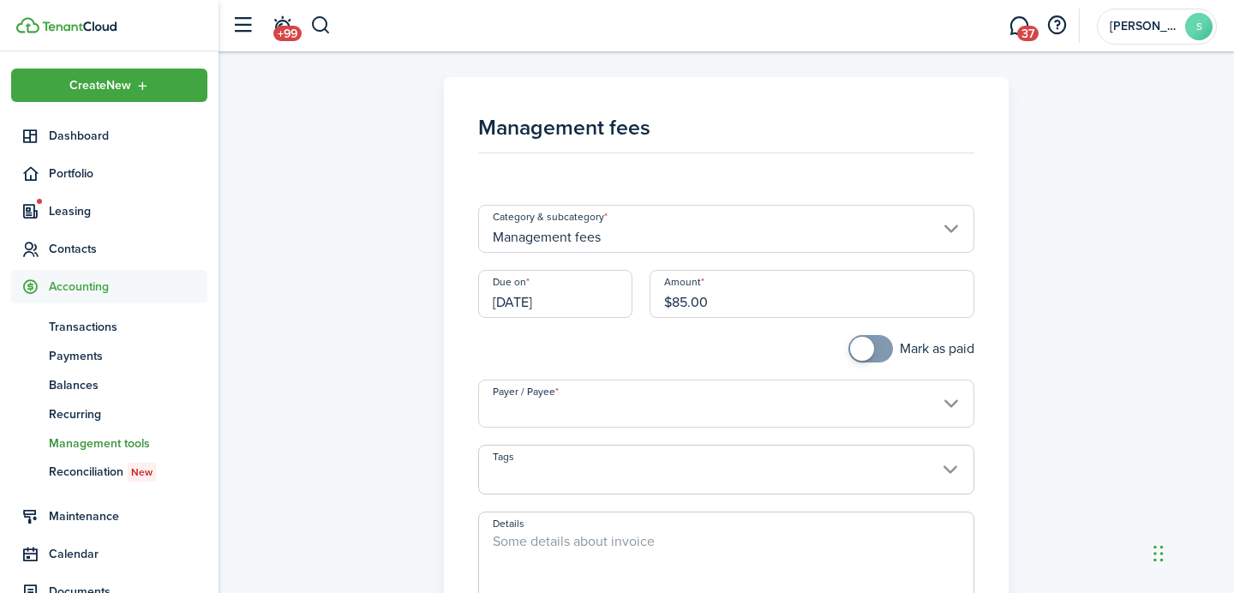
click at [840, 351] on div "Mark as paid" at bounding box center [726, 357] width 514 height 45
checkbox input "true"
click at [862, 345] on span at bounding box center [862, 349] width 24 height 24
click at [751, 405] on input "Payer / Payee" at bounding box center [726, 403] width 497 height 48
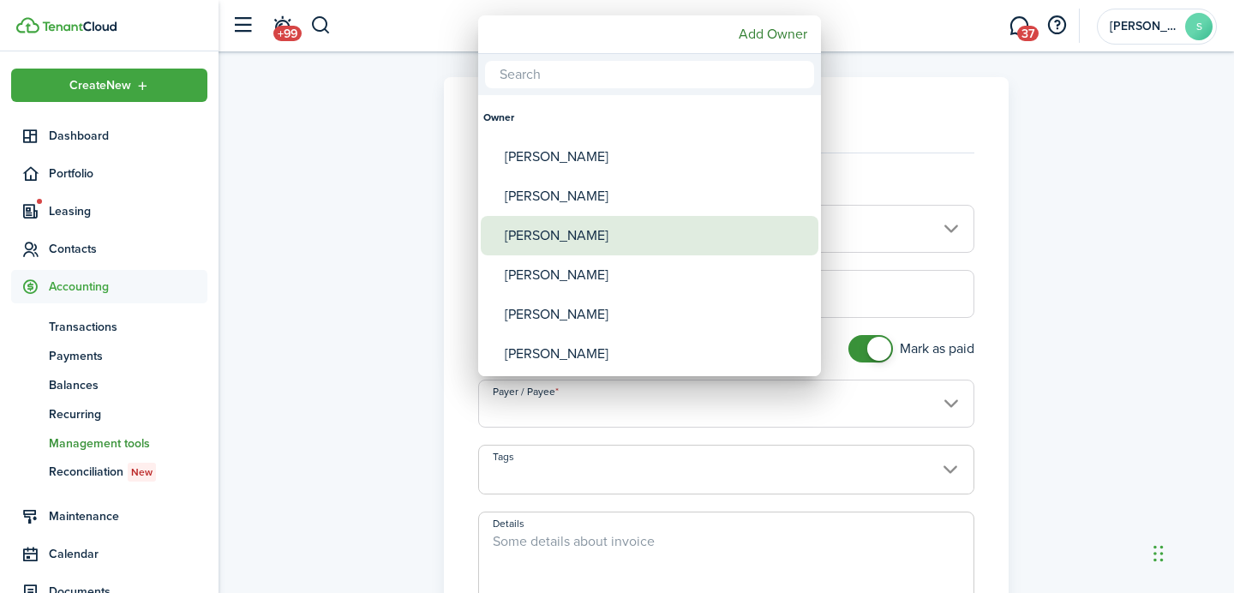
click at [667, 242] on div "[PERSON_NAME]" at bounding box center [656, 235] width 303 height 39
type input "[PERSON_NAME]"
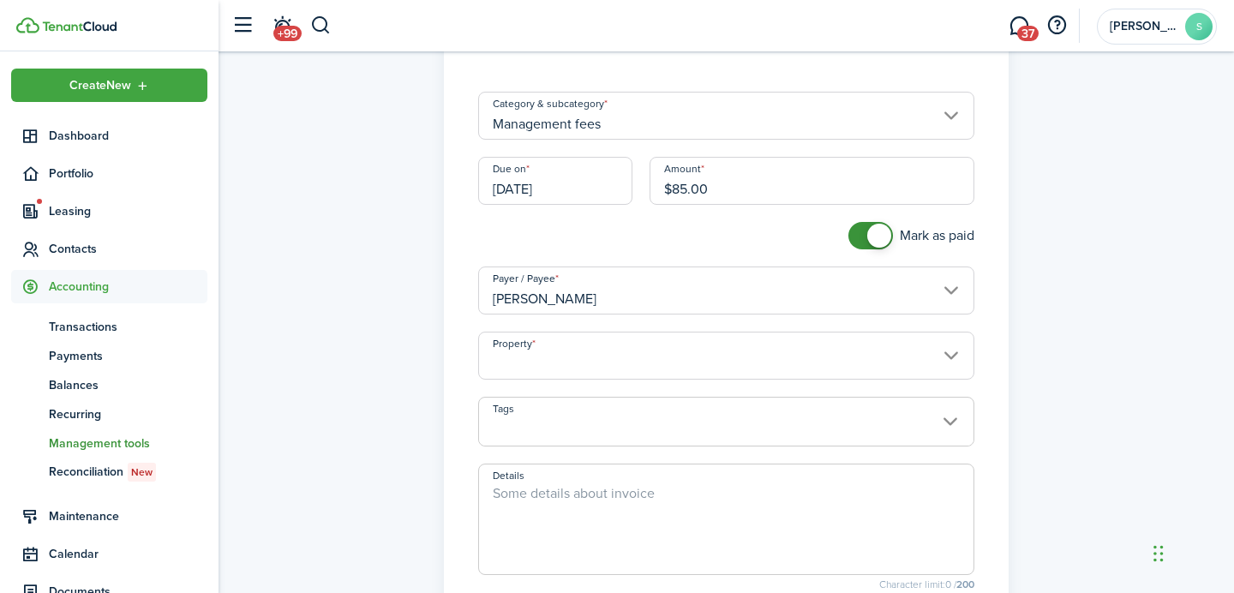
scroll to position [375, 0]
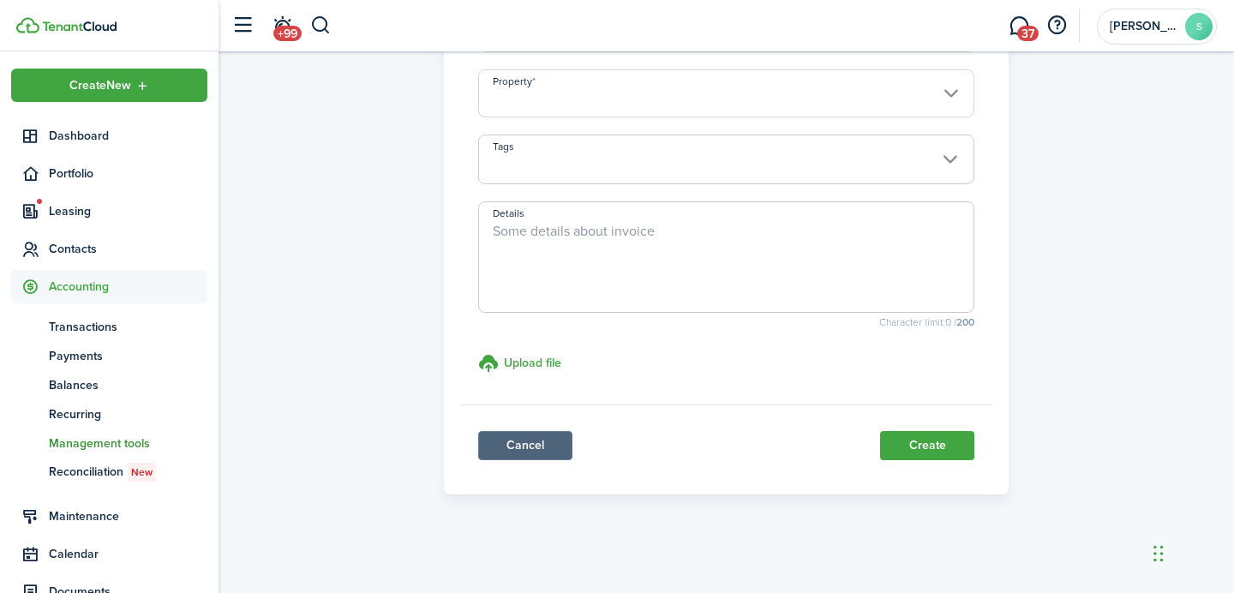
click at [512, 443] on link "Cancel" at bounding box center [525, 445] width 94 height 29
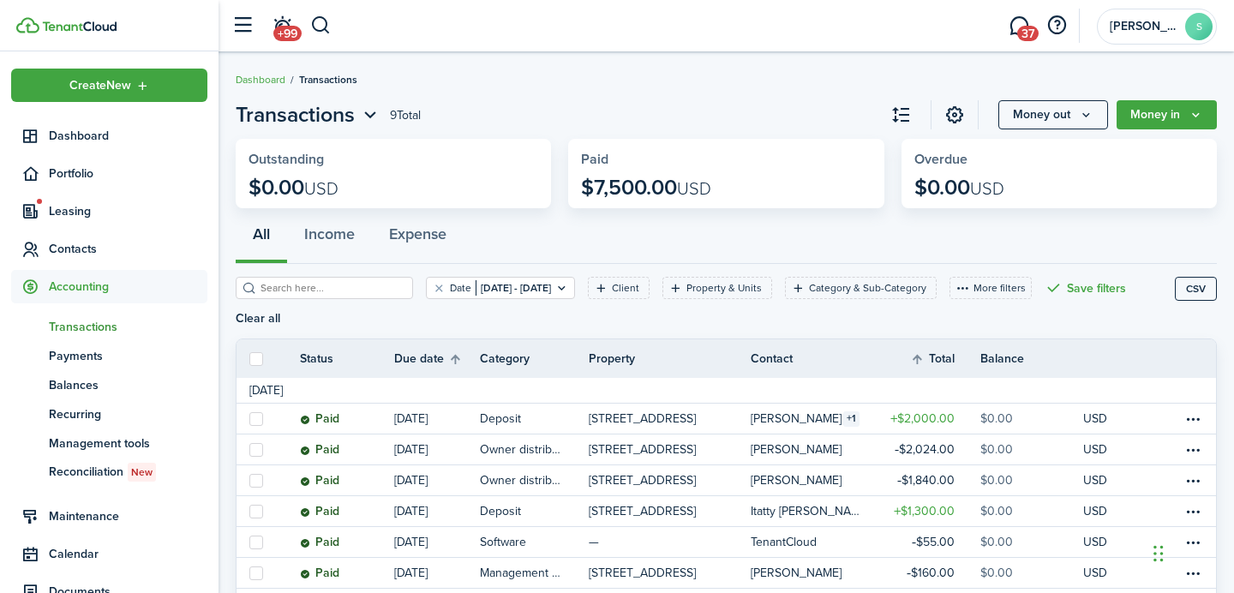
scroll to position [145, 0]
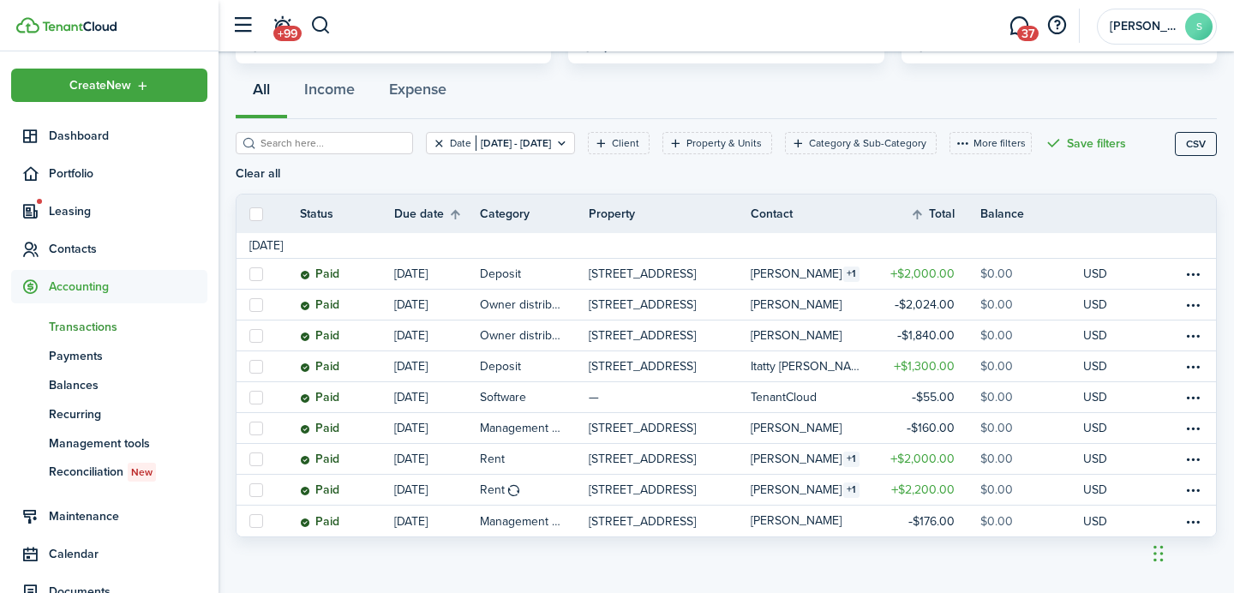
click at [432, 142] on button "Clear filter" at bounding box center [439, 143] width 15 height 14
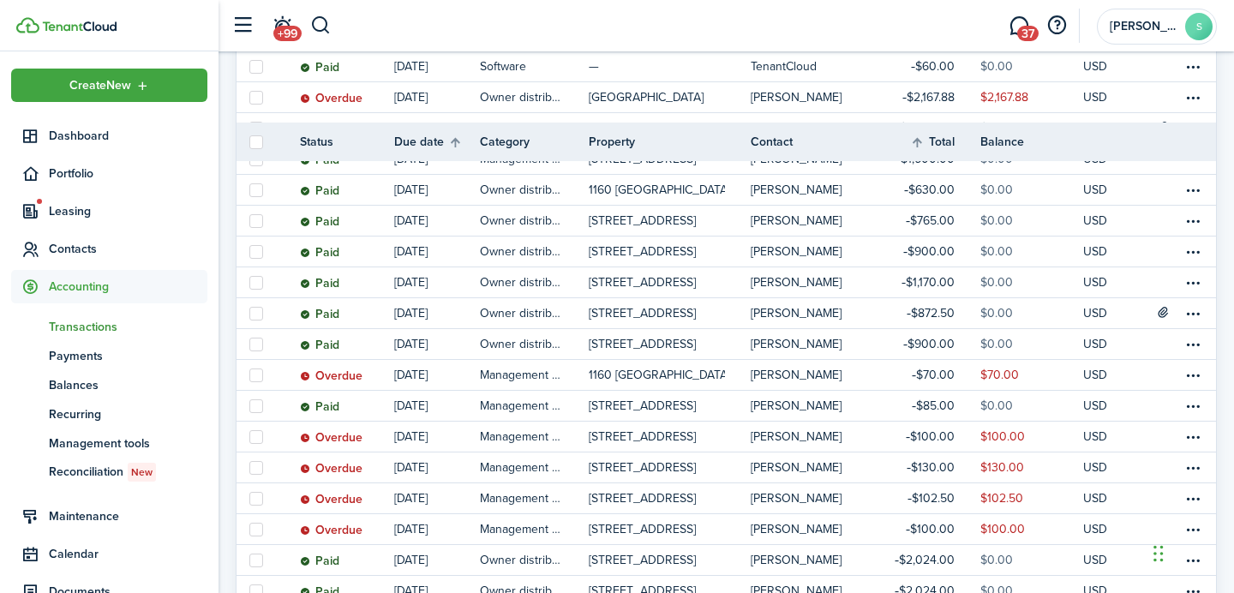
scroll to position [515, 0]
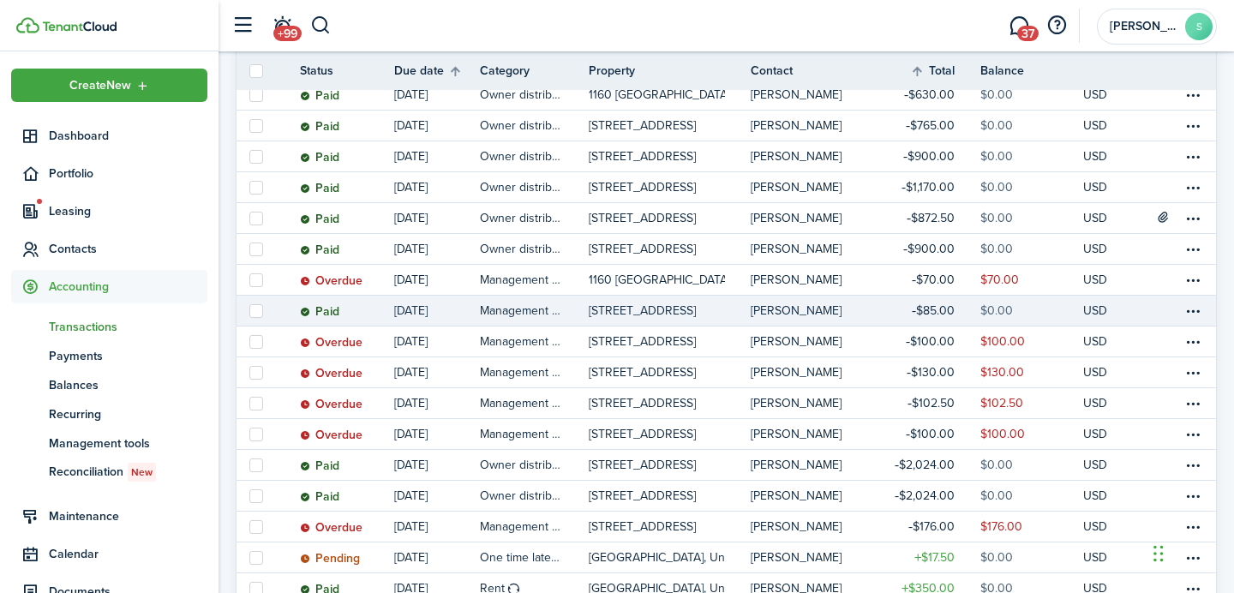
click at [782, 306] on table-profile-info-text "[PERSON_NAME]" at bounding box center [795, 311] width 91 height 14
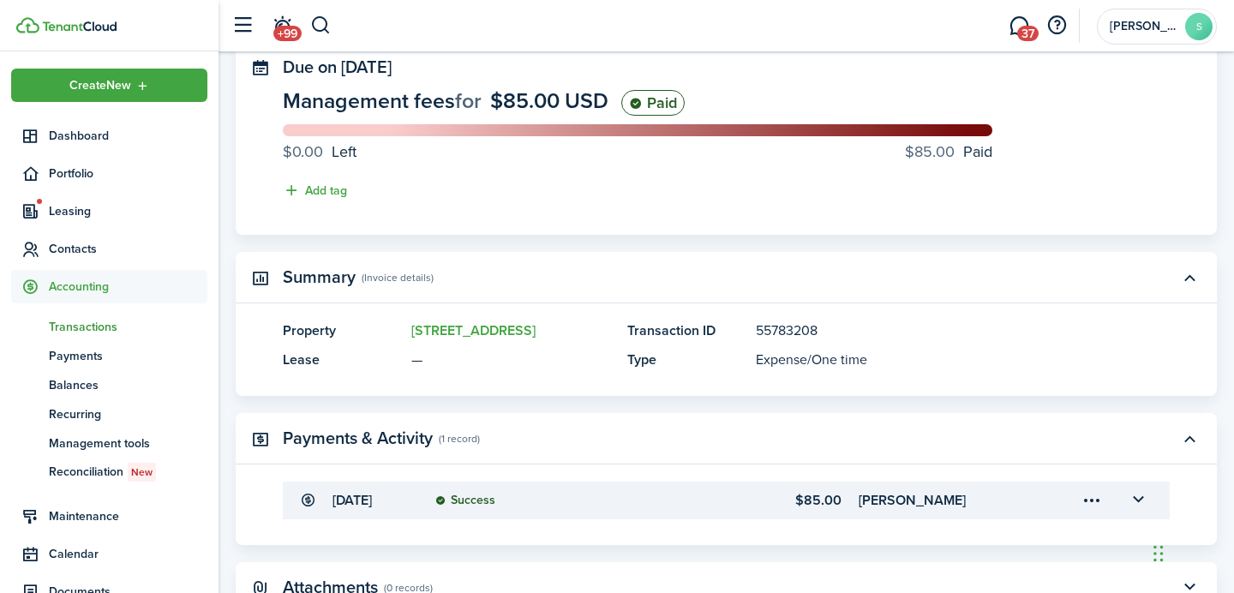
scroll to position [33, 0]
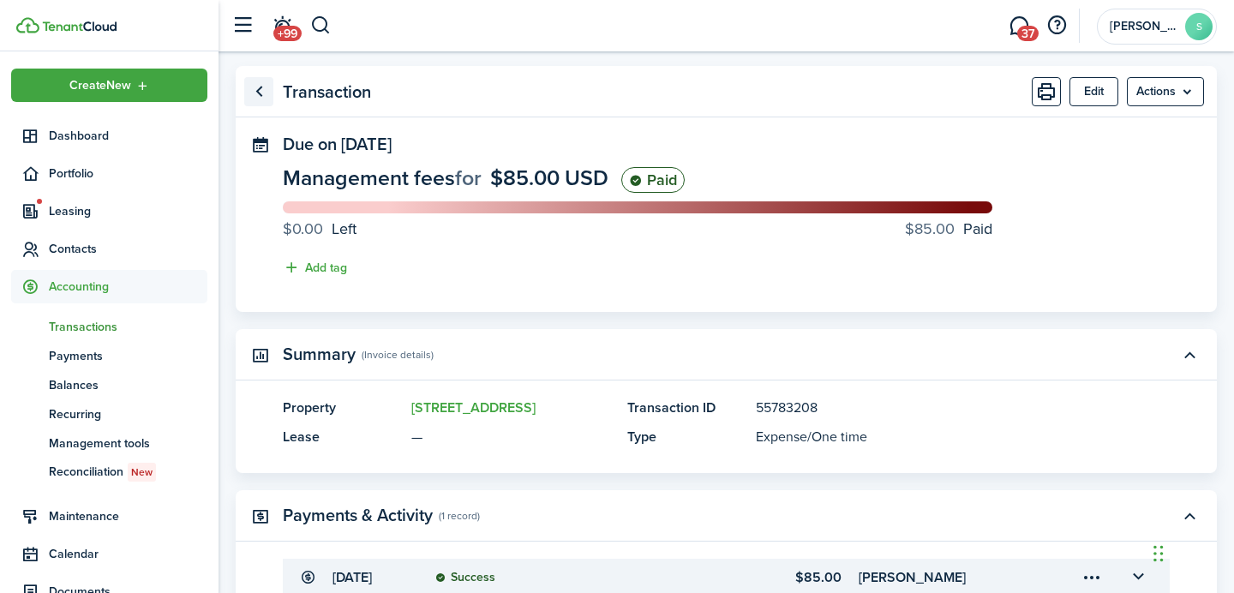
click at [256, 94] on link "Go back" at bounding box center [258, 91] width 29 height 29
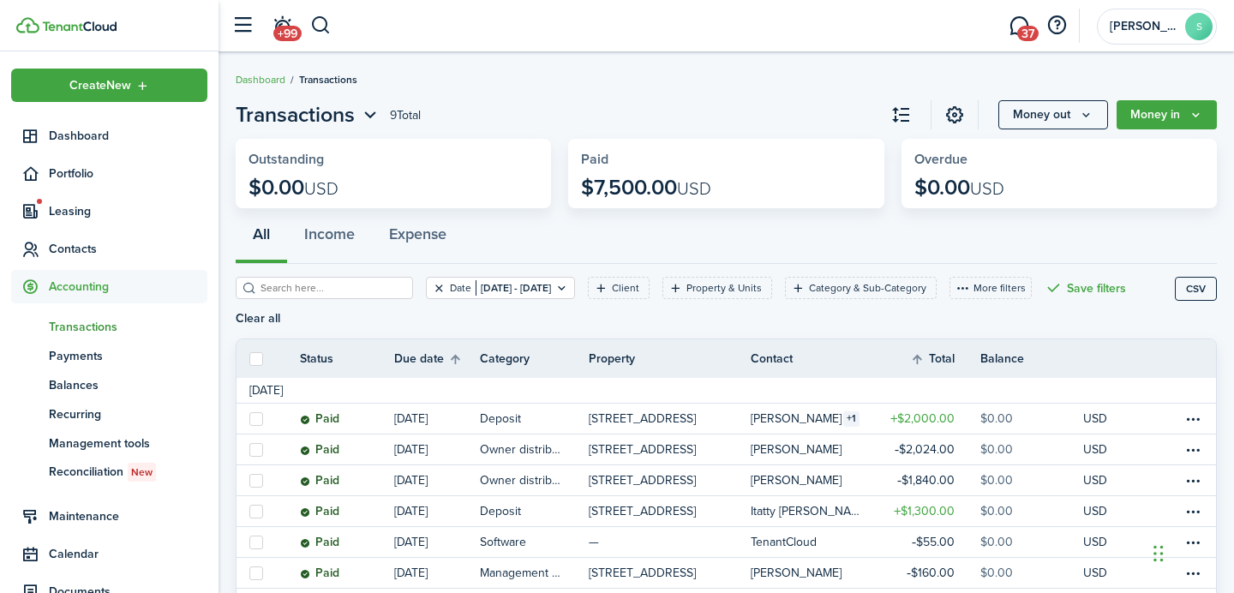
click at [432, 293] on button "Clear filter" at bounding box center [439, 288] width 15 height 14
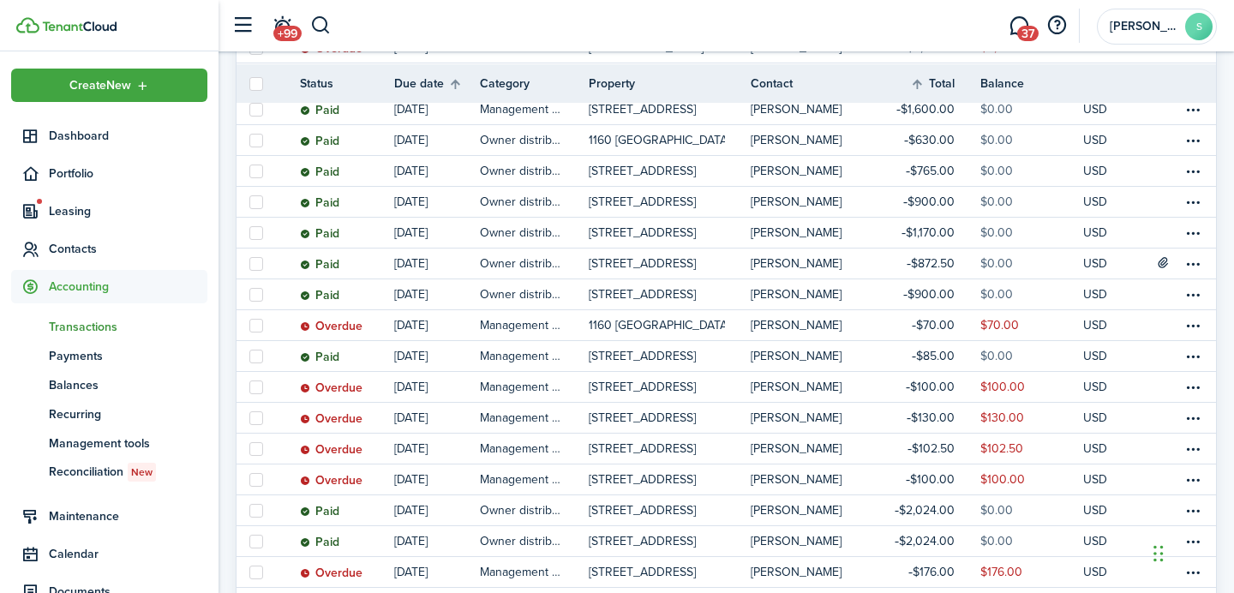
scroll to position [486, 0]
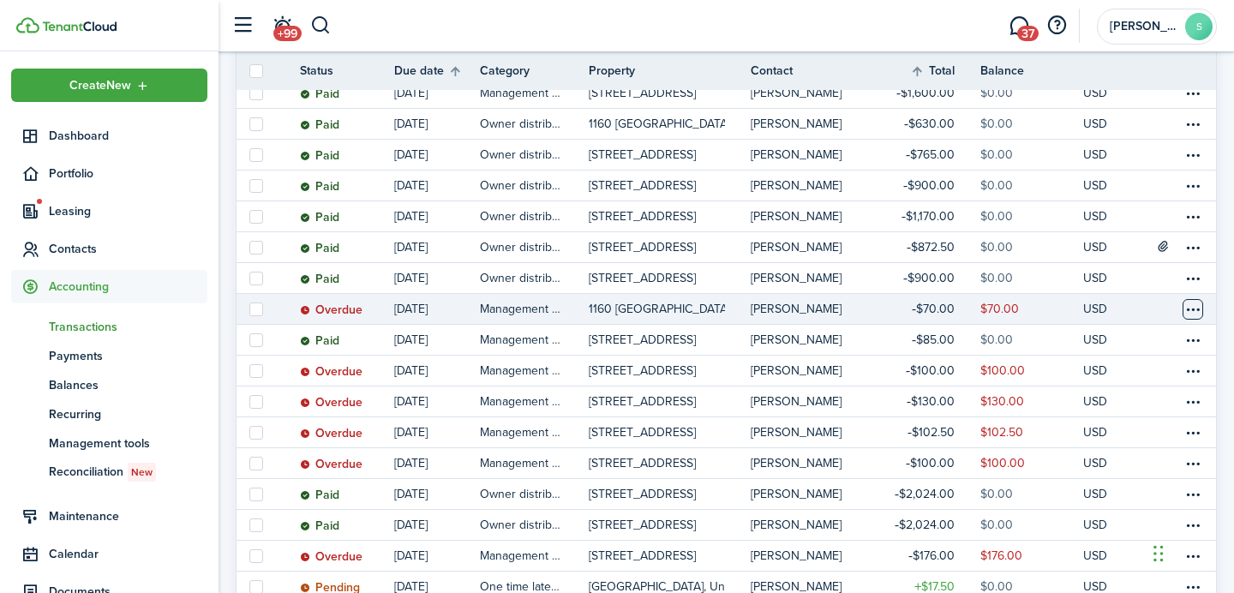
click at [1188, 307] on table-menu-btn-icon at bounding box center [1192, 309] width 21 height 21
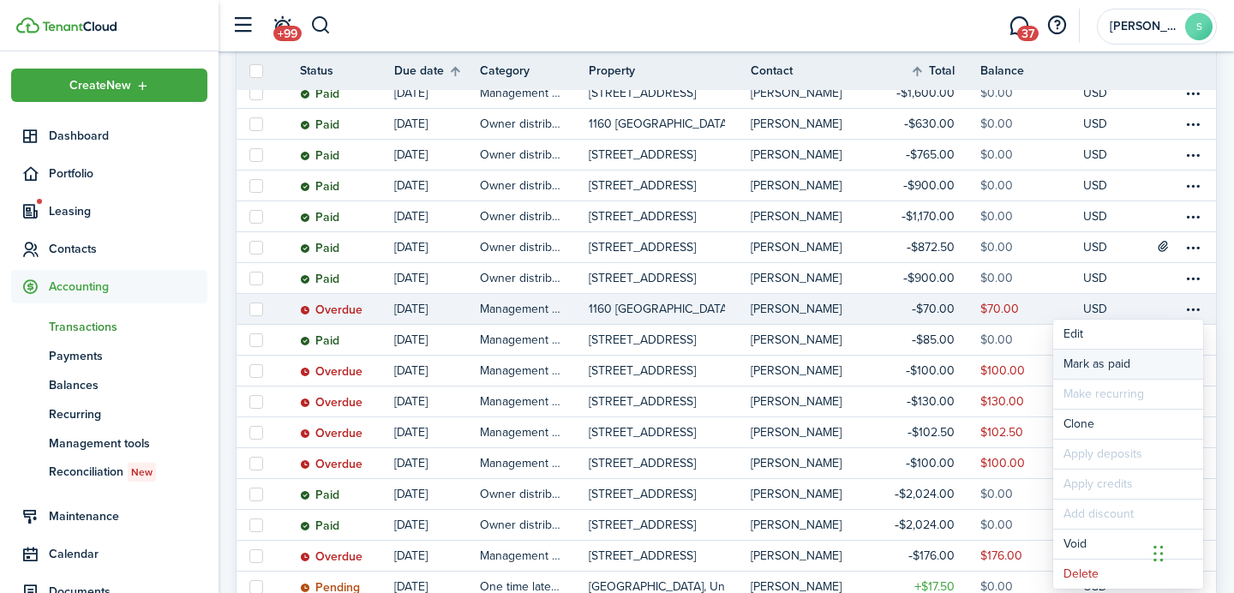
click at [1082, 360] on link "Mark as paid" at bounding box center [1128, 364] width 150 height 29
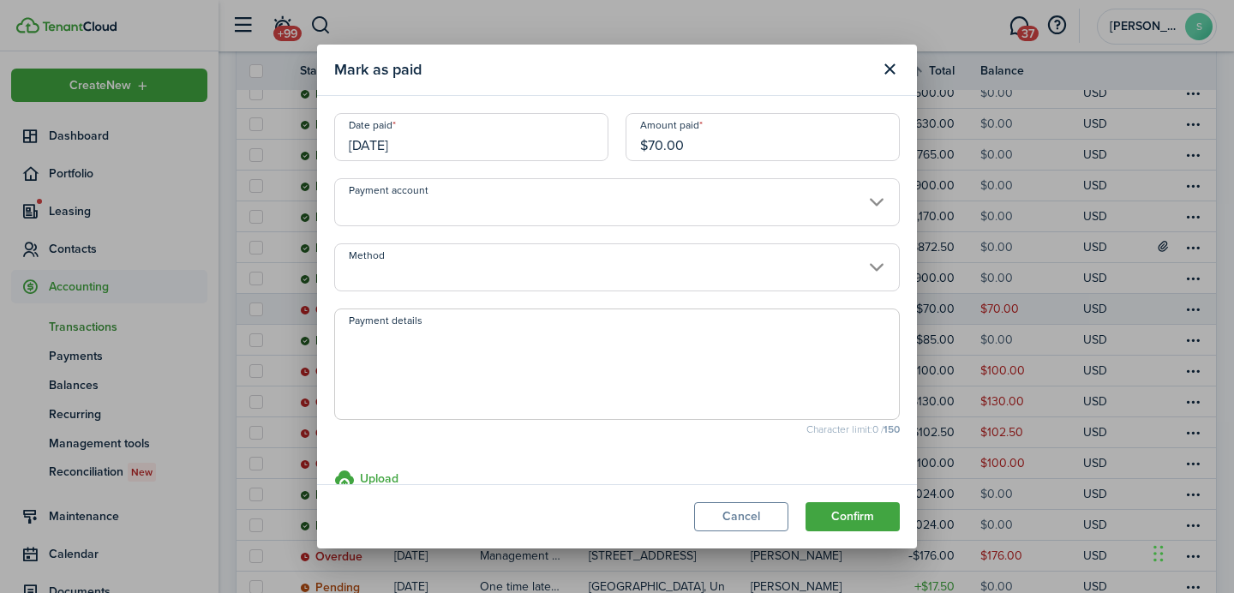
click at [744, 195] on input "Payment account" at bounding box center [616, 202] width 565 height 48
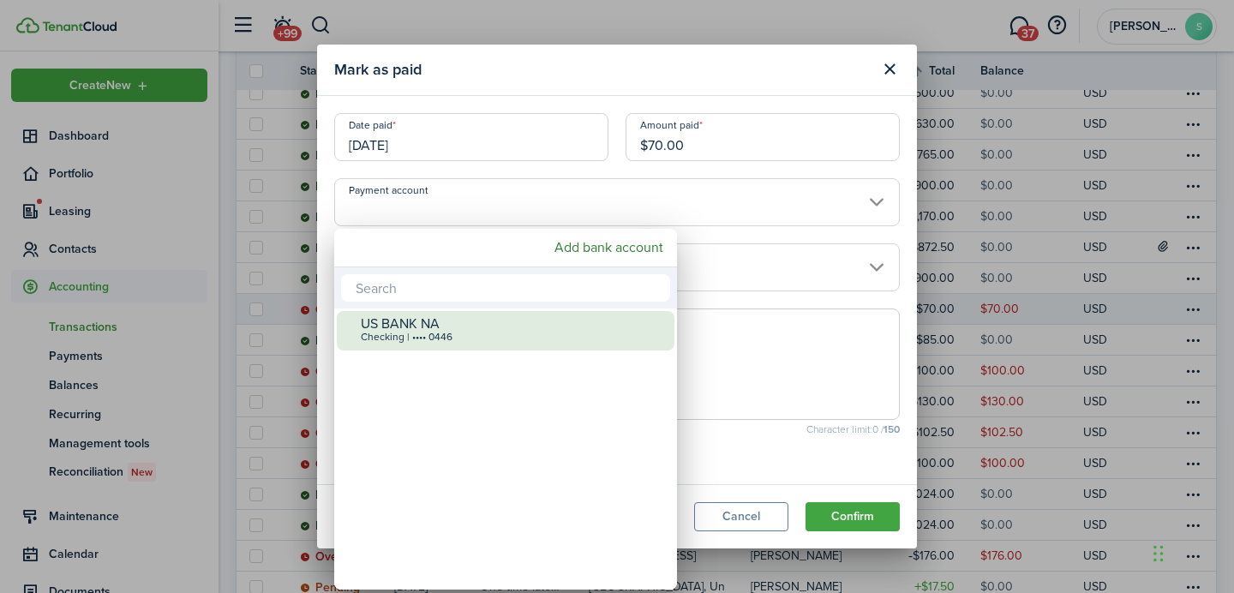
click at [596, 320] on div "US BANK NA" at bounding box center [512, 323] width 303 height 15
type input "•••• •••• •••• 0446"
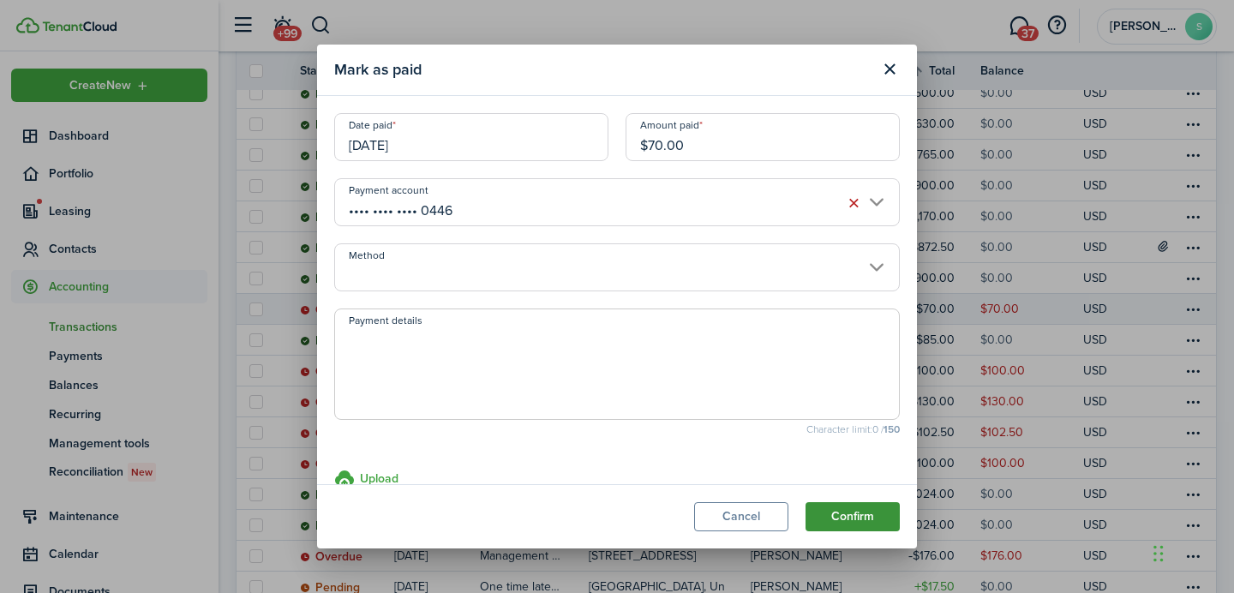
click at [861, 515] on button "Confirm" at bounding box center [852, 516] width 94 height 29
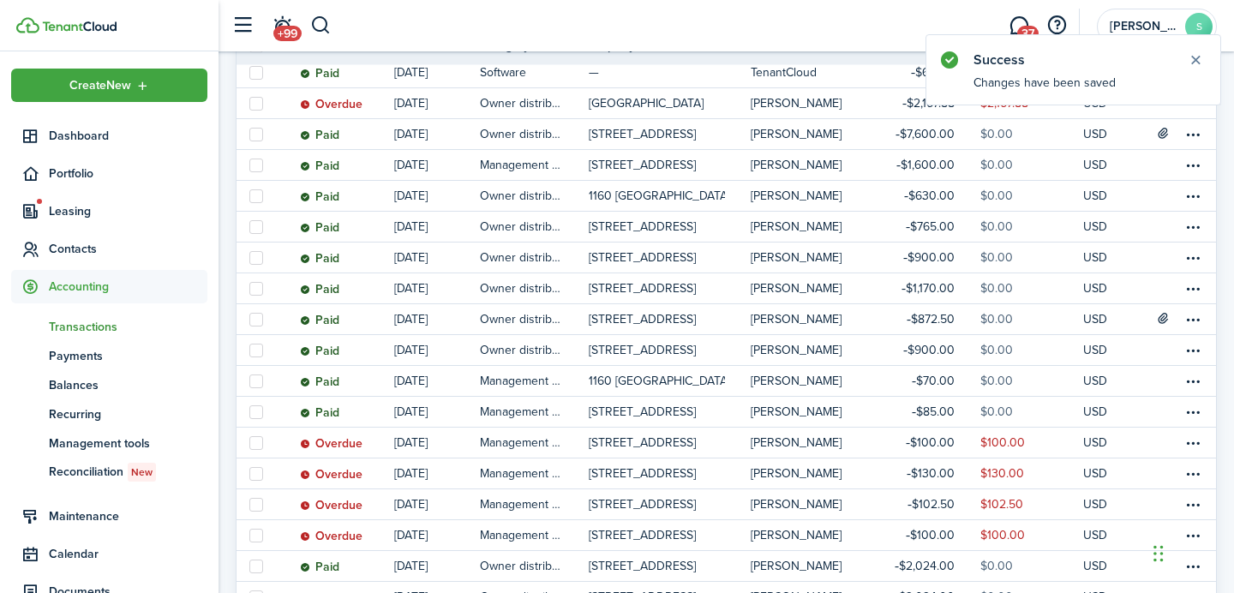
scroll to position [466, 0]
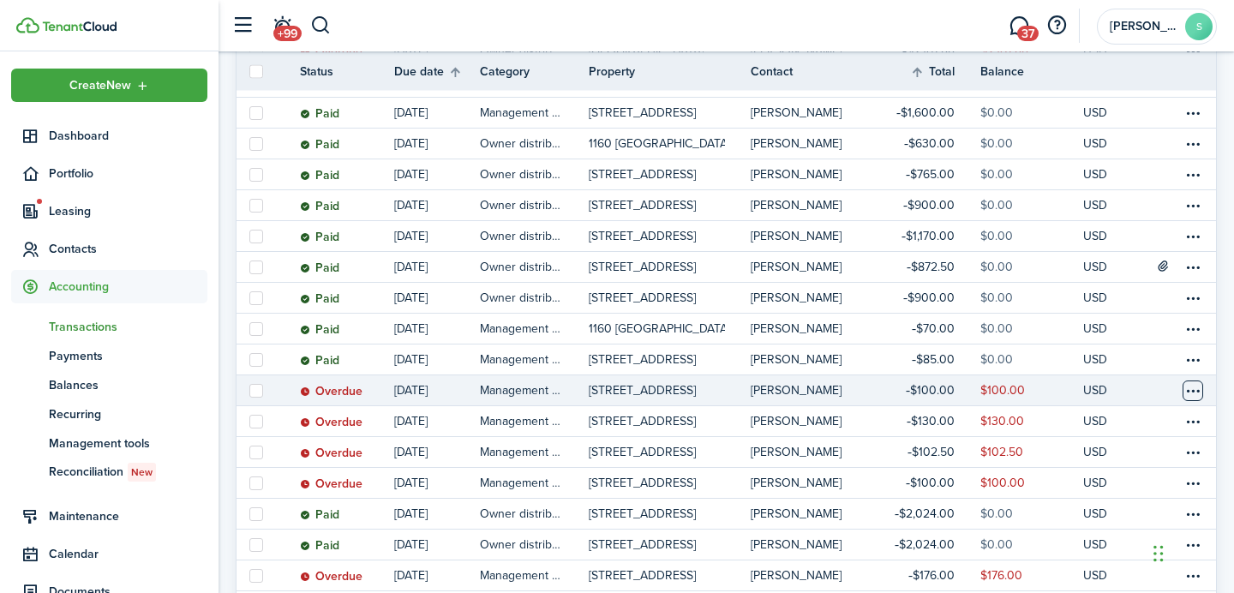
click at [1193, 391] on table-menu-btn-icon at bounding box center [1192, 390] width 21 height 21
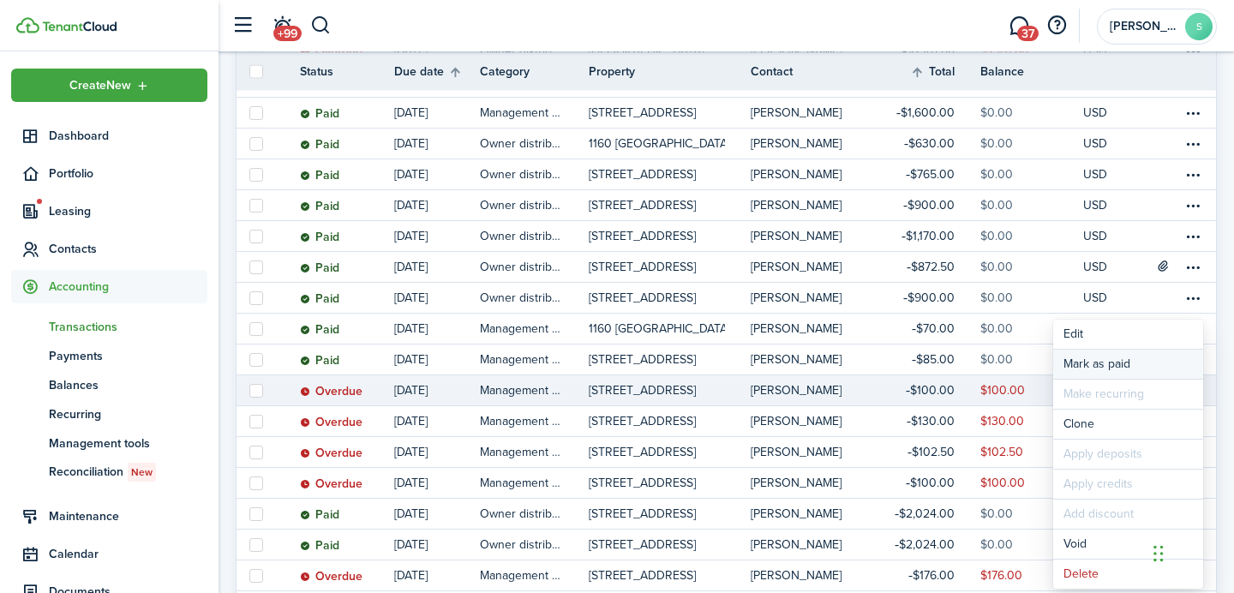
click at [1074, 358] on link "Mark as paid" at bounding box center [1128, 364] width 150 height 29
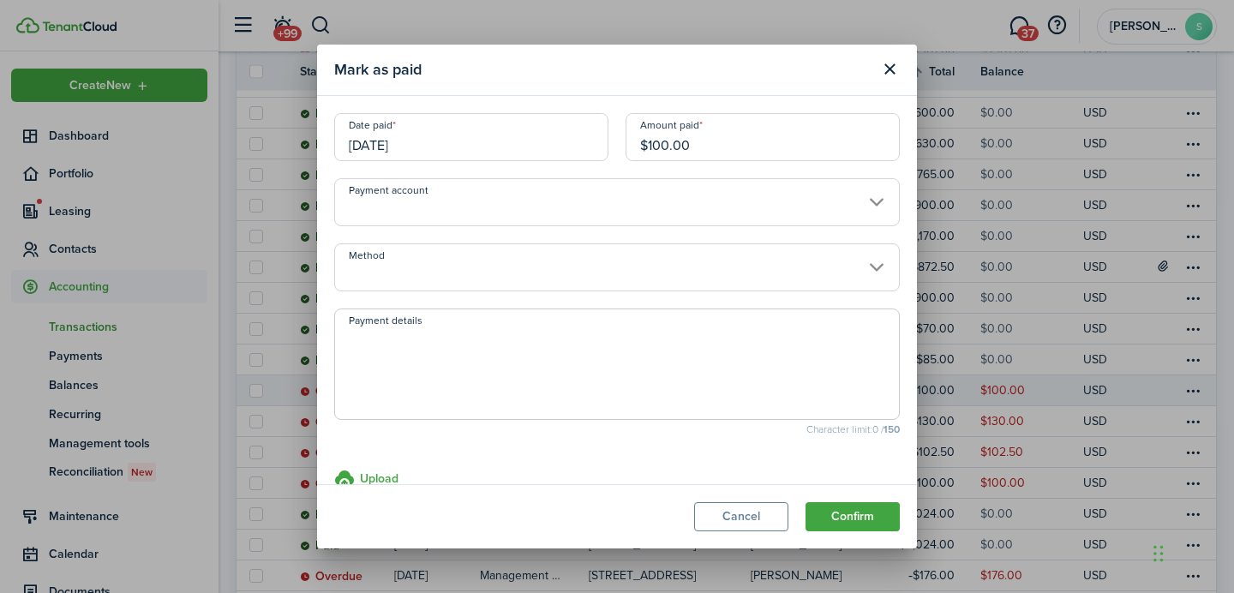
click at [750, 211] on input "Payment account" at bounding box center [616, 202] width 565 height 48
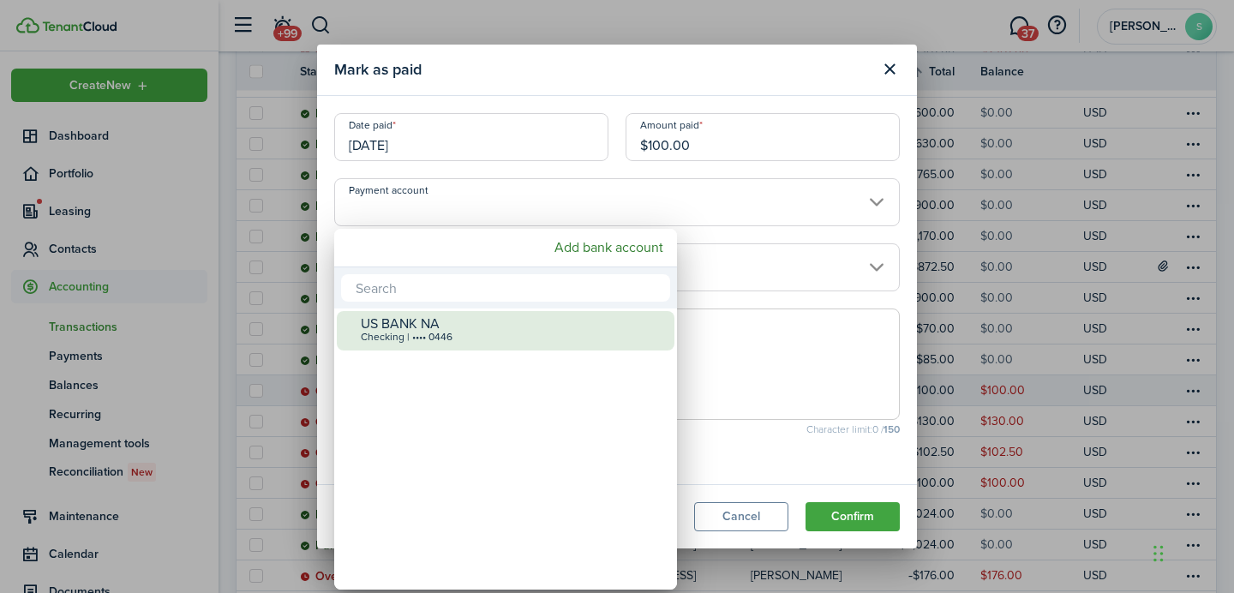
click at [624, 311] on div "US BANK NA Checking | •••• 0446" at bounding box center [512, 330] width 303 height 38
type input "•••• •••• •••• 0446"
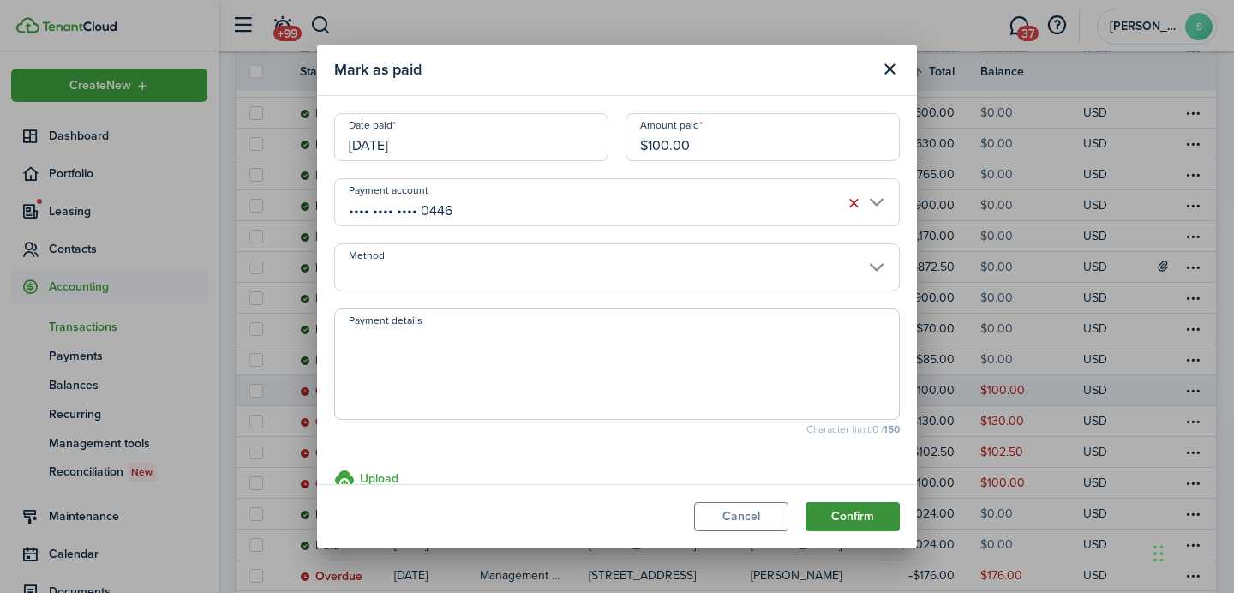
click at [852, 529] on button "Confirm" at bounding box center [852, 516] width 94 height 29
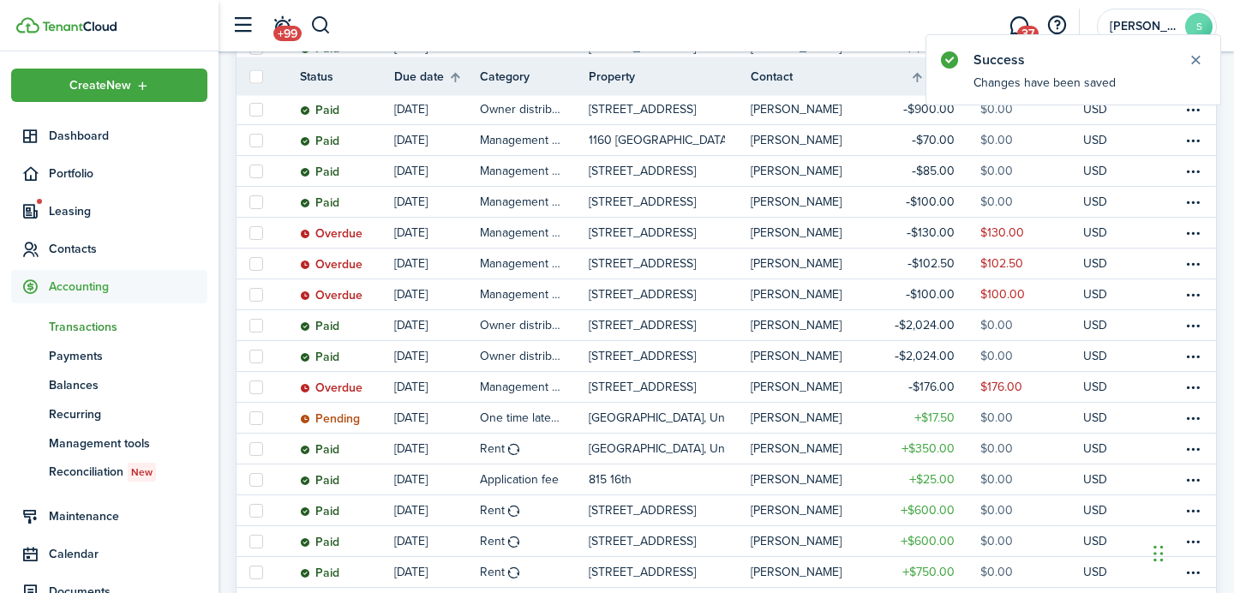
scroll to position [660, 0]
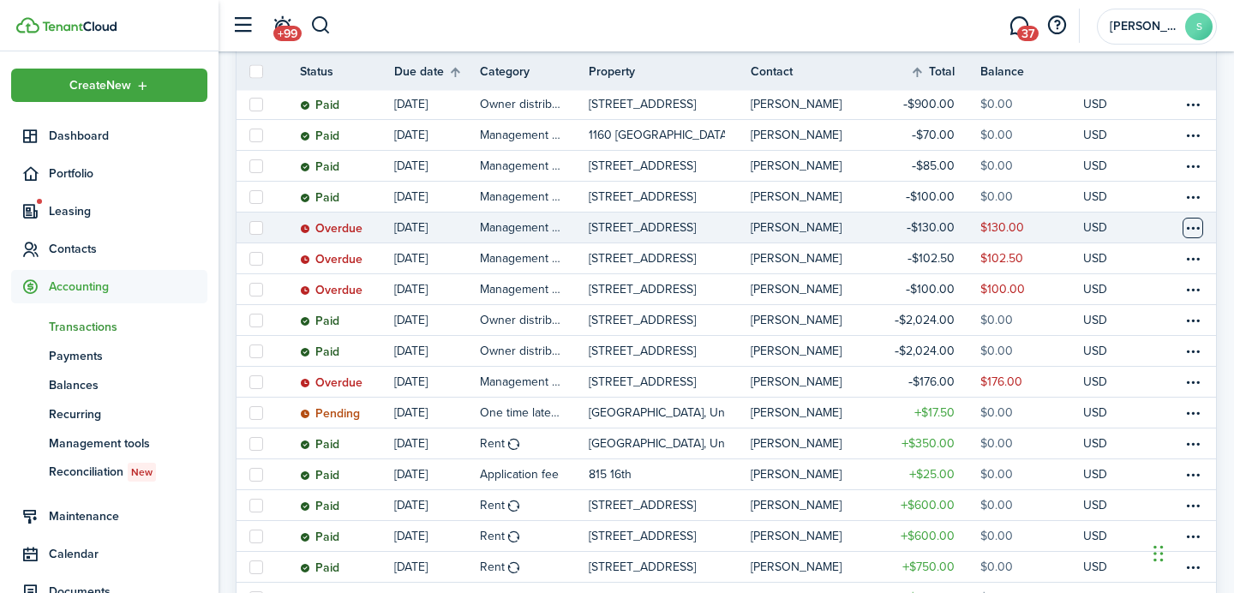
click at [1192, 224] on table-menu-btn-icon at bounding box center [1192, 228] width 21 height 21
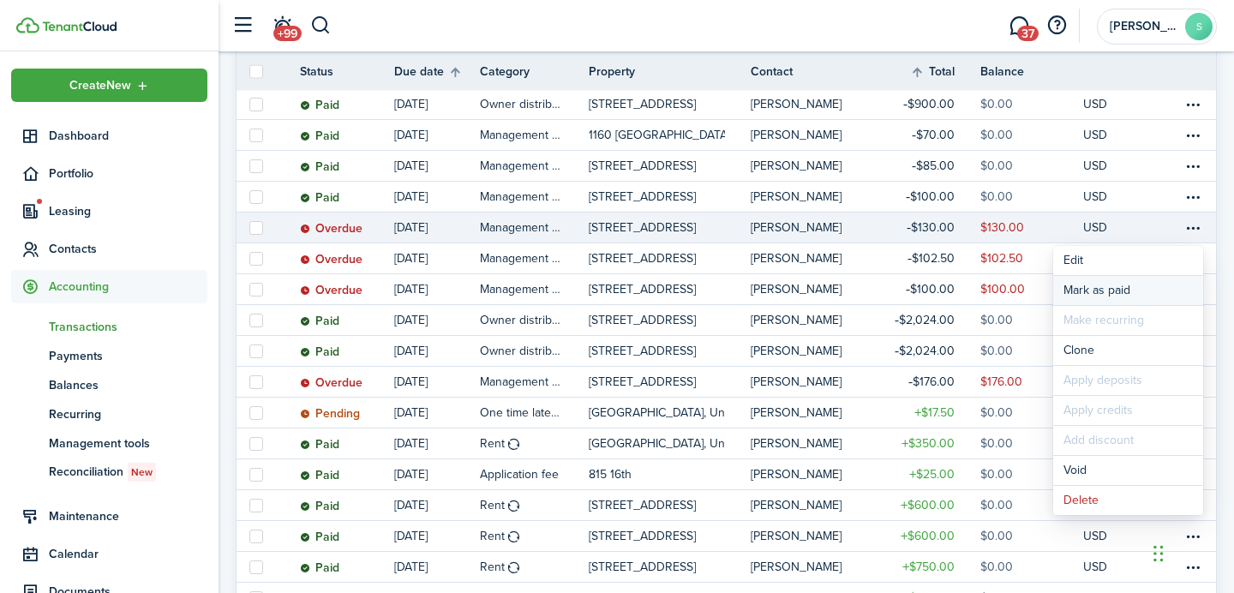
click at [1146, 288] on link "Mark as paid" at bounding box center [1128, 290] width 150 height 29
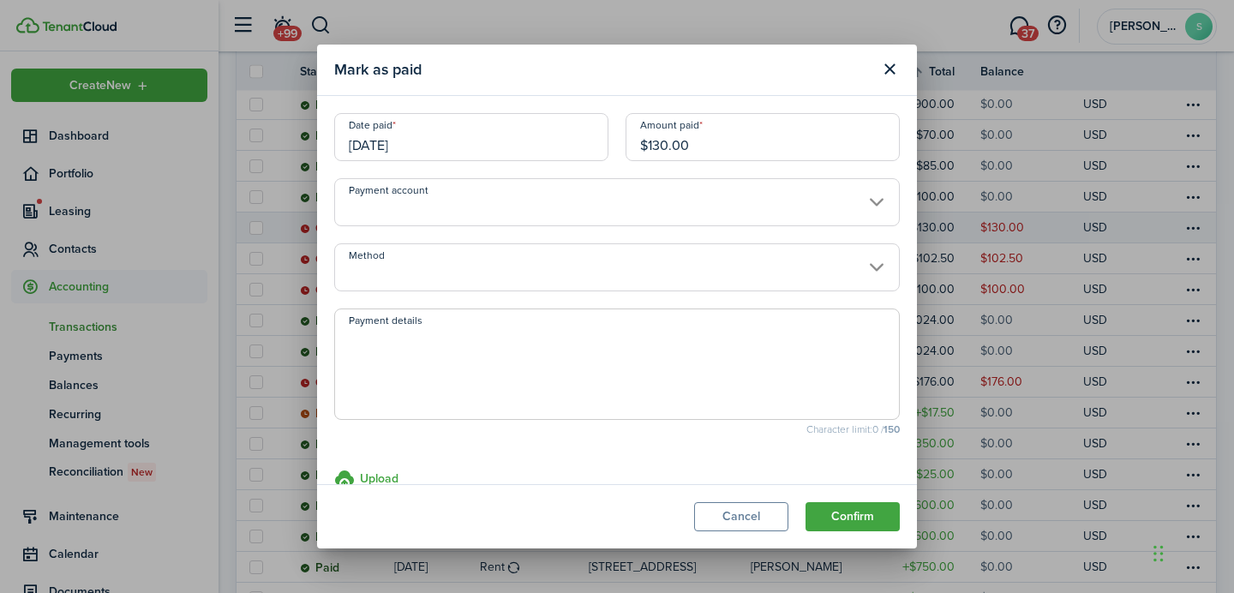
click at [693, 182] on input "Payment account" at bounding box center [616, 202] width 565 height 48
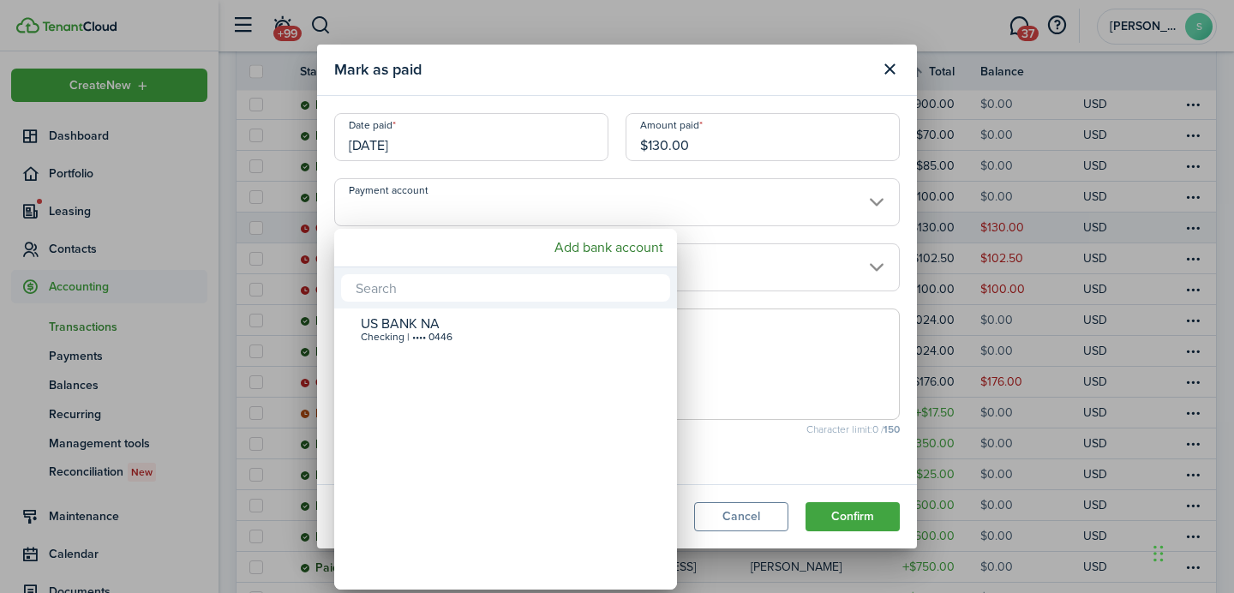
click at [597, 328] on div "US BANK NA" at bounding box center [512, 323] width 303 height 15
type input "•••• •••• •••• 0446"
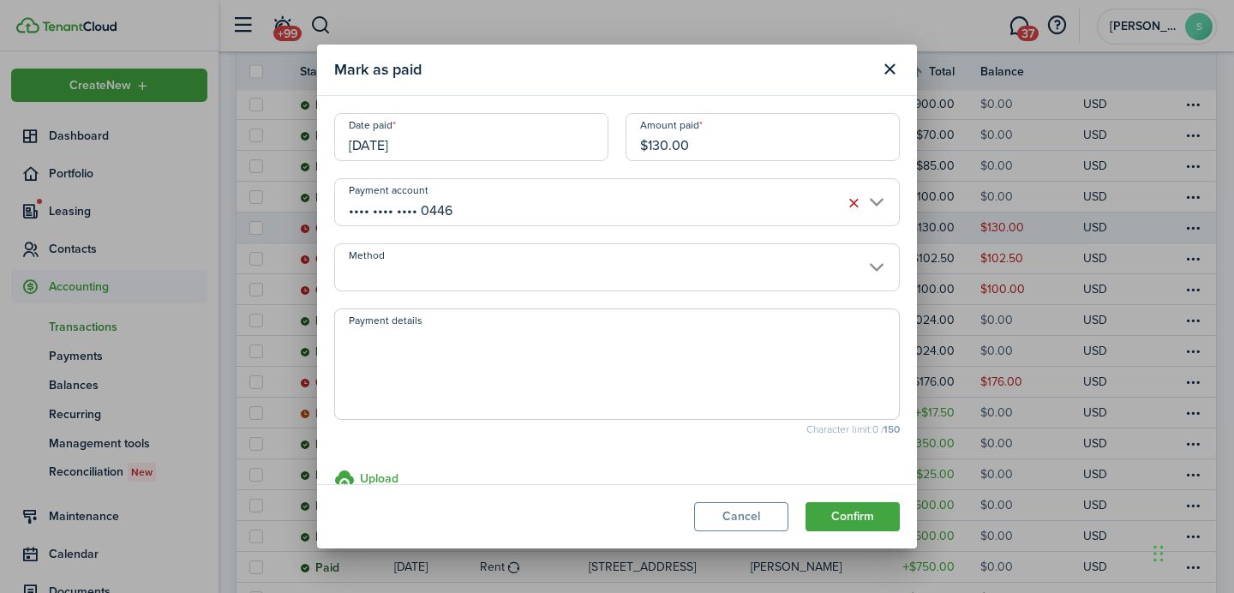
click at [878, 495] on modal-footer "Cancel Confirm" at bounding box center [617, 516] width 600 height 64
click at [877, 511] on button "Confirm" at bounding box center [852, 516] width 94 height 29
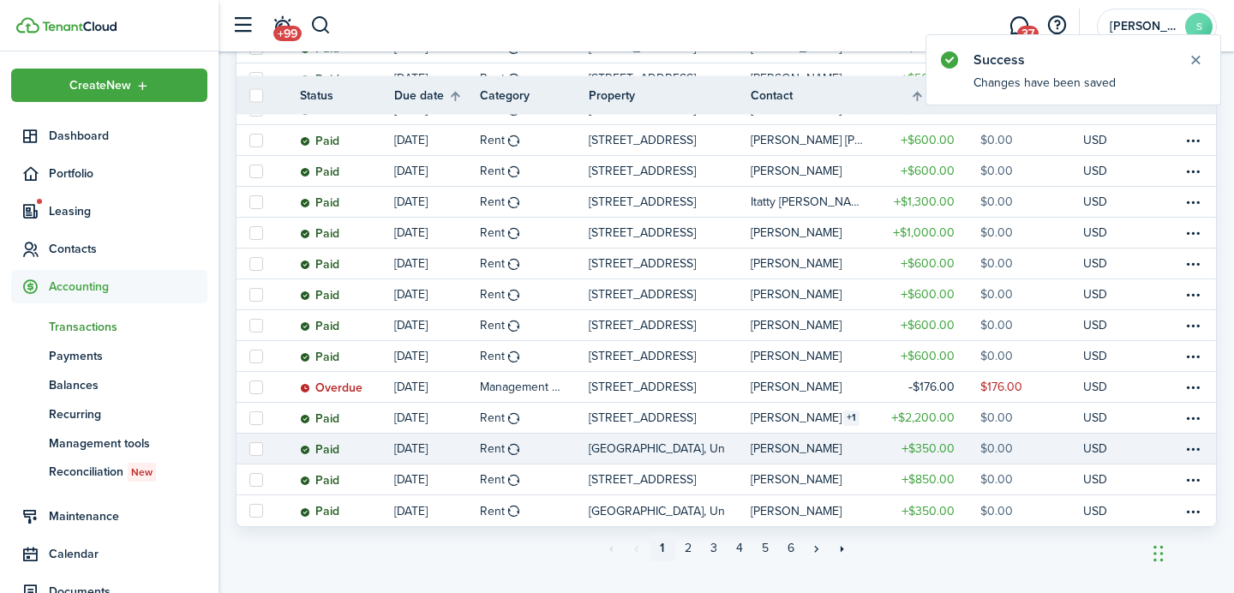
scroll to position [1419, 0]
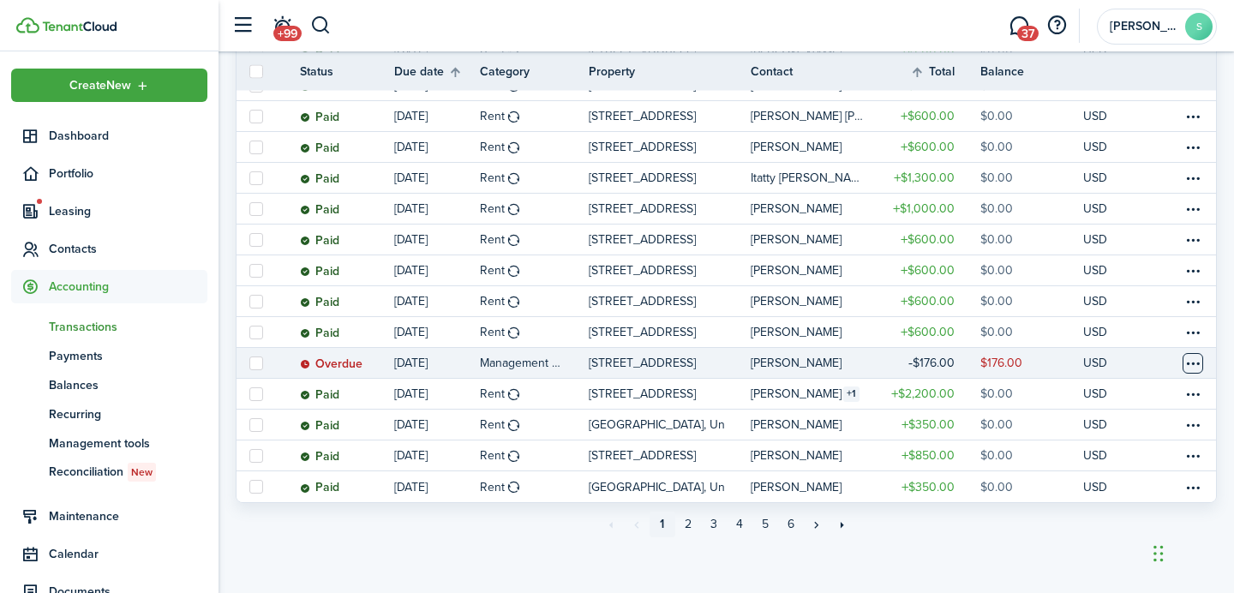
click at [1190, 359] on table-menu-btn-icon at bounding box center [1192, 363] width 21 height 21
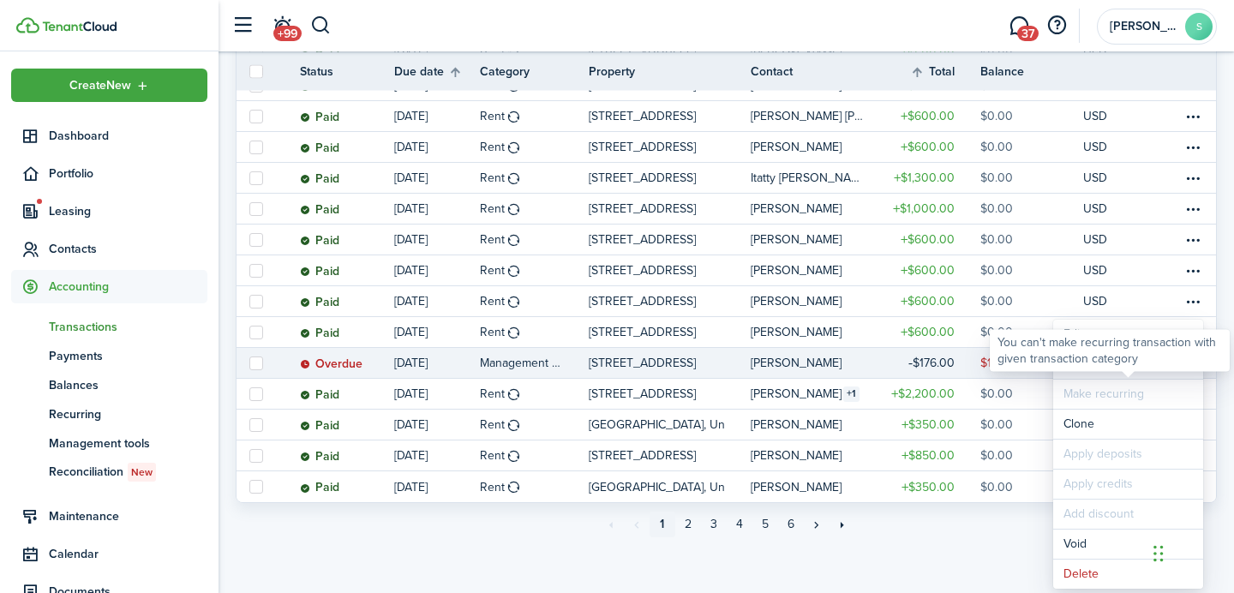
click at [1151, 373] on link "Mark as paid" at bounding box center [1128, 364] width 150 height 29
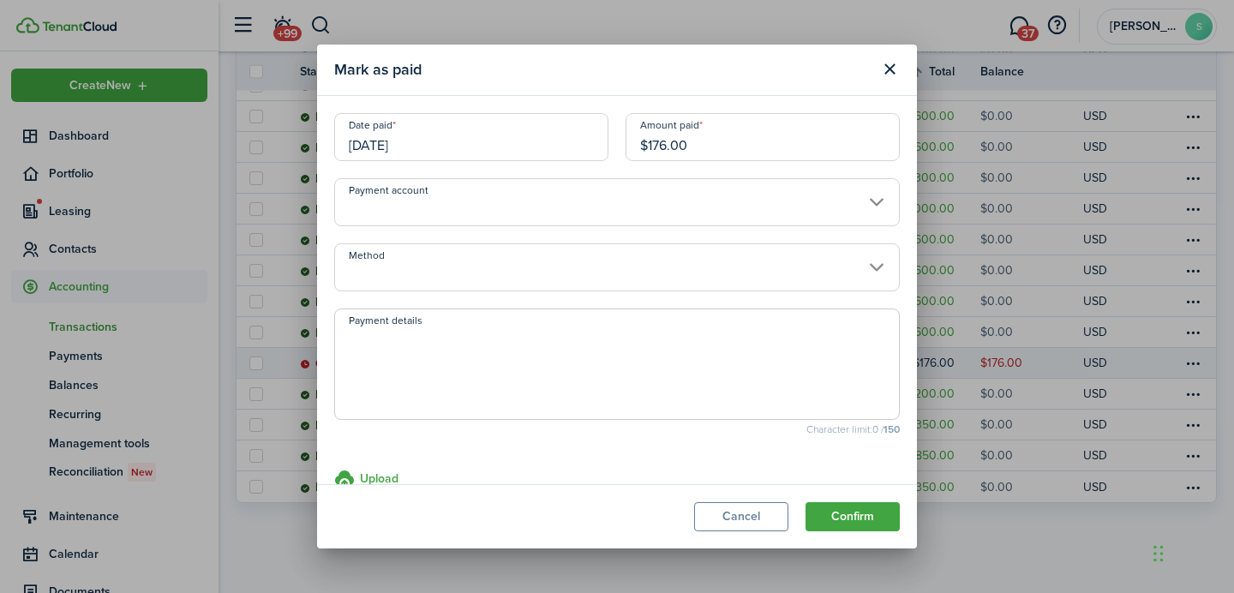
click at [712, 190] on input "Payment account" at bounding box center [616, 202] width 565 height 48
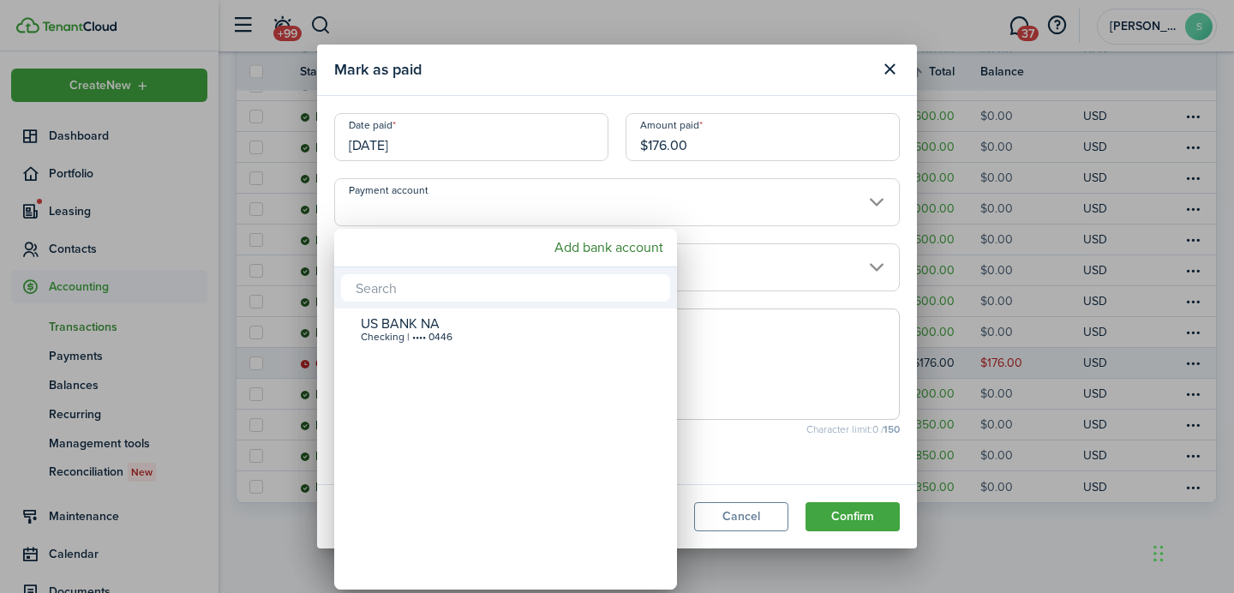
click at [625, 308] on mbsc-wheel "US BANK NA Checking | •••• 0446" at bounding box center [505, 448] width 343 height 281
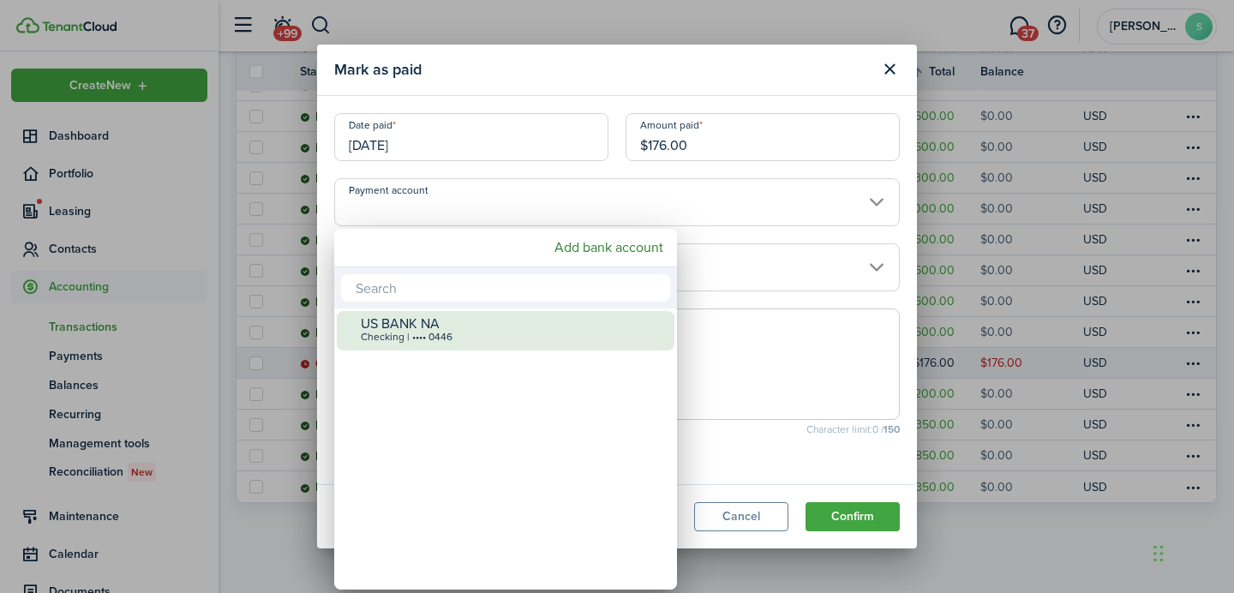
click at [618, 327] on div "US BANK NA" at bounding box center [512, 323] width 303 height 15
type input "•••• •••• •••• 0446"
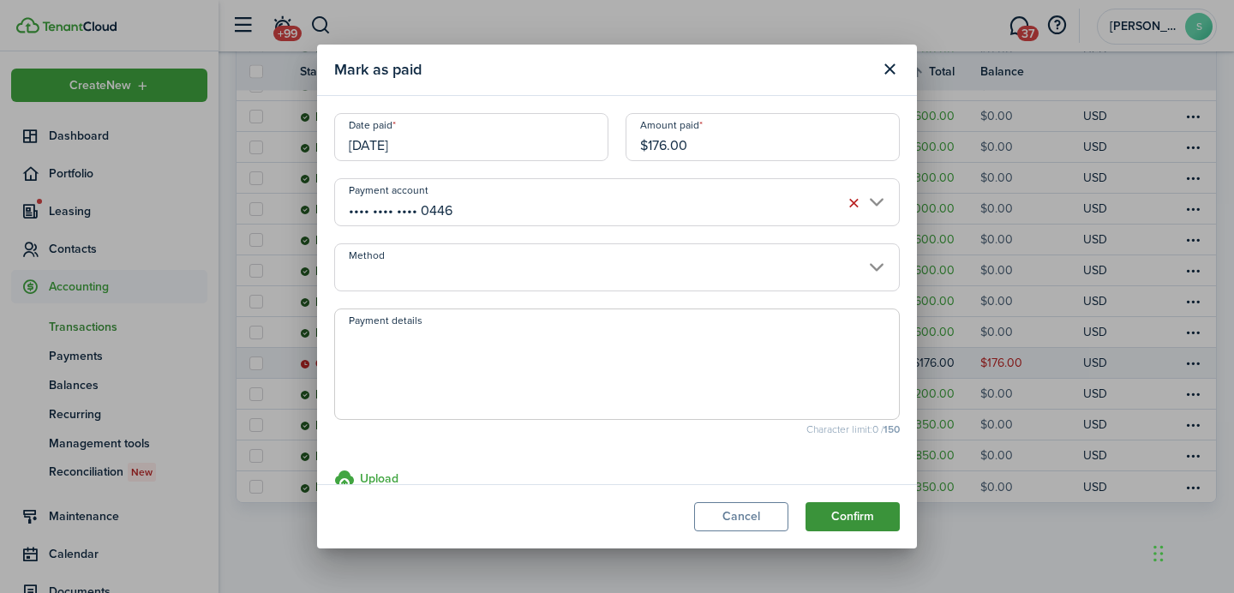
click at [841, 502] on button "Confirm" at bounding box center [852, 516] width 94 height 29
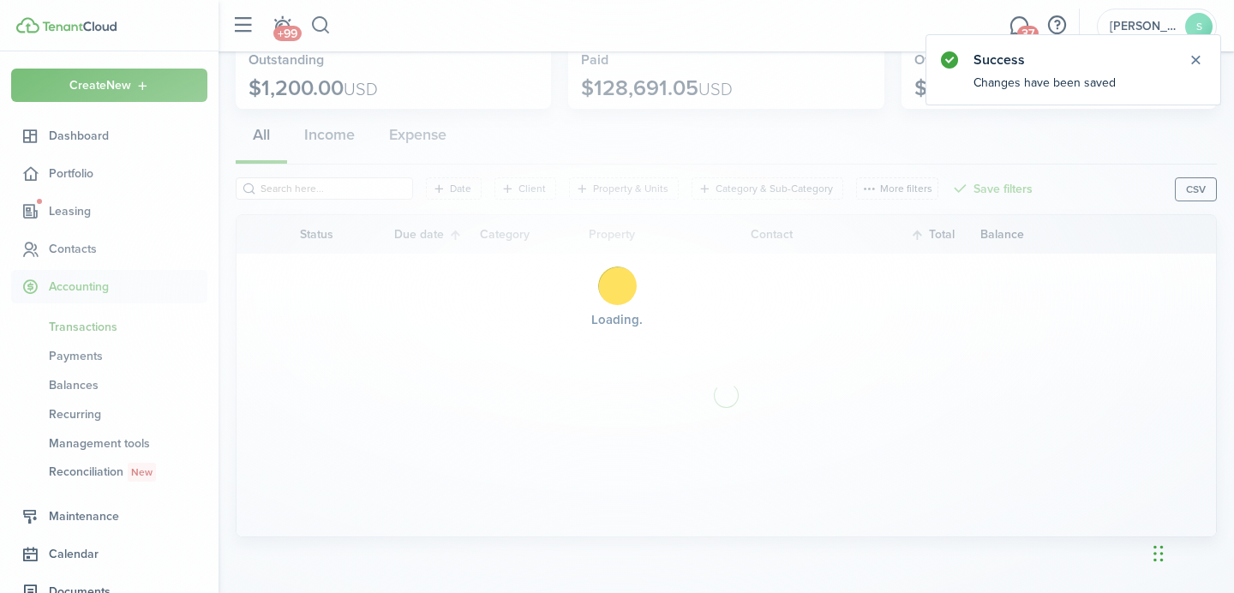
scroll to position [99, 0]
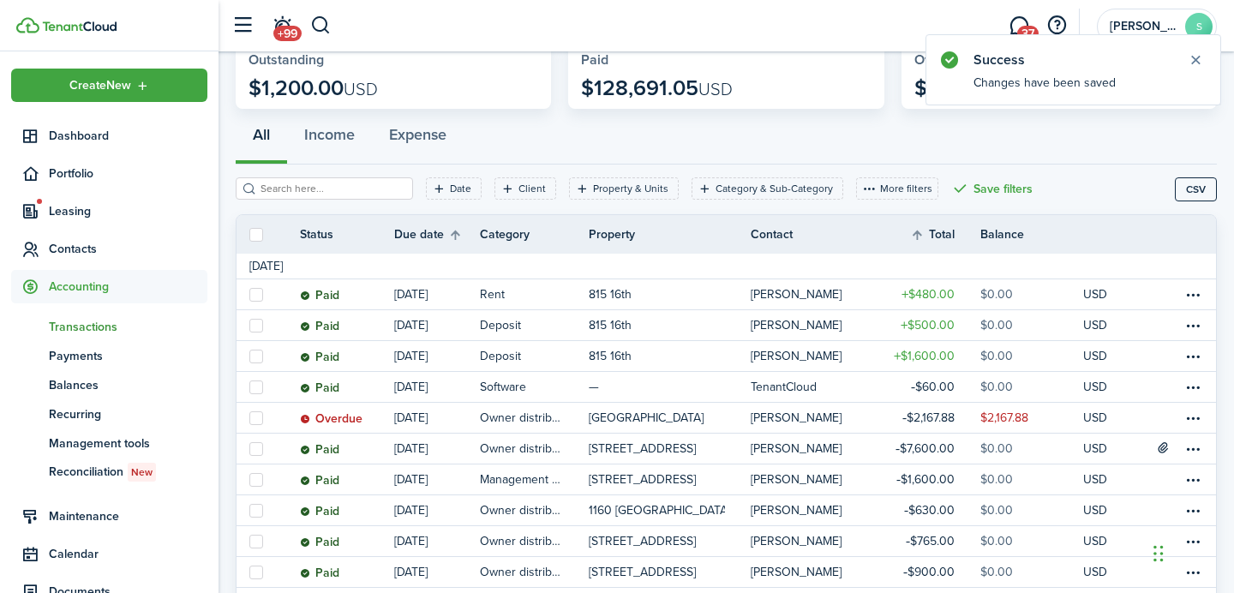
click at [336, 232] on th "Status" at bounding box center [347, 234] width 94 height 18
click at [319, 232] on th "Status" at bounding box center [347, 234] width 94 height 18
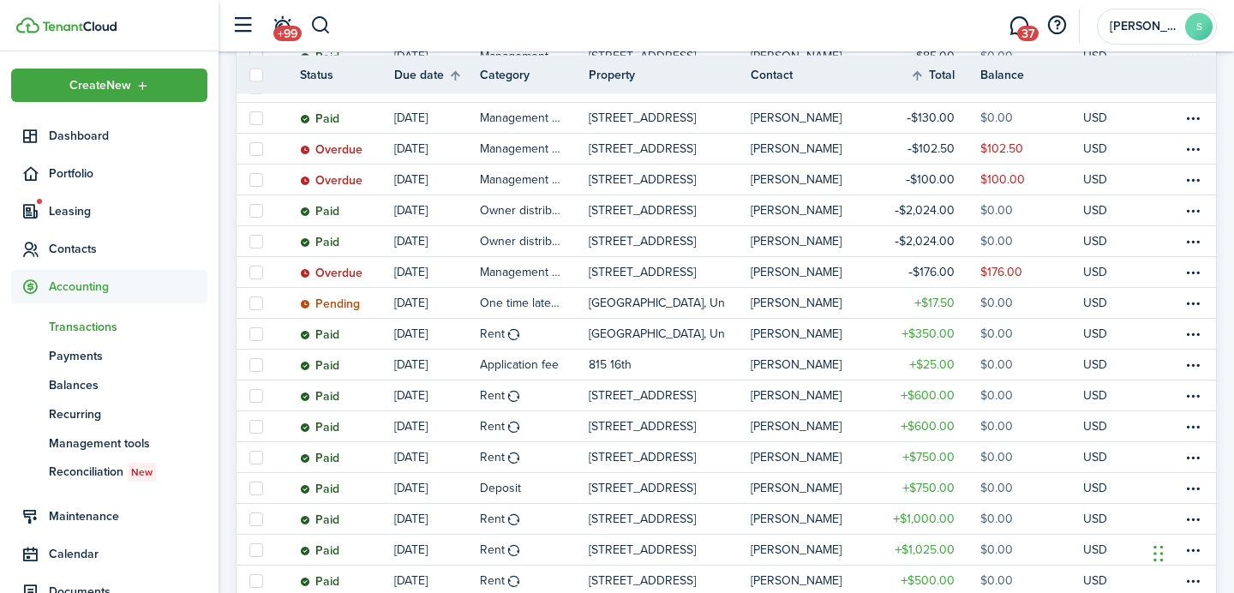
scroll to position [768, 0]
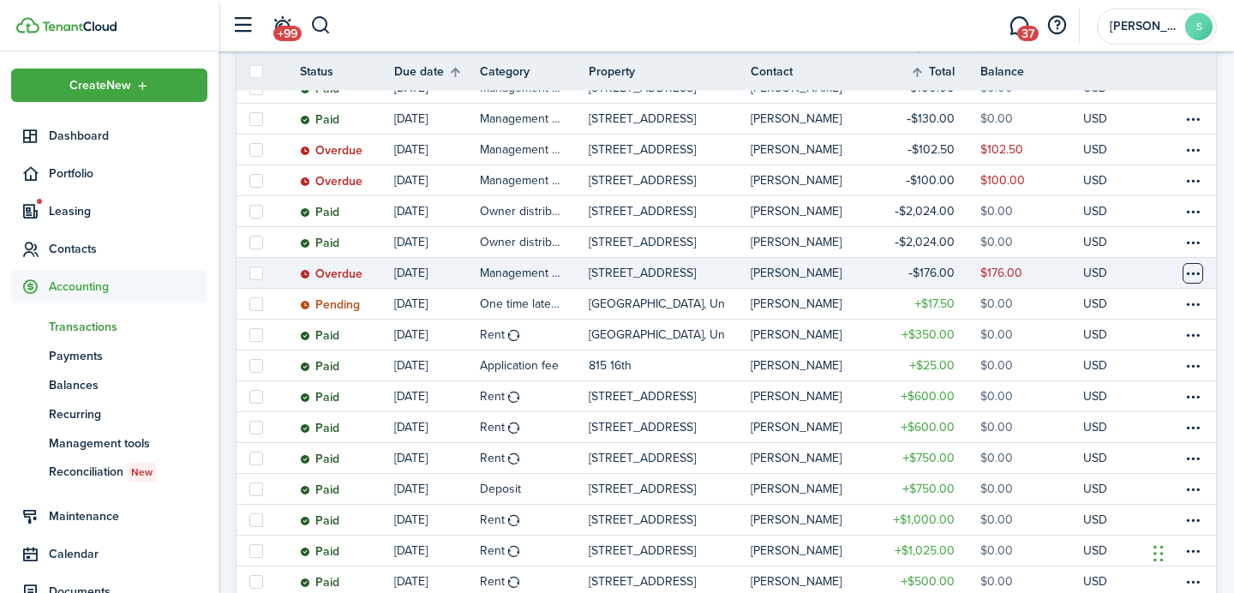
click at [1202, 272] on table-menu-btn-icon at bounding box center [1192, 273] width 21 height 21
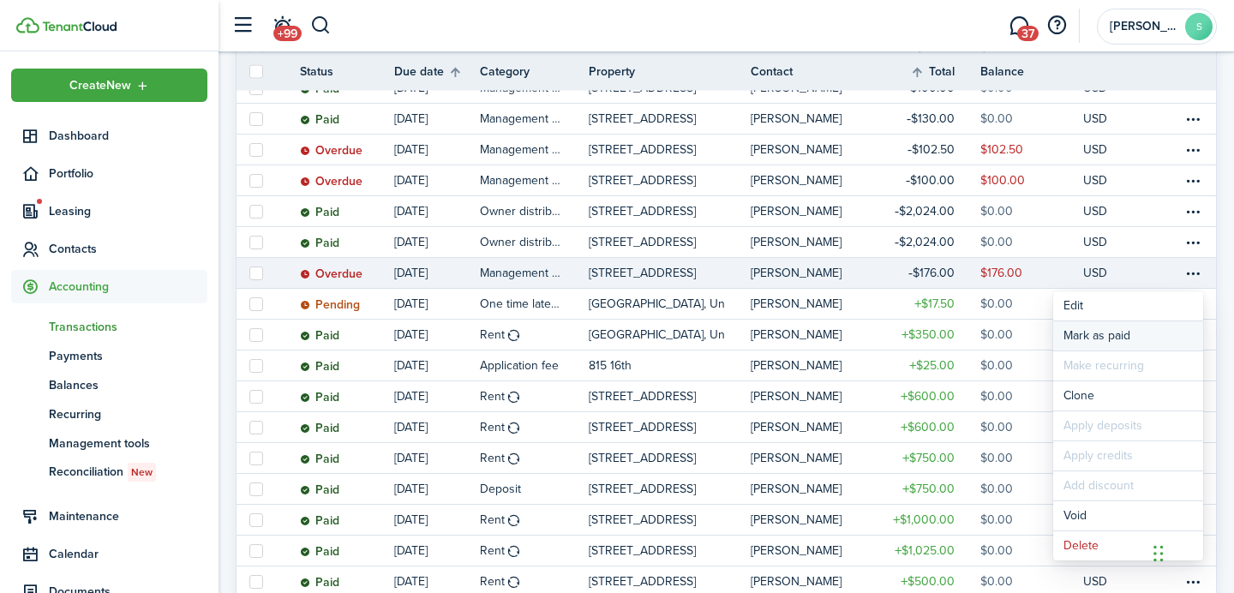
click at [1121, 338] on link "Mark as paid" at bounding box center [1128, 335] width 150 height 29
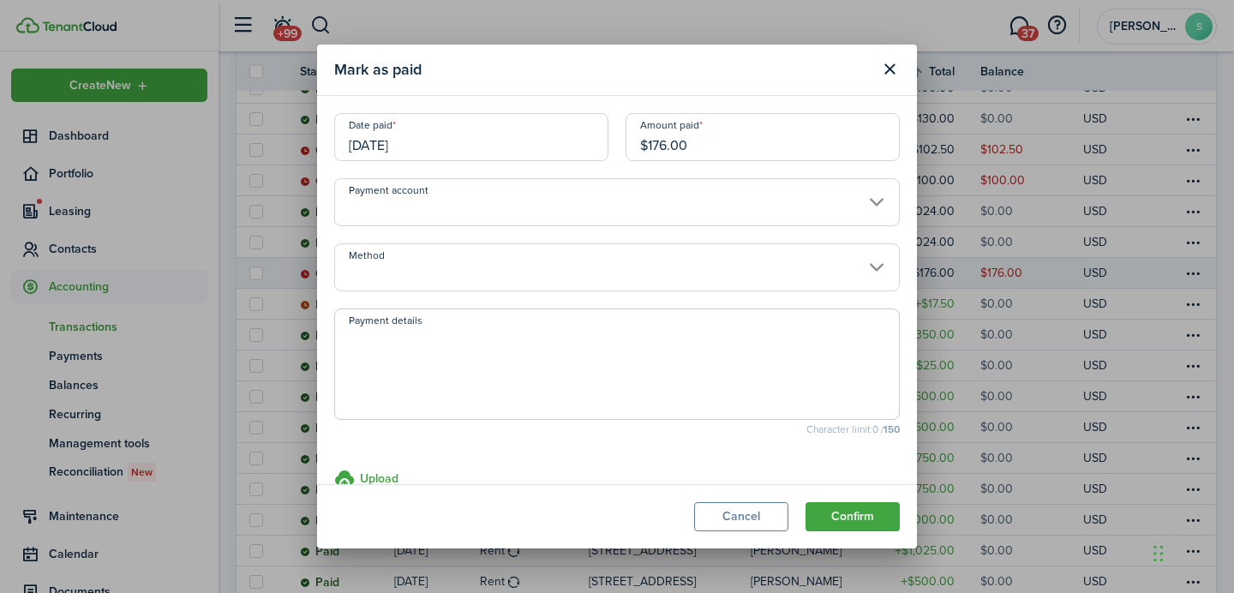
click at [677, 206] on input "Payment account" at bounding box center [616, 202] width 565 height 48
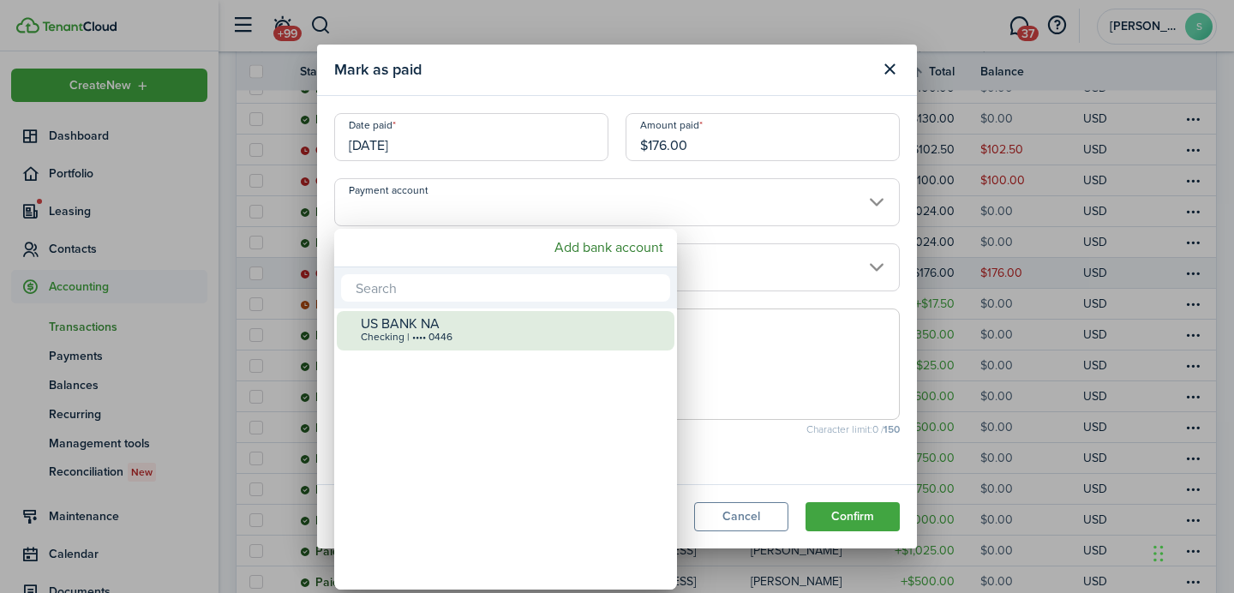
click at [617, 314] on div "US BANK NA Checking | •••• 0446" at bounding box center [512, 330] width 303 height 38
type input "•••• •••• •••• 0446"
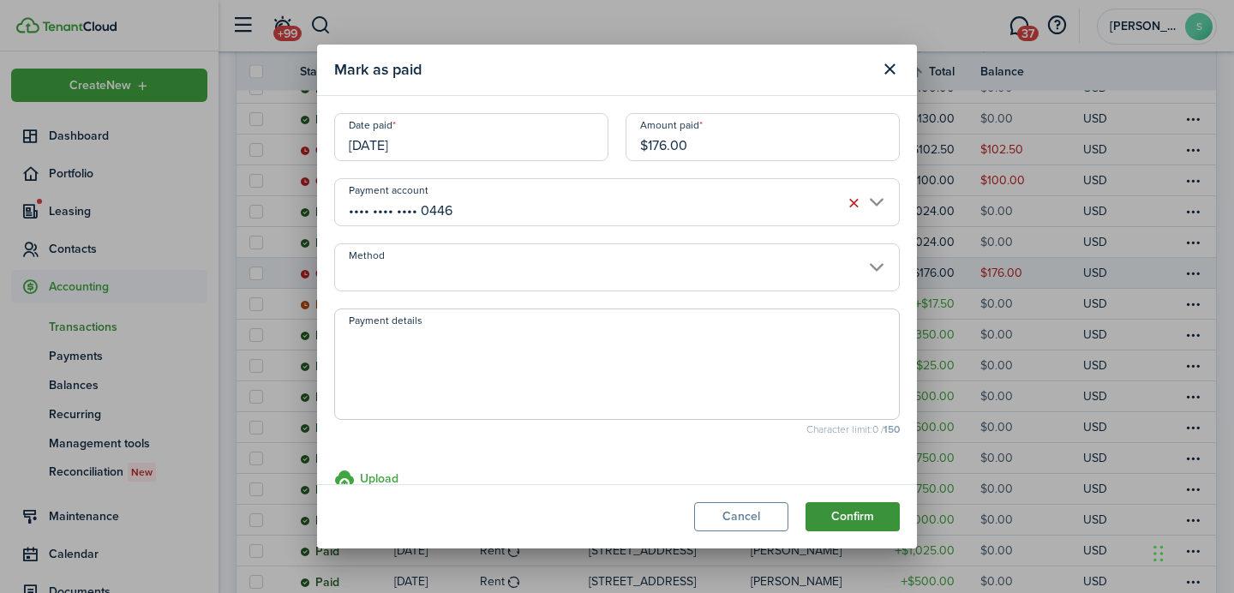
click at [864, 522] on button "Confirm" at bounding box center [852, 516] width 94 height 29
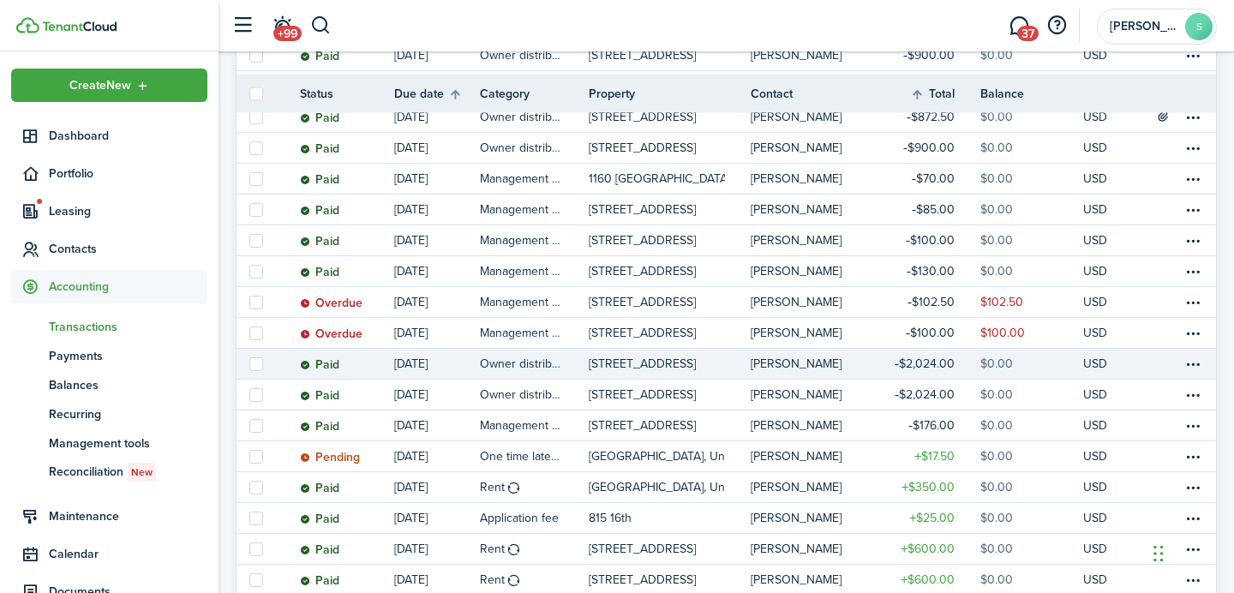
scroll to position [614, 0]
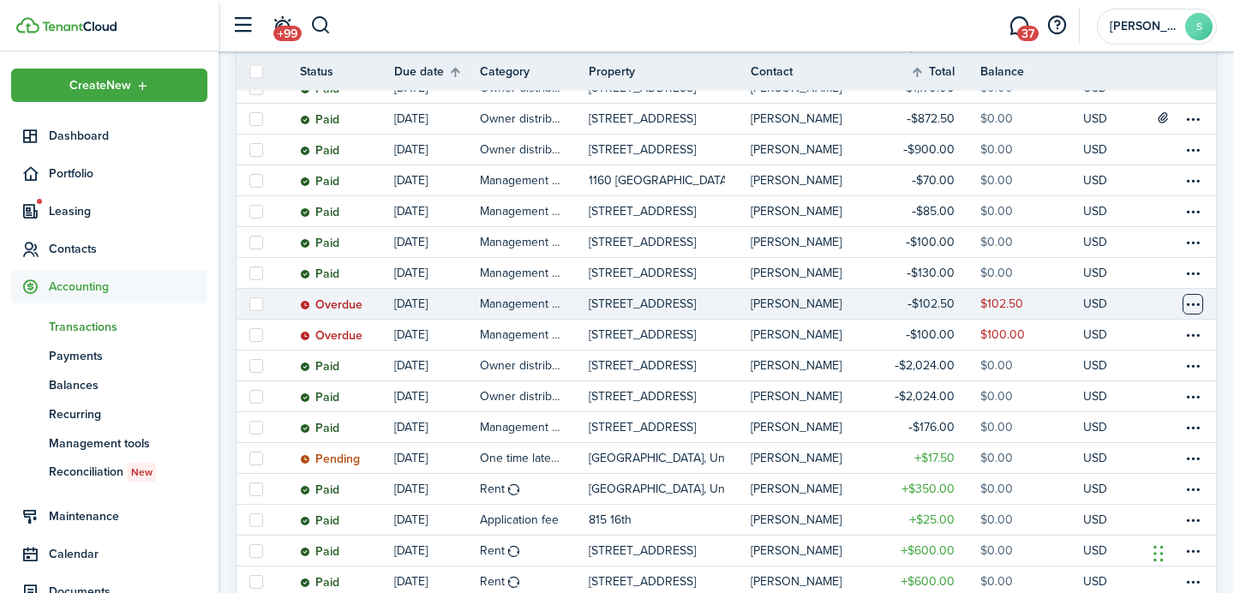
click at [1192, 303] on table-menu-btn-icon at bounding box center [1192, 304] width 21 height 21
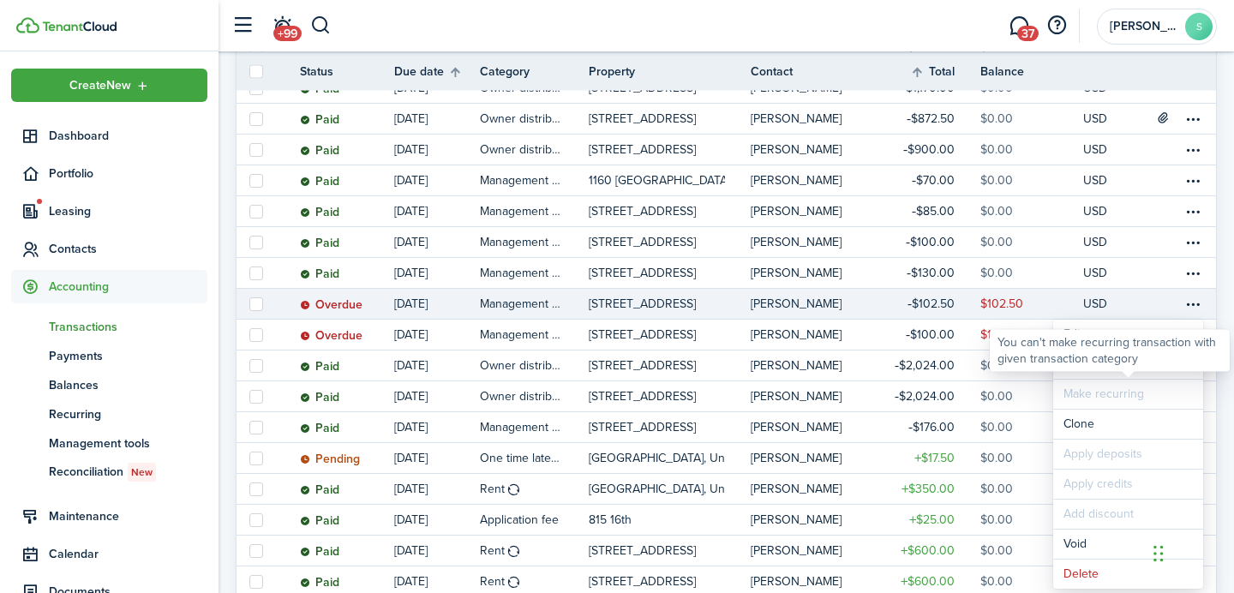
click at [1093, 368] on div "You can't make recurring transaction with given transaction category" at bounding box center [1109, 350] width 240 height 42
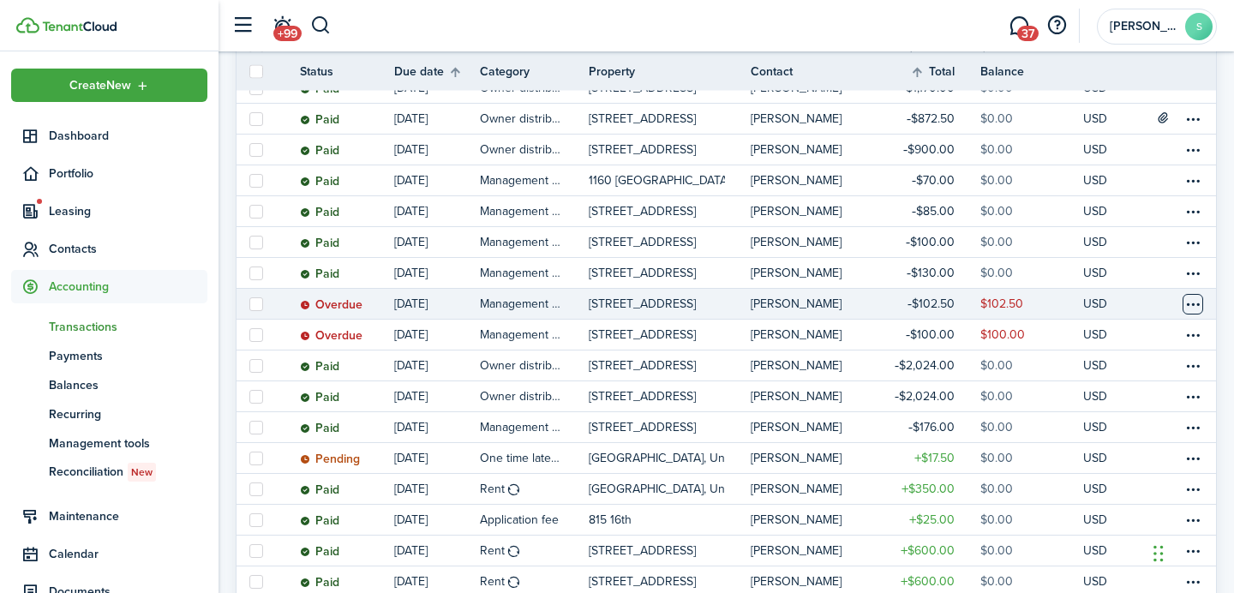
click at [1186, 314] on table-menu-btn-icon "Open menu" at bounding box center [1192, 304] width 21 height 21
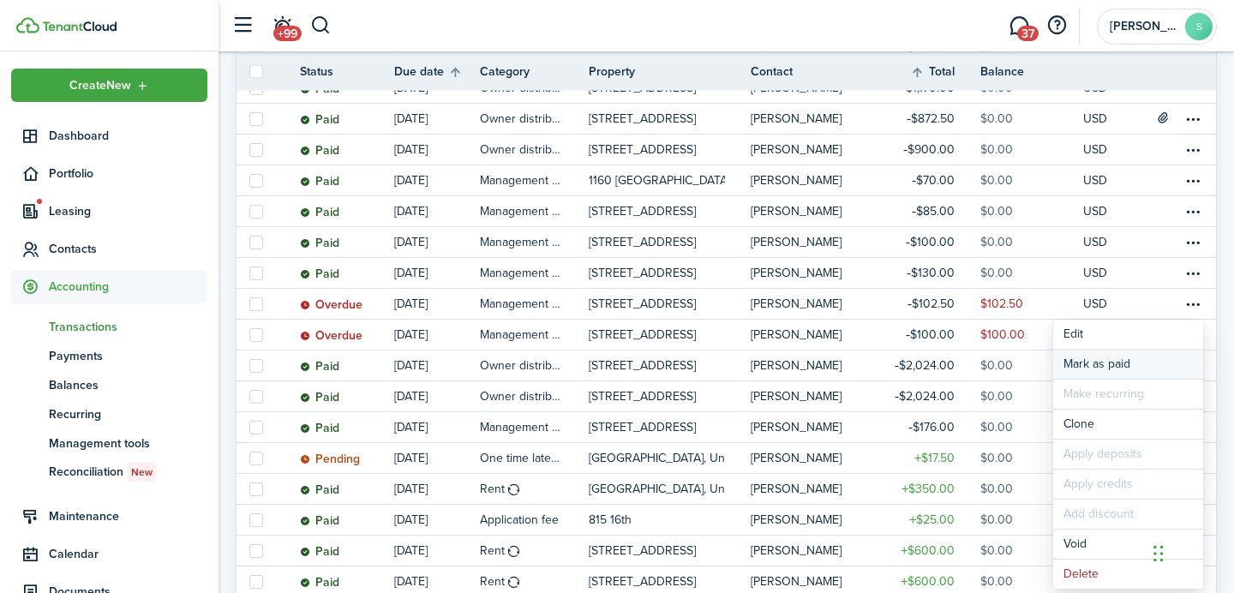
click at [1085, 356] on link "Mark as paid" at bounding box center [1128, 364] width 150 height 29
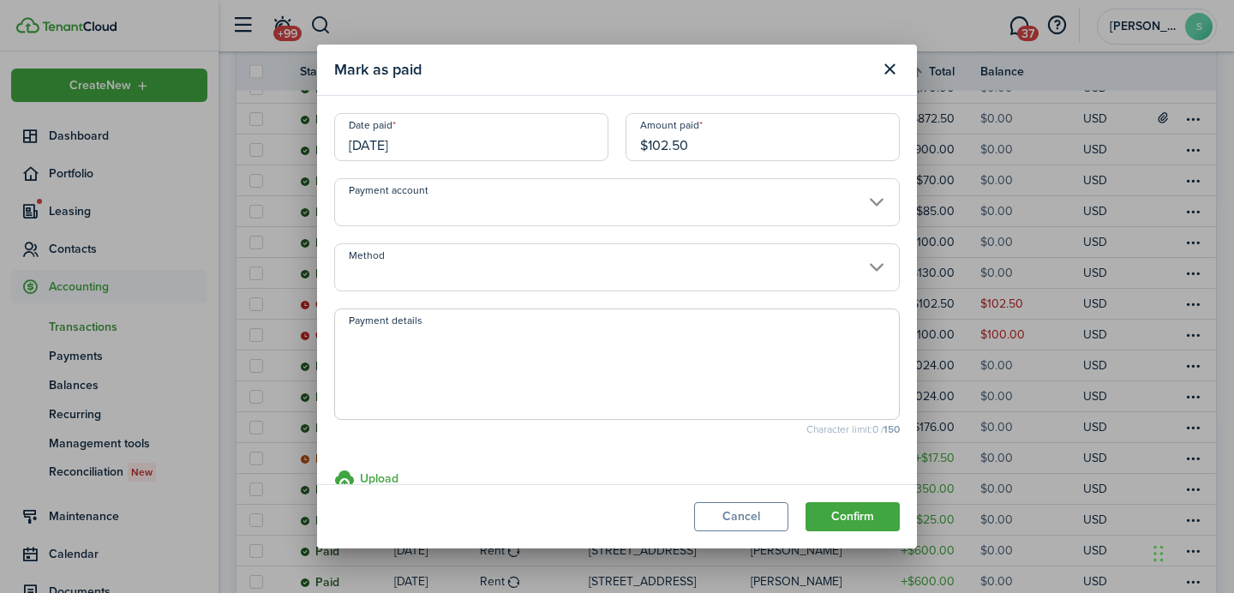
click at [602, 181] on input "Payment account" at bounding box center [616, 202] width 565 height 48
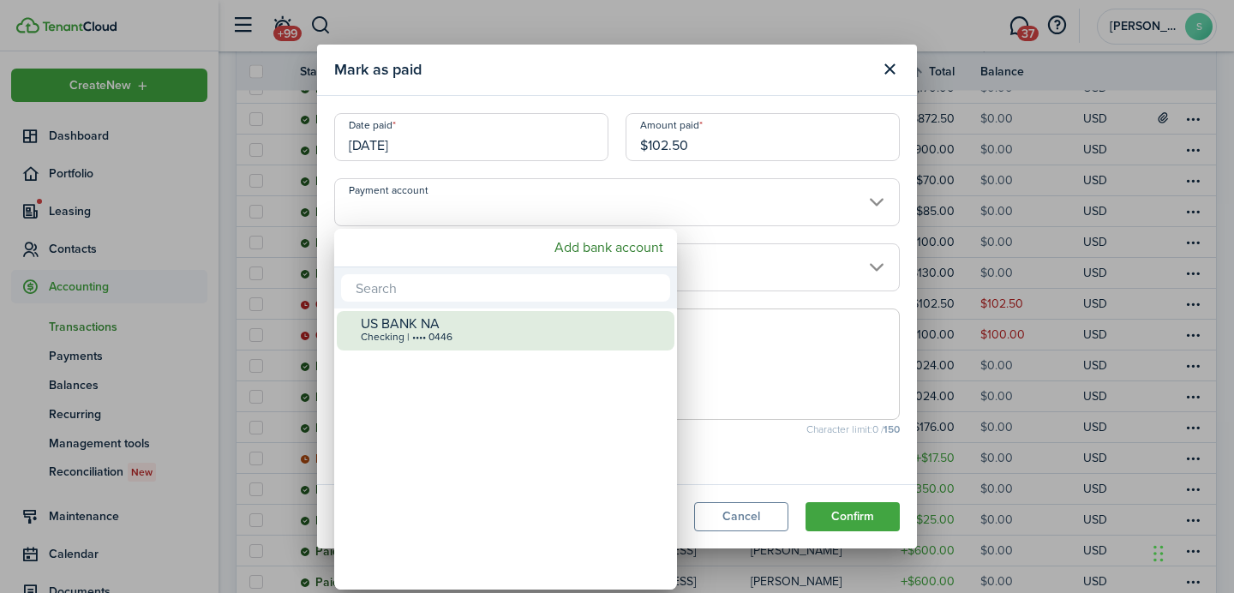
click at [511, 334] on div "Checking | •••• 0446" at bounding box center [512, 338] width 303 height 12
type input "•••• •••• •••• 0446"
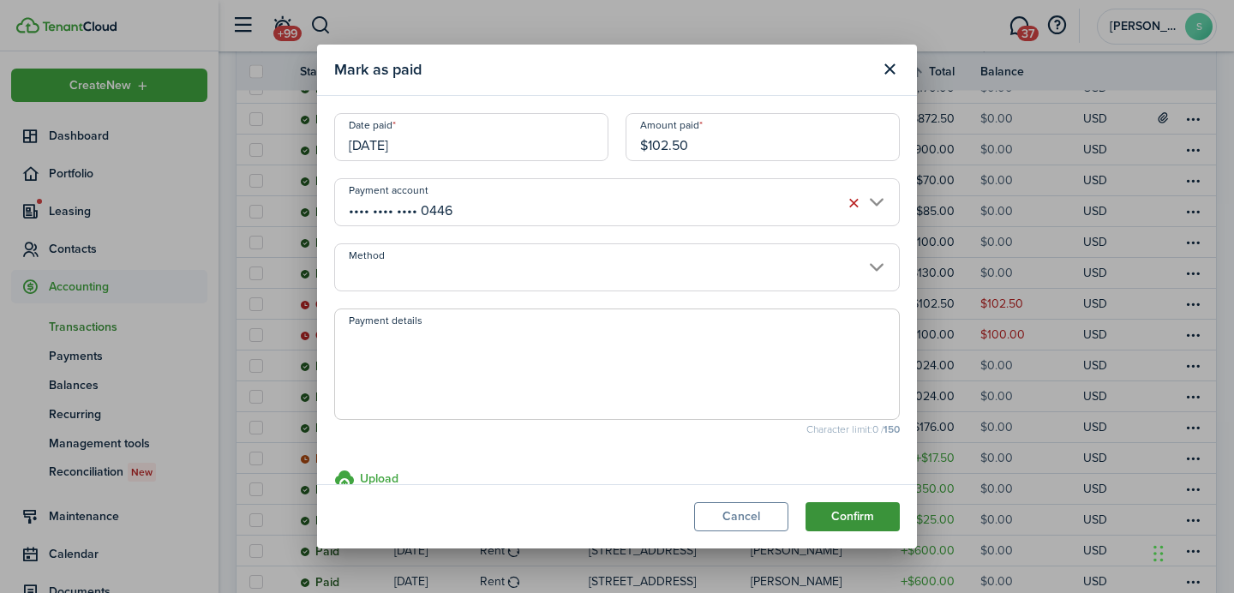
click at [882, 530] on button "Confirm" at bounding box center [852, 516] width 94 height 29
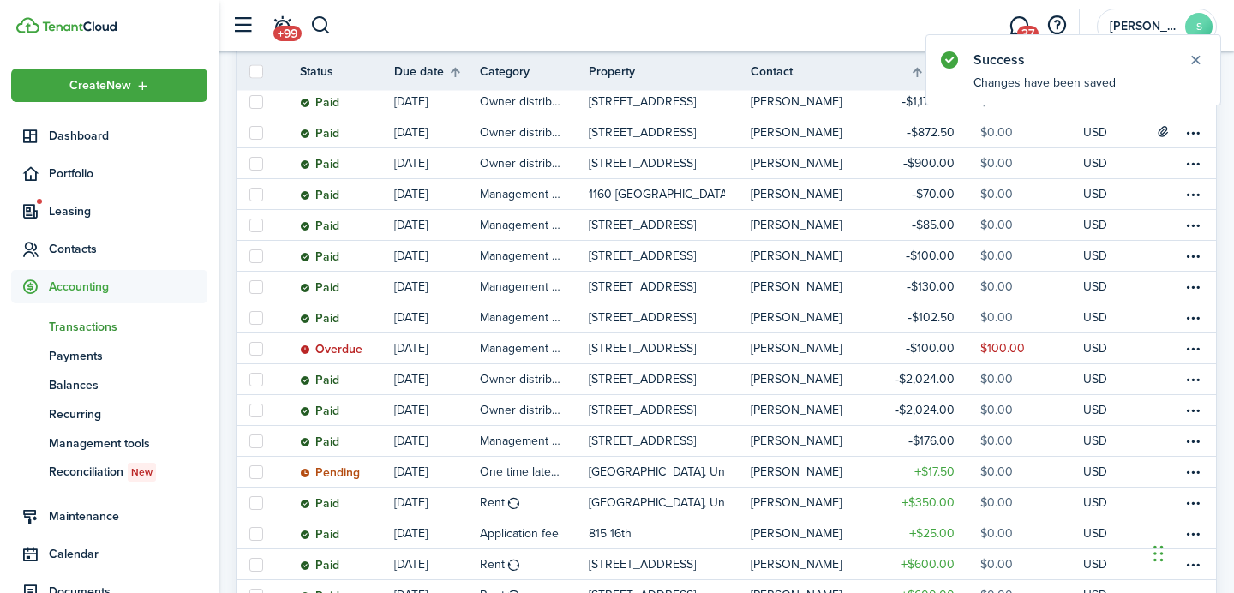
scroll to position [609, 0]
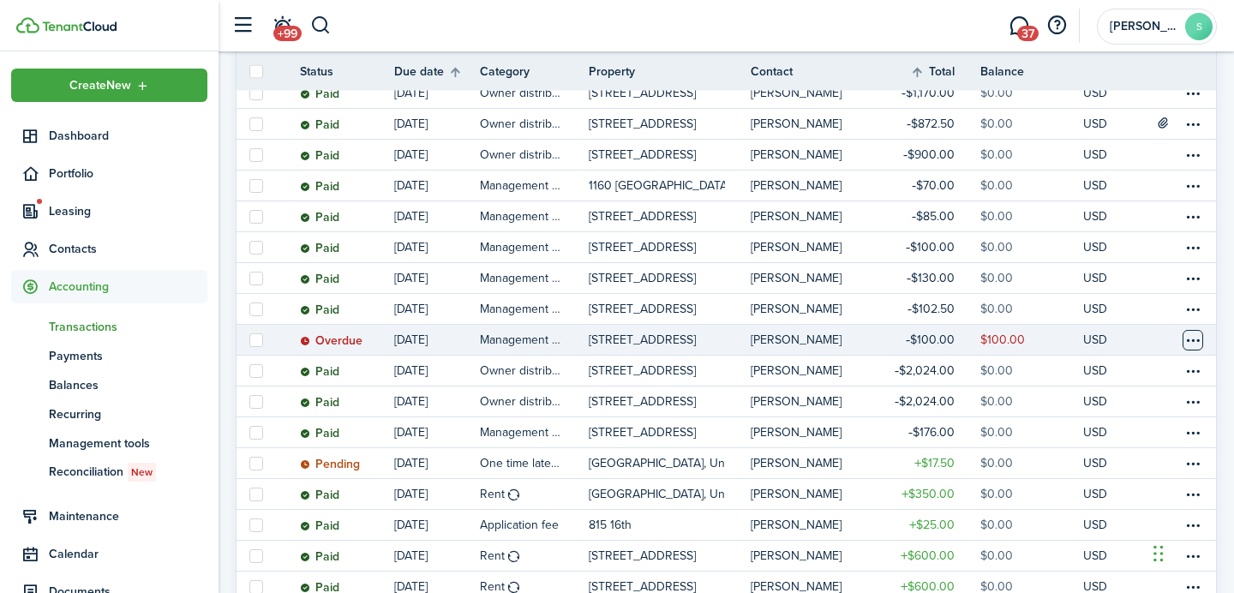
click at [1198, 337] on table-menu-btn-icon at bounding box center [1192, 340] width 21 height 21
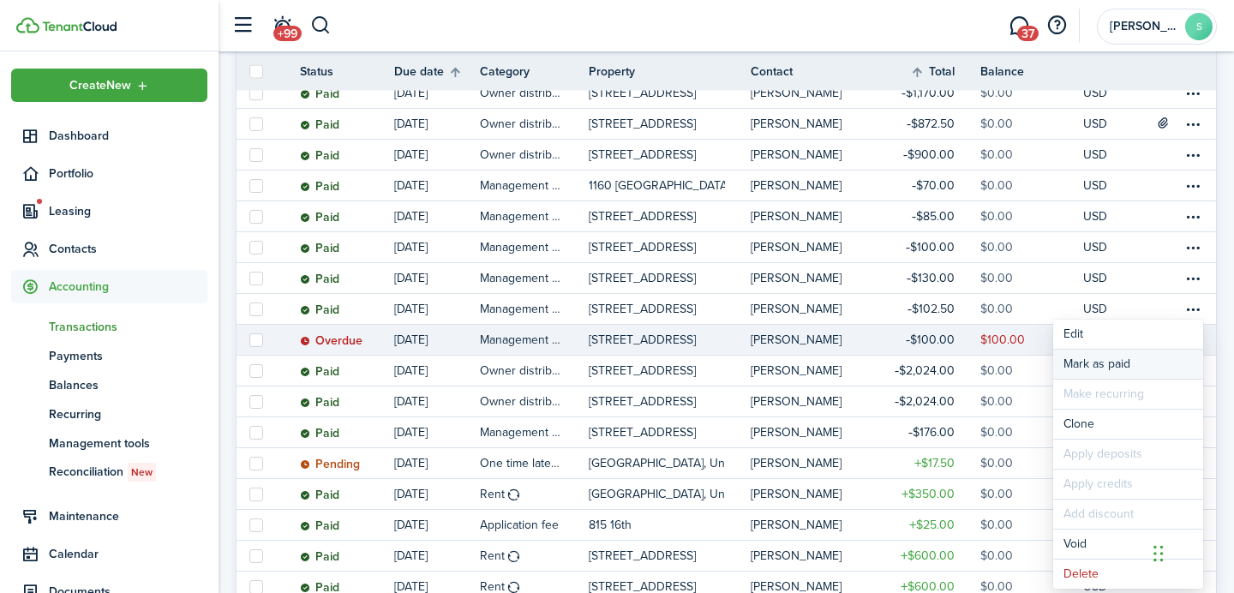
click at [1134, 366] on link "Mark as paid" at bounding box center [1128, 364] width 150 height 29
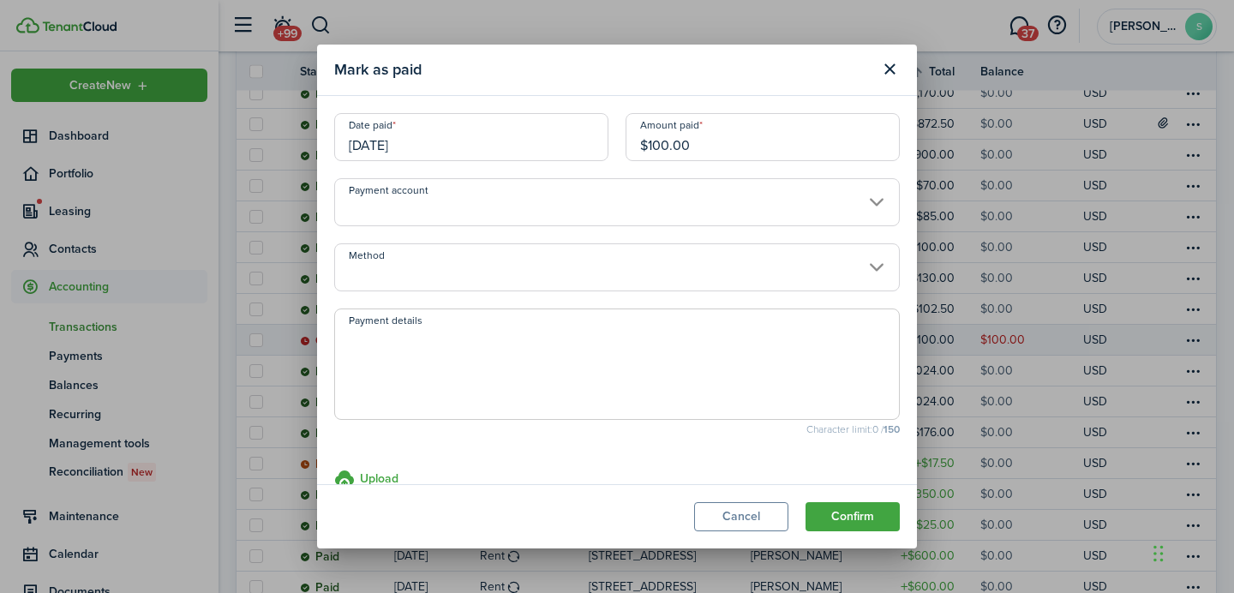
click at [570, 213] on input "Payment account" at bounding box center [616, 202] width 565 height 48
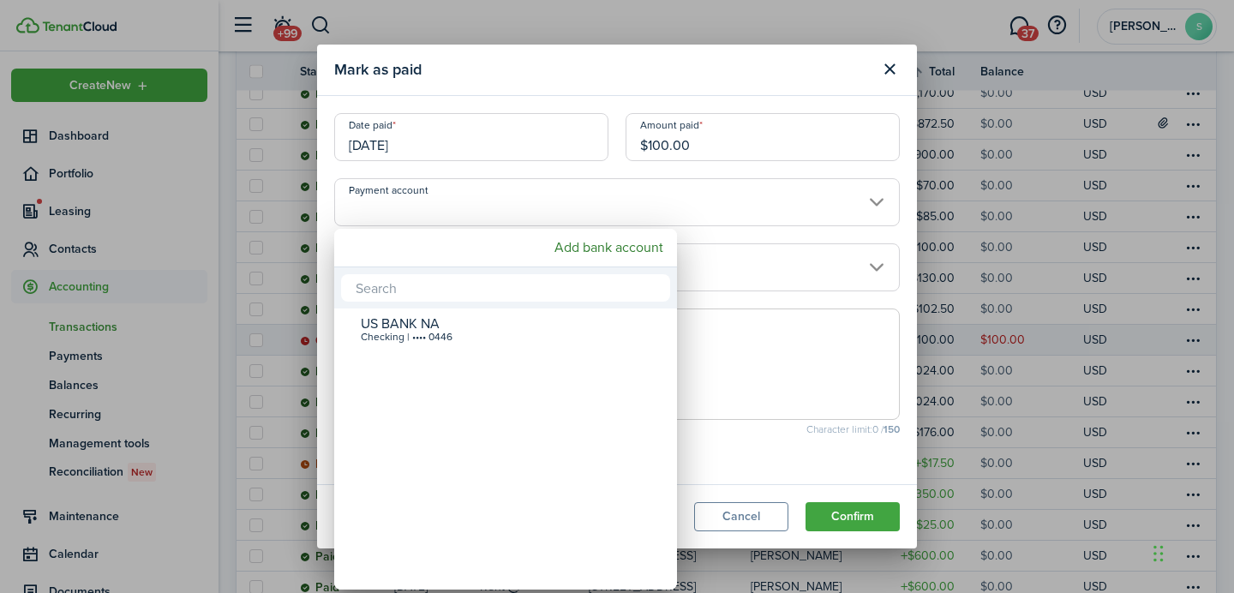
click at [511, 322] on div "US BANK NA" at bounding box center [512, 323] width 303 height 15
type input "•••• •••• •••• 0446"
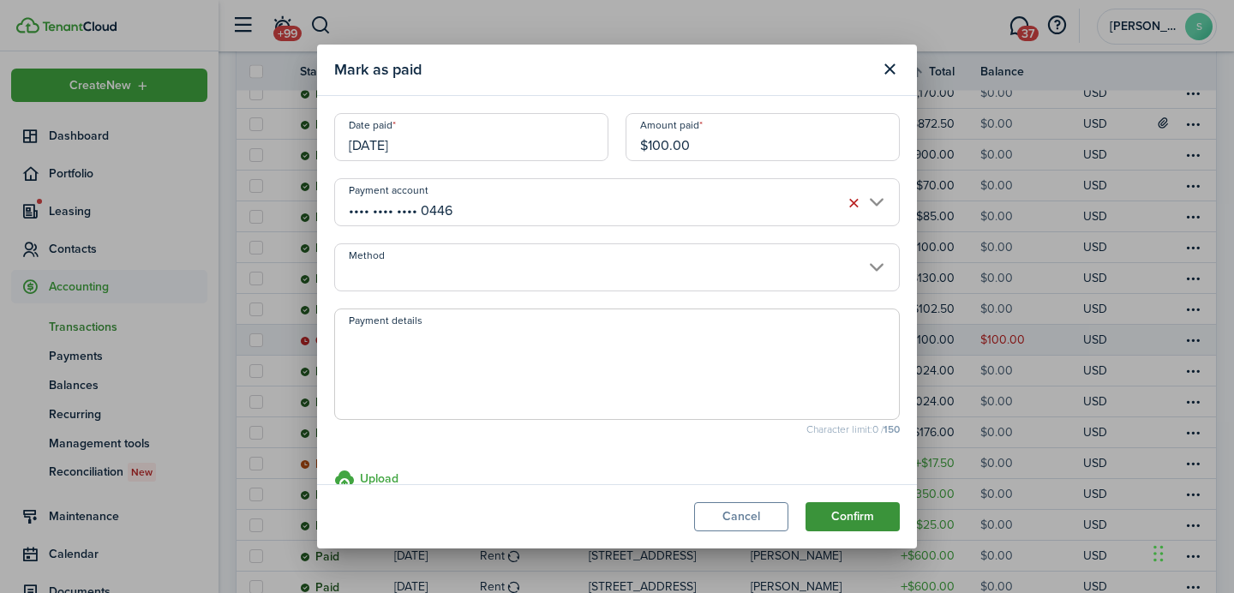
click at [834, 503] on button "Confirm" at bounding box center [852, 516] width 94 height 29
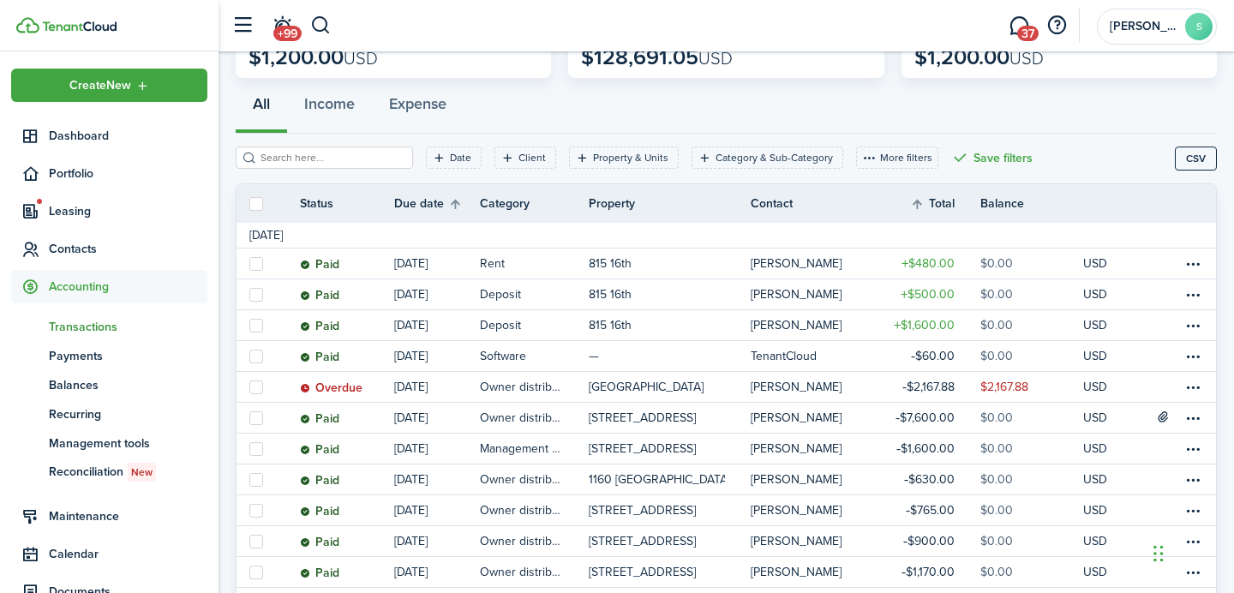
scroll to position [0, 0]
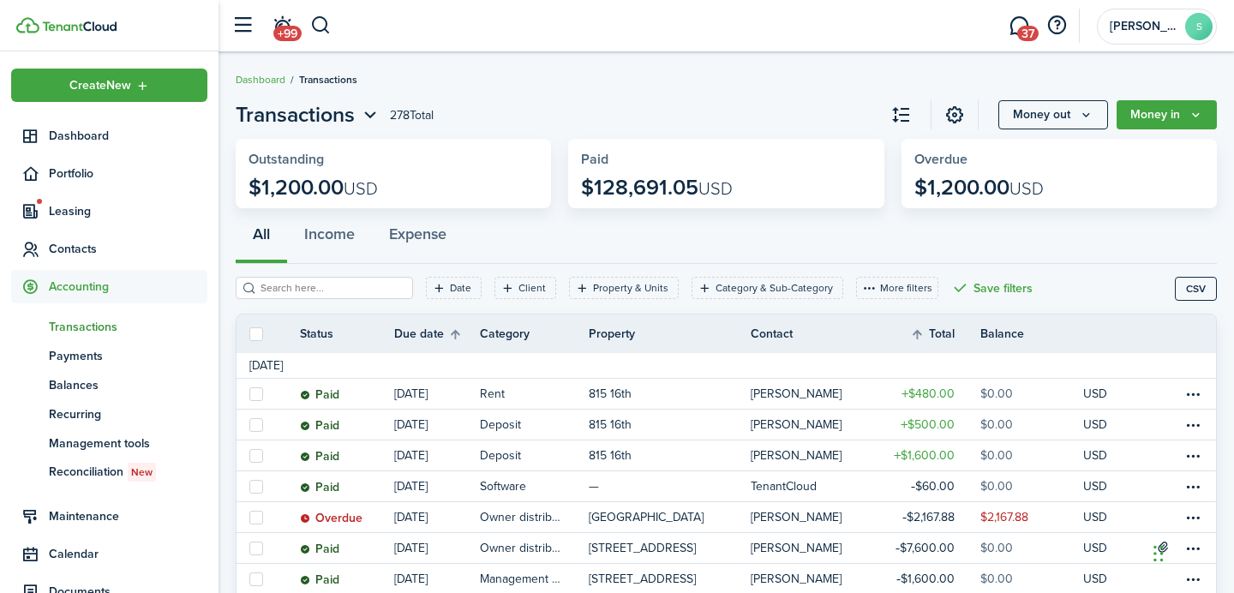
click at [311, 335] on th "Status" at bounding box center [347, 334] width 94 height 18
click at [260, 336] on label at bounding box center [256, 334] width 14 height 14
click at [249, 334] on input "checkbox" at bounding box center [248, 333] width 1 height 1
checkbox input "true"
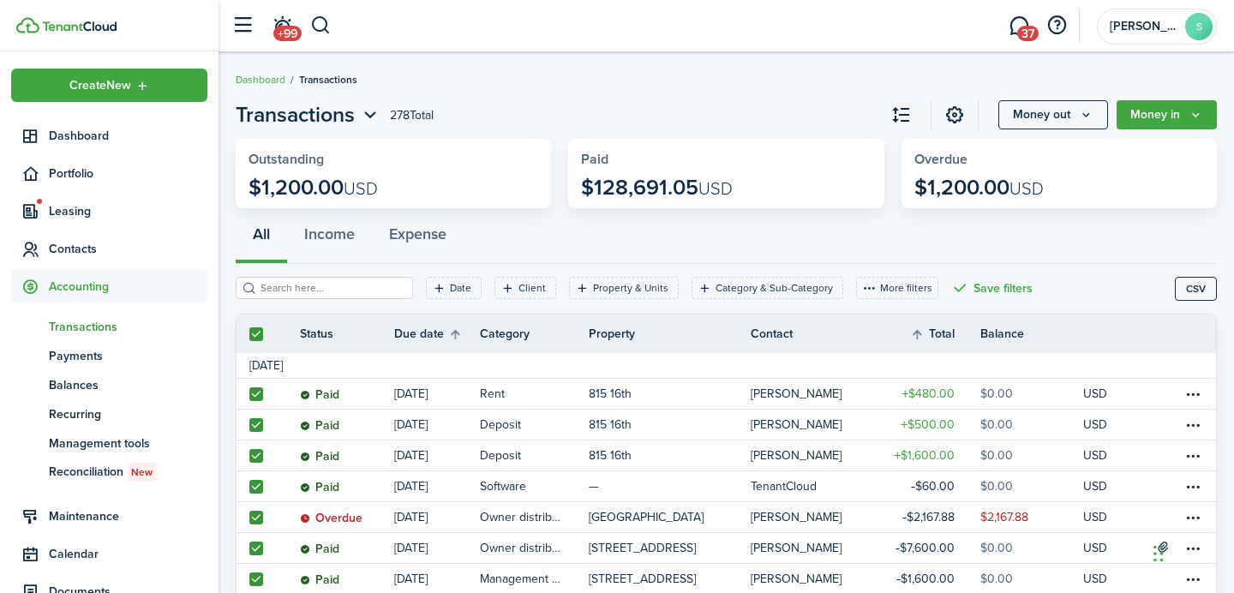
checkbox input "true"
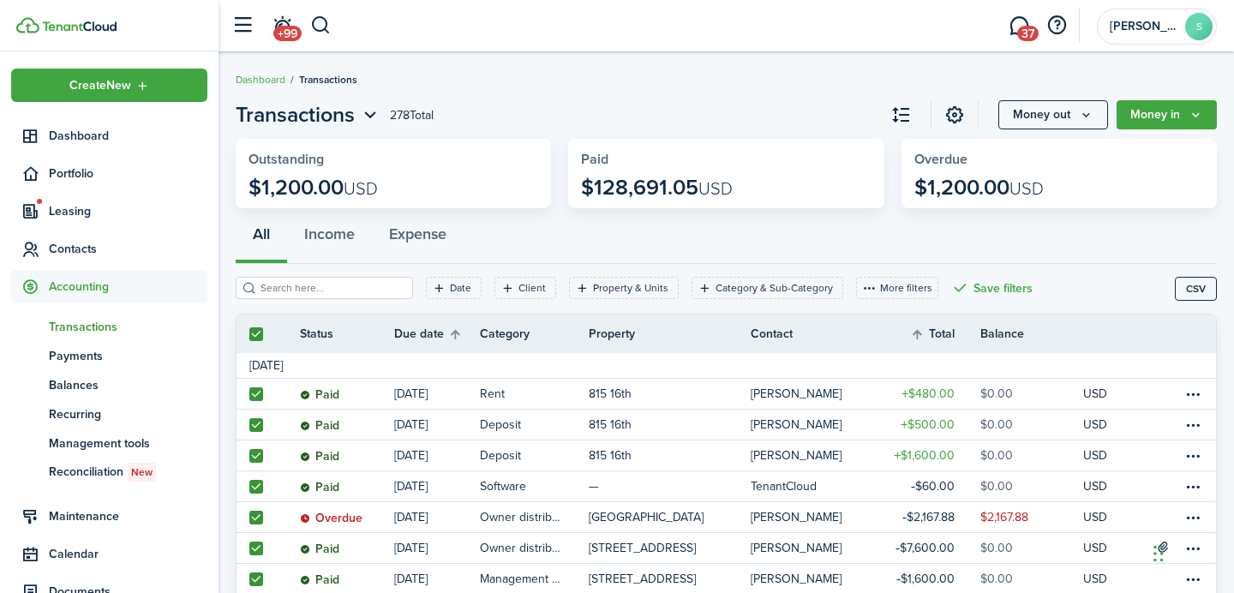
checkbox input "true"
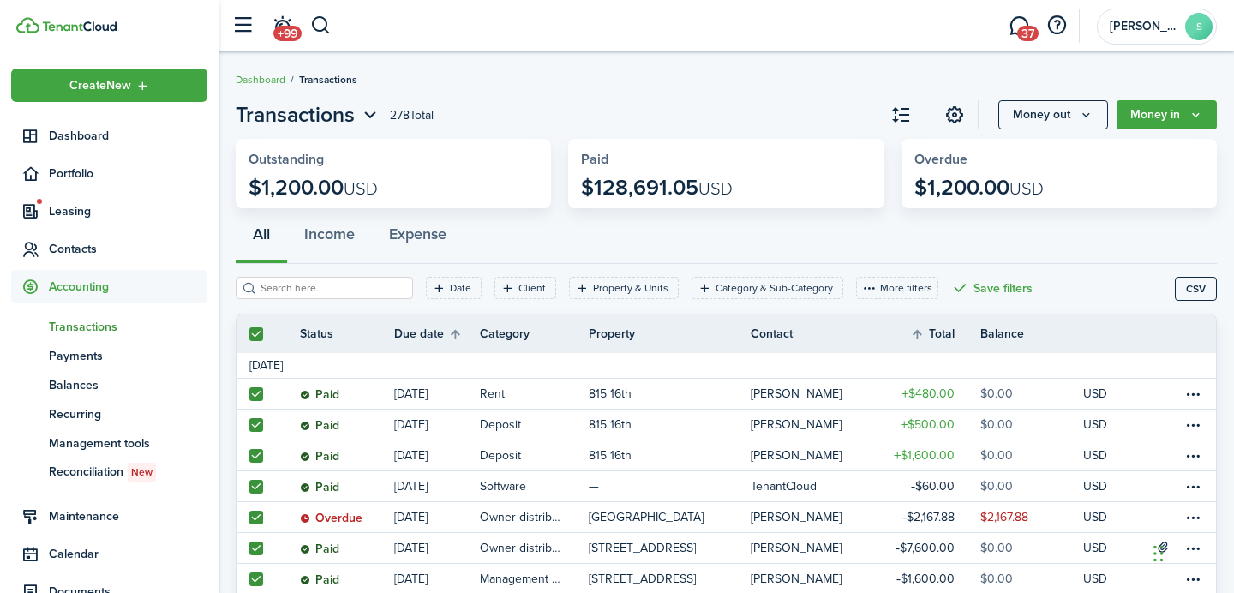
checkbox input "true"
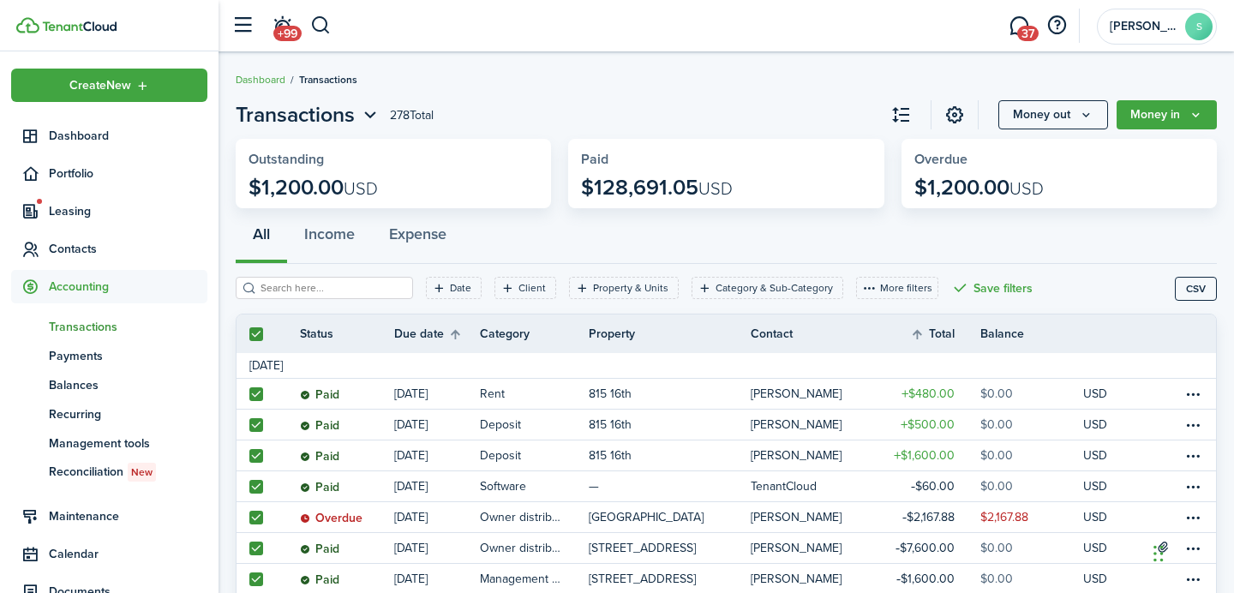
checkbox input "true"
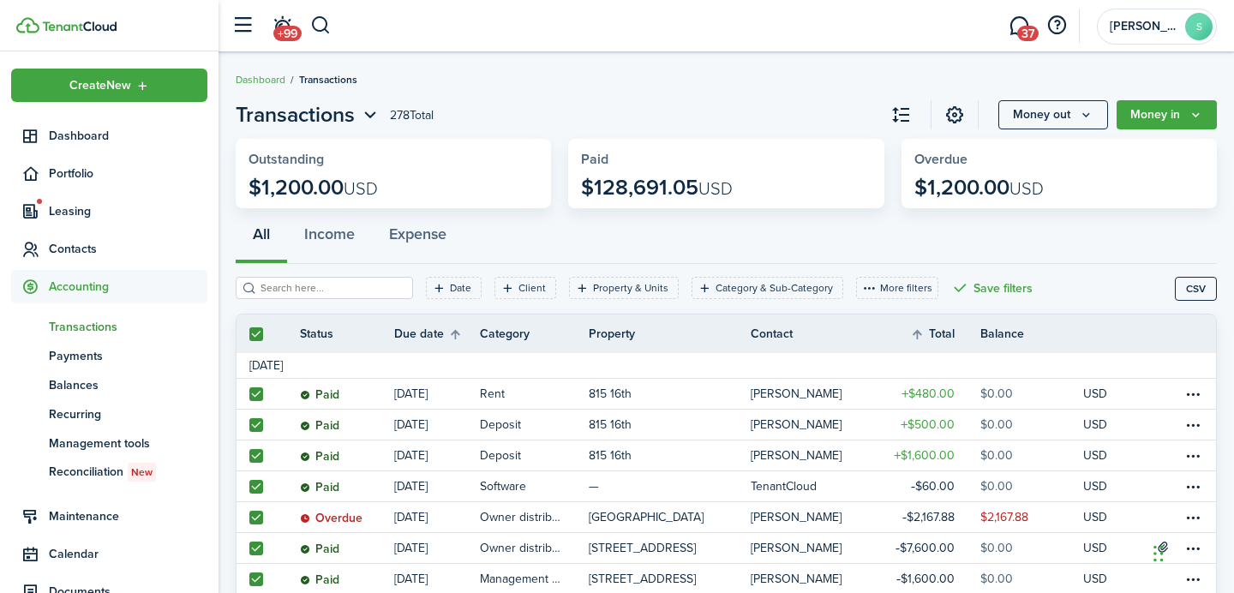
checkbox input "true"
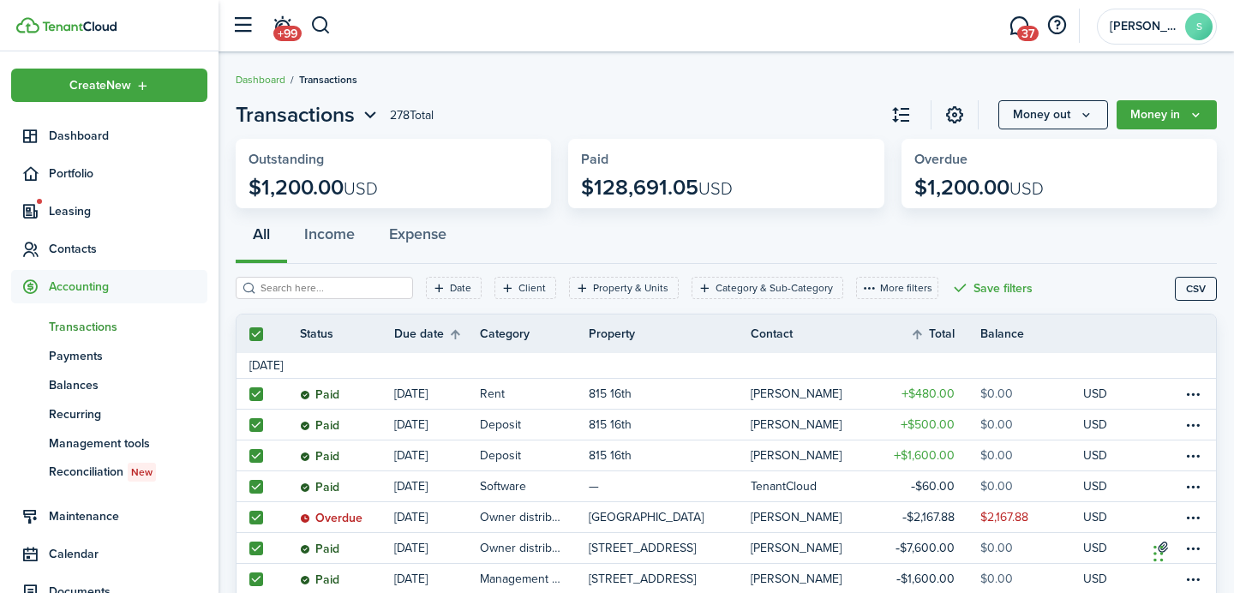
checkbox input "true"
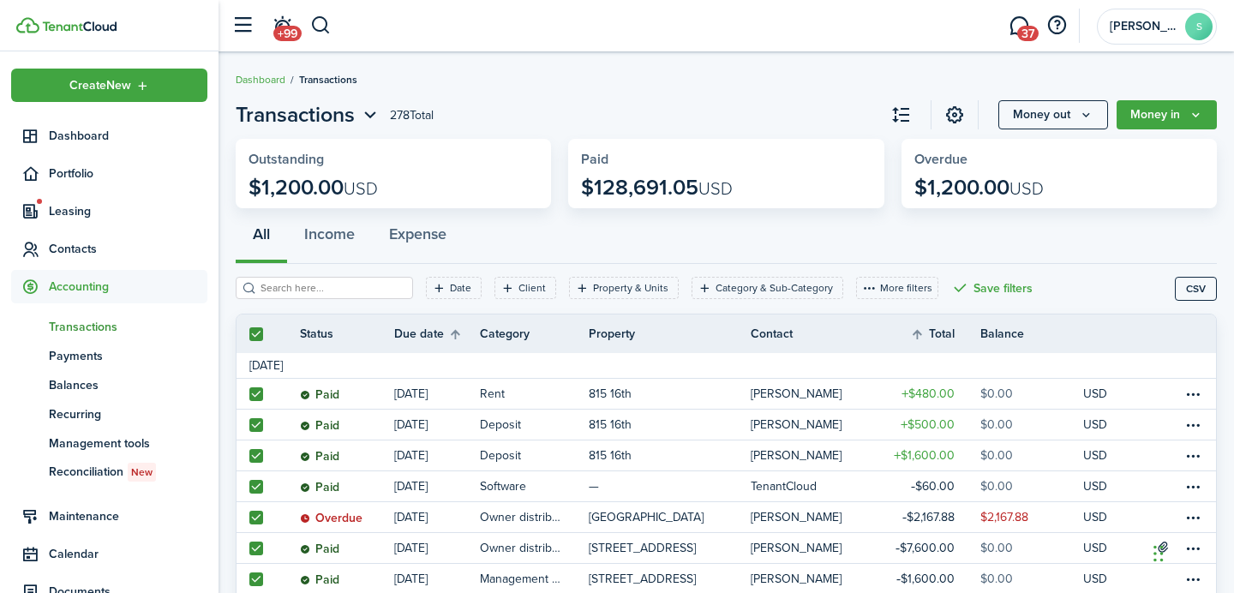
checkbox input "true"
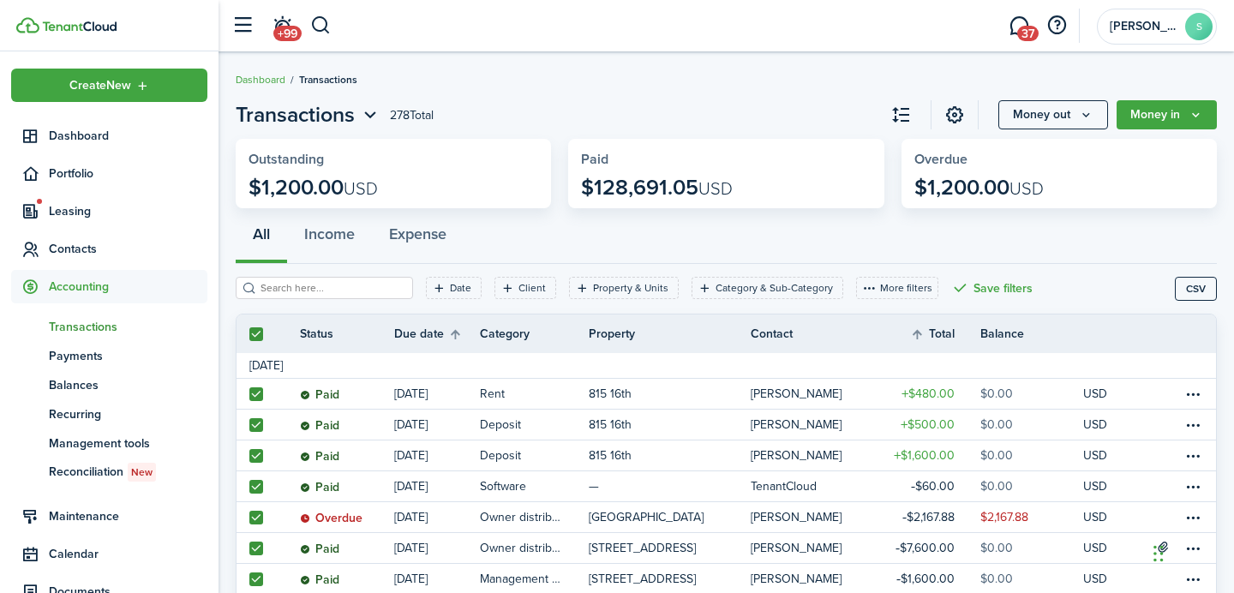
checkbox input "true"
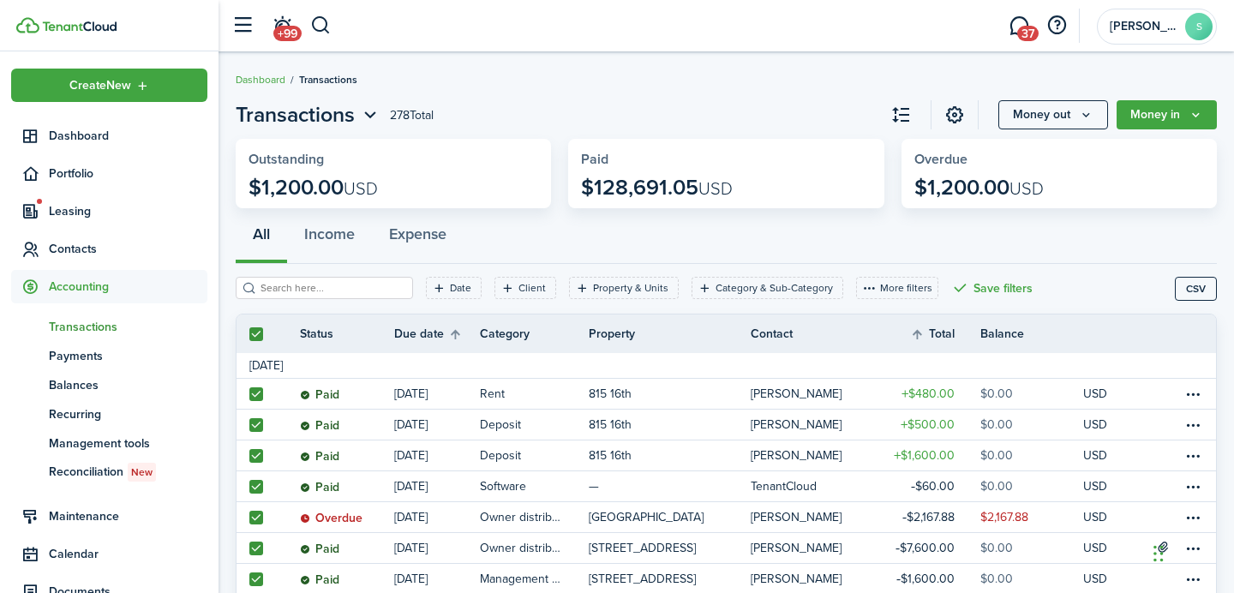
checkbox input "true"
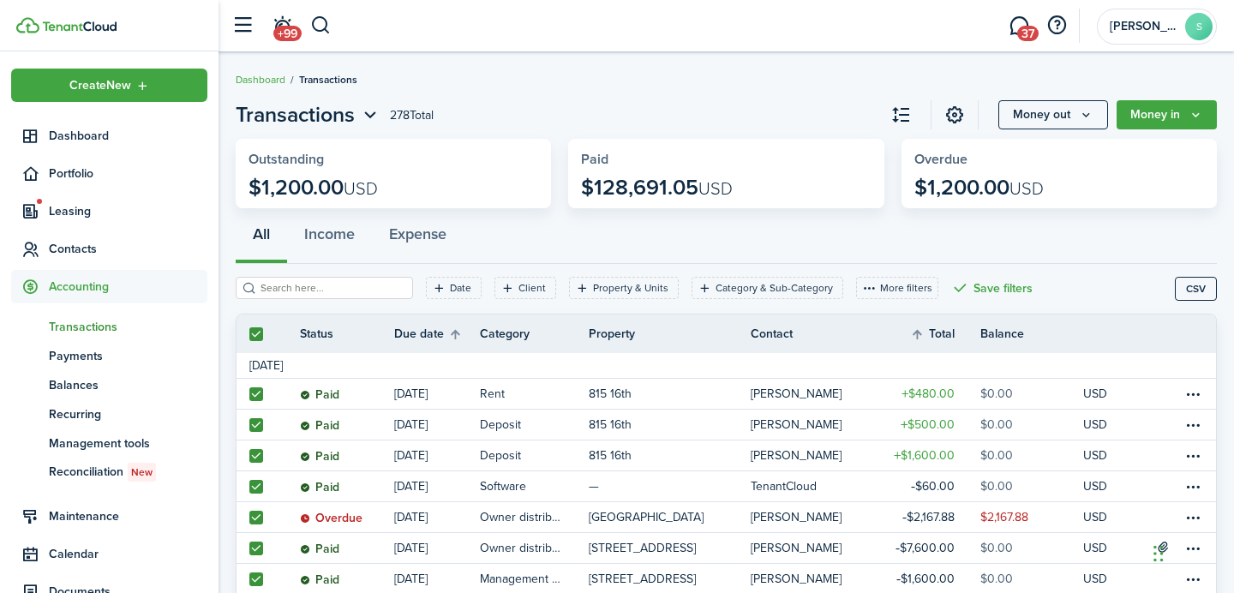
checkbox input "true"
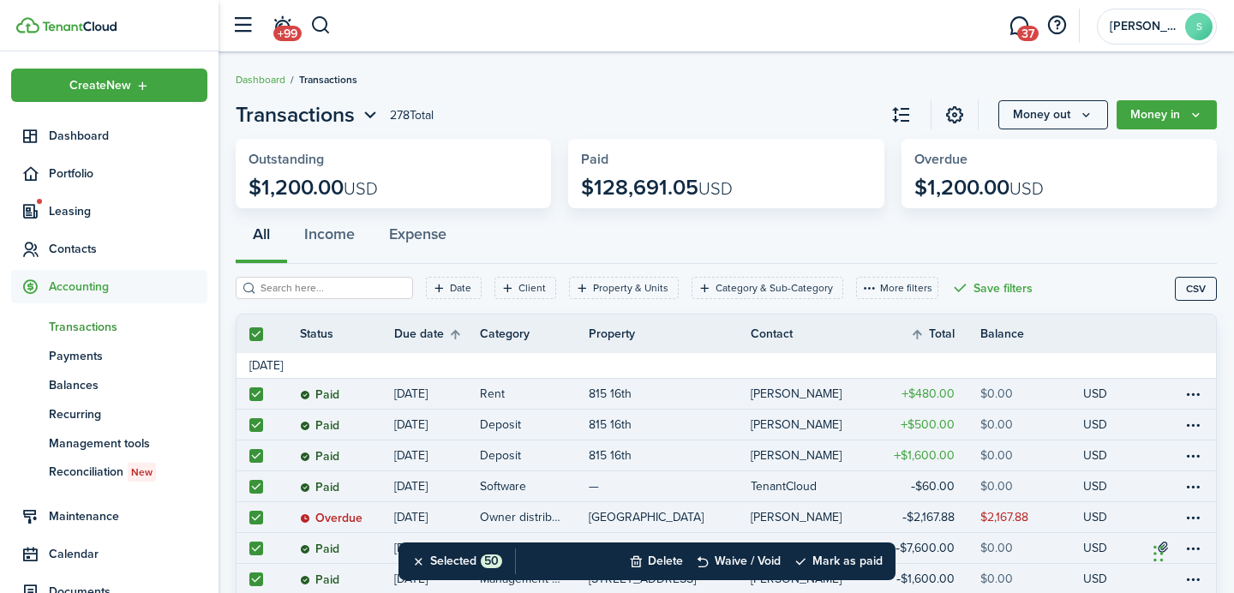
click at [261, 338] on label at bounding box center [256, 334] width 14 height 14
click at [249, 334] on input "checkbox" at bounding box center [248, 333] width 1 height 1
checkbox input "false"
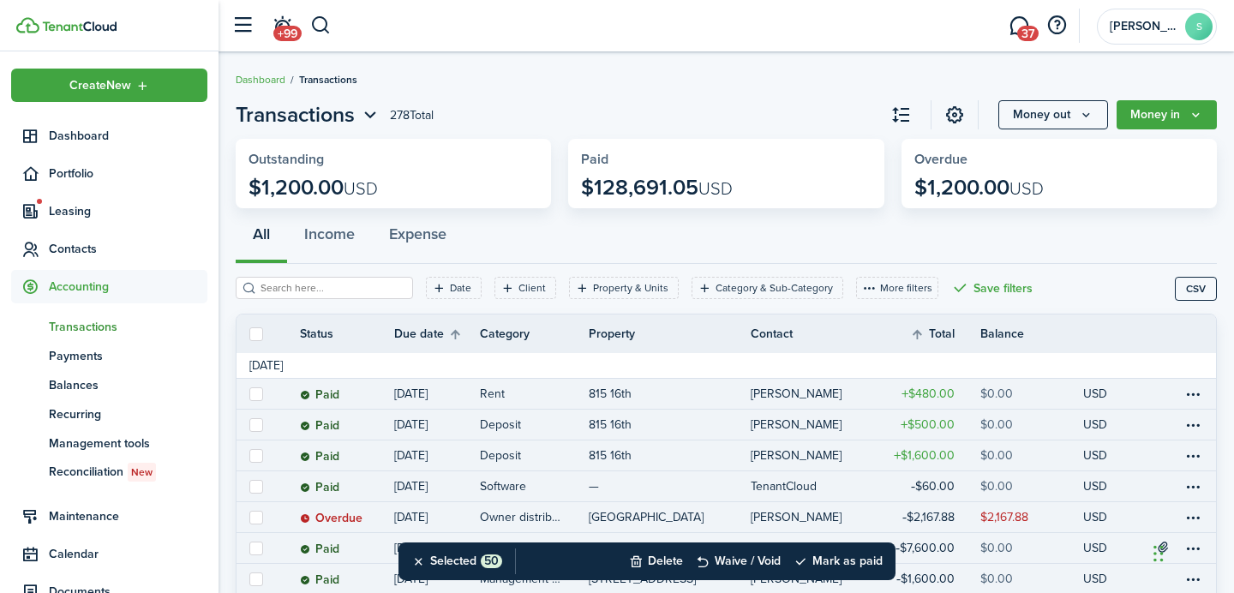
checkbox input "false"
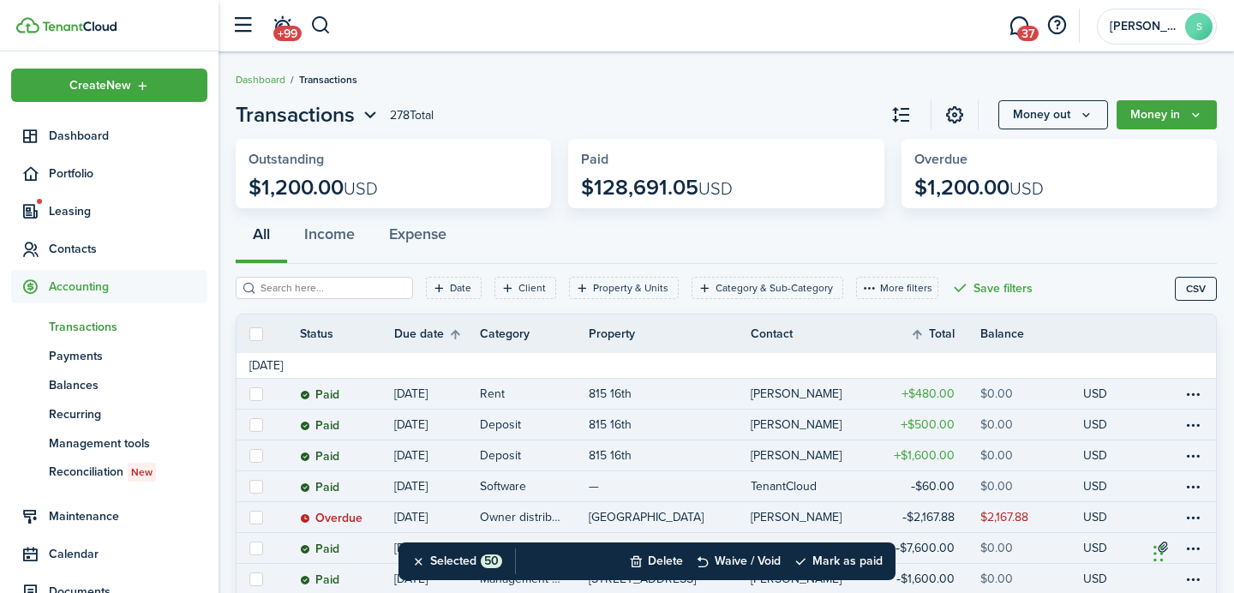
checkbox input "false"
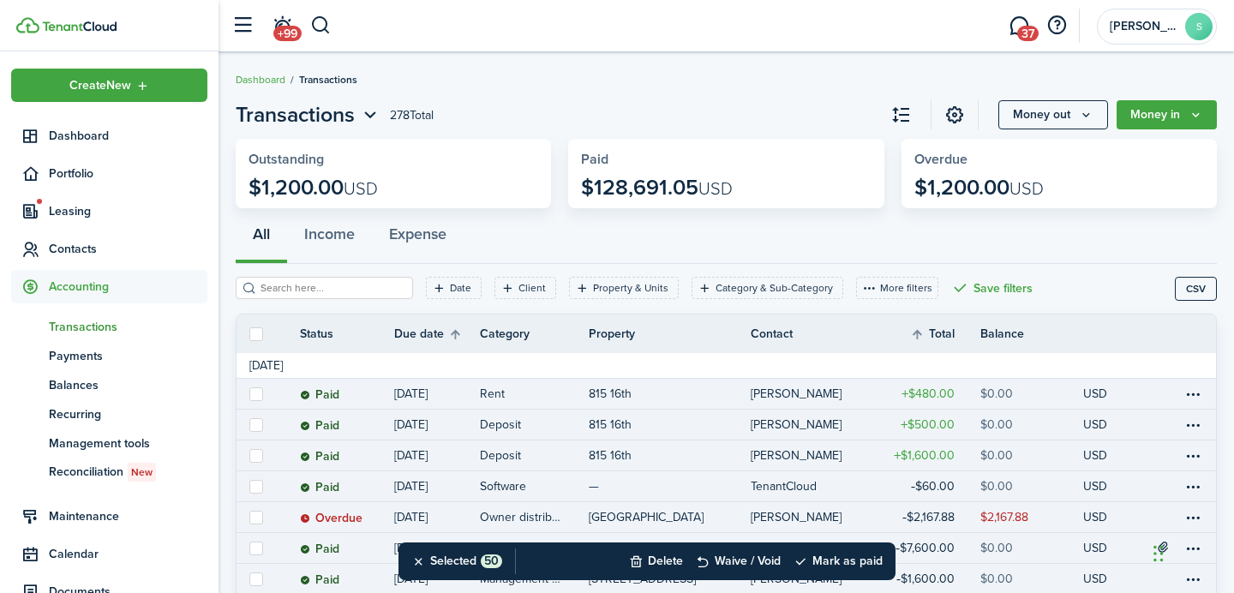
checkbox input "false"
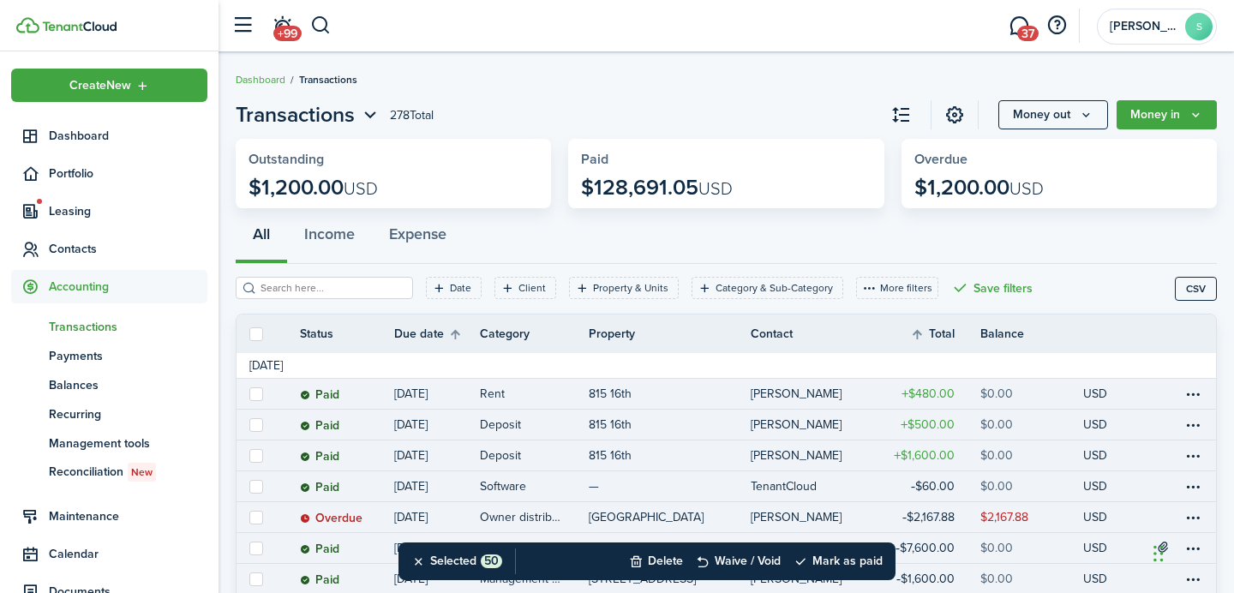
checkbox input "false"
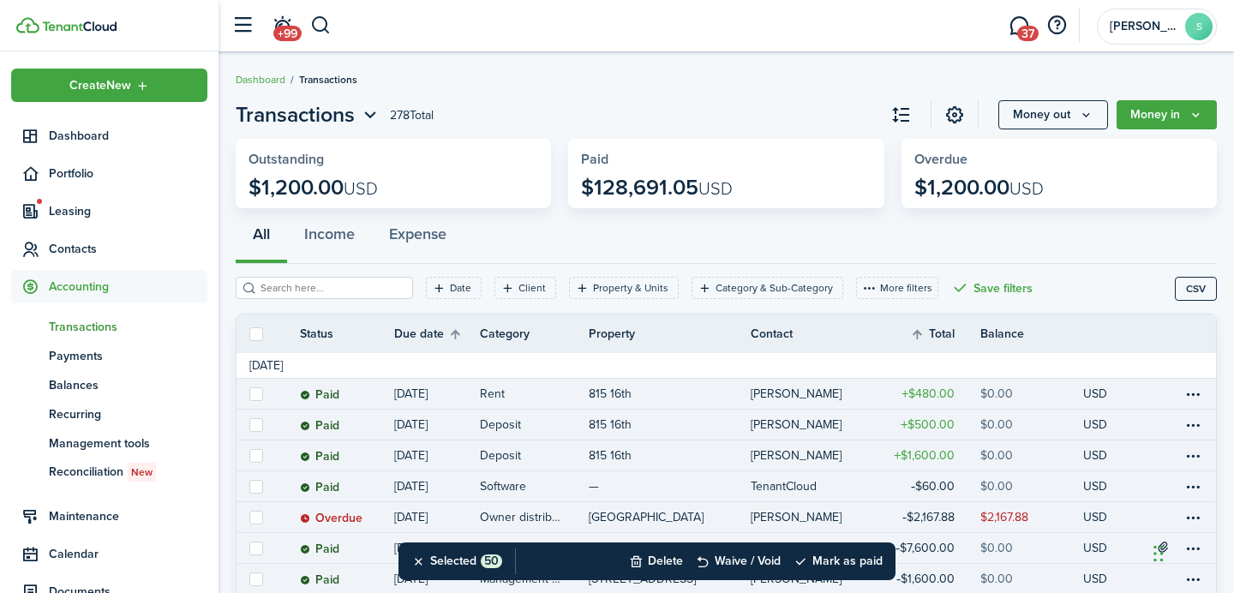
checkbox input "false"
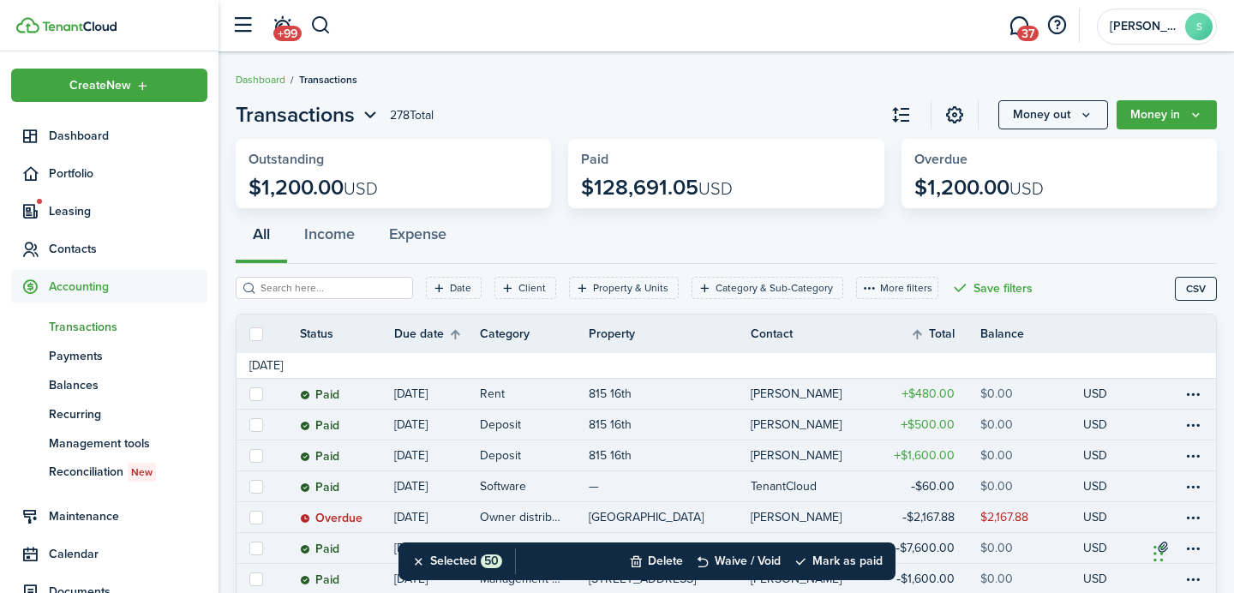
checkbox input "false"
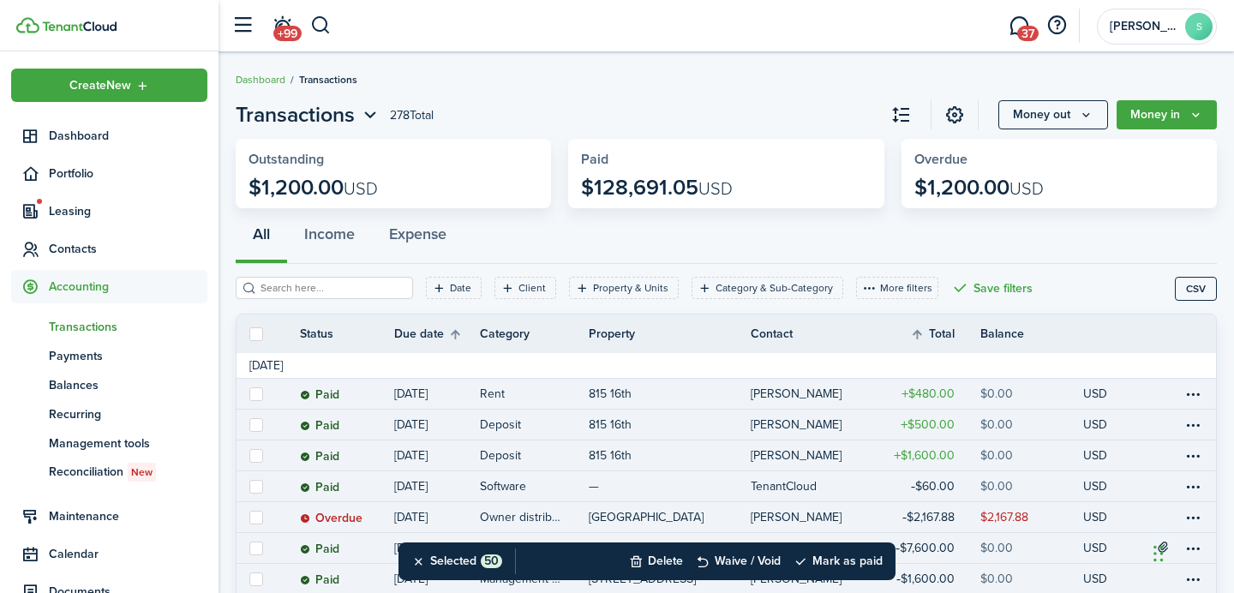
checkbox input "false"
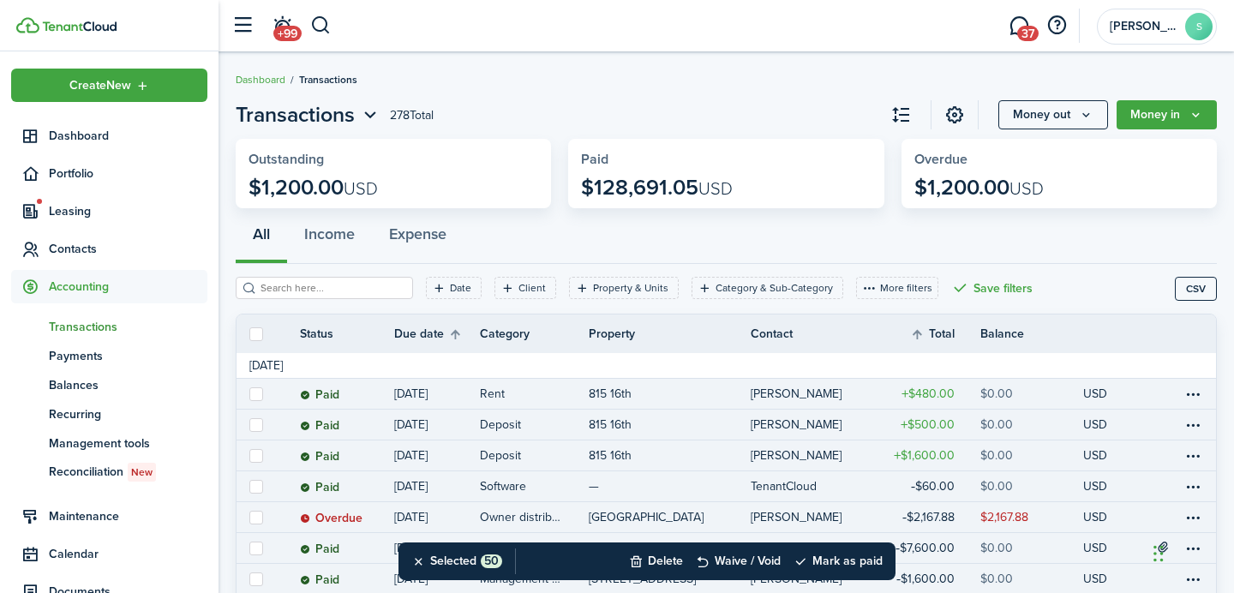
checkbox input "false"
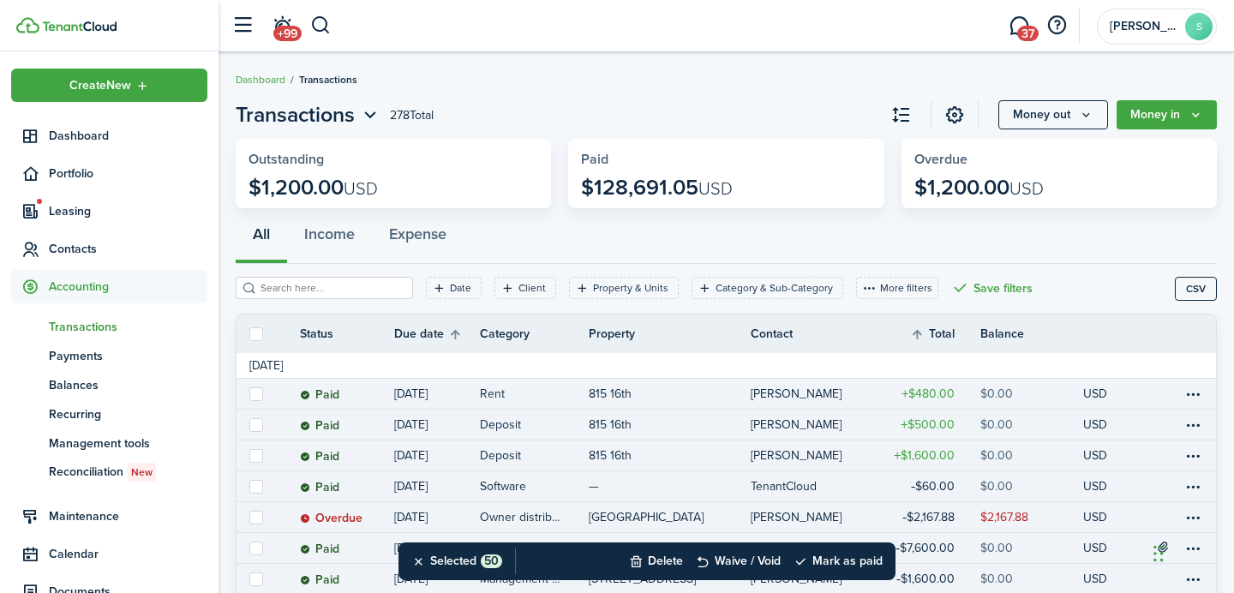
checkbox input "false"
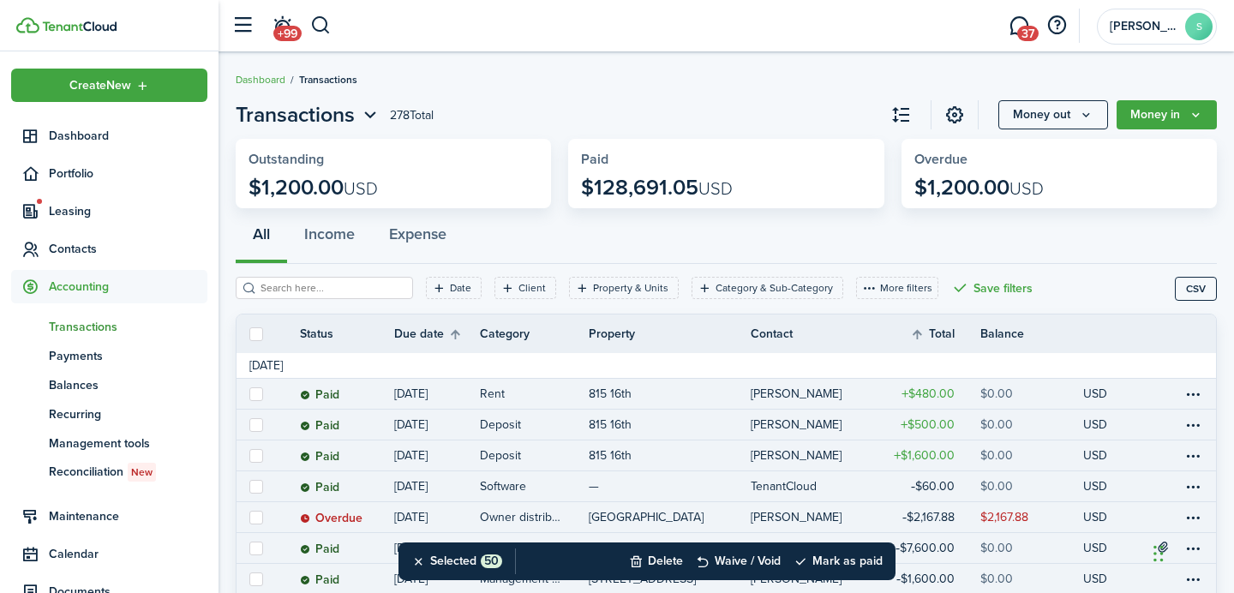
checkbox input "false"
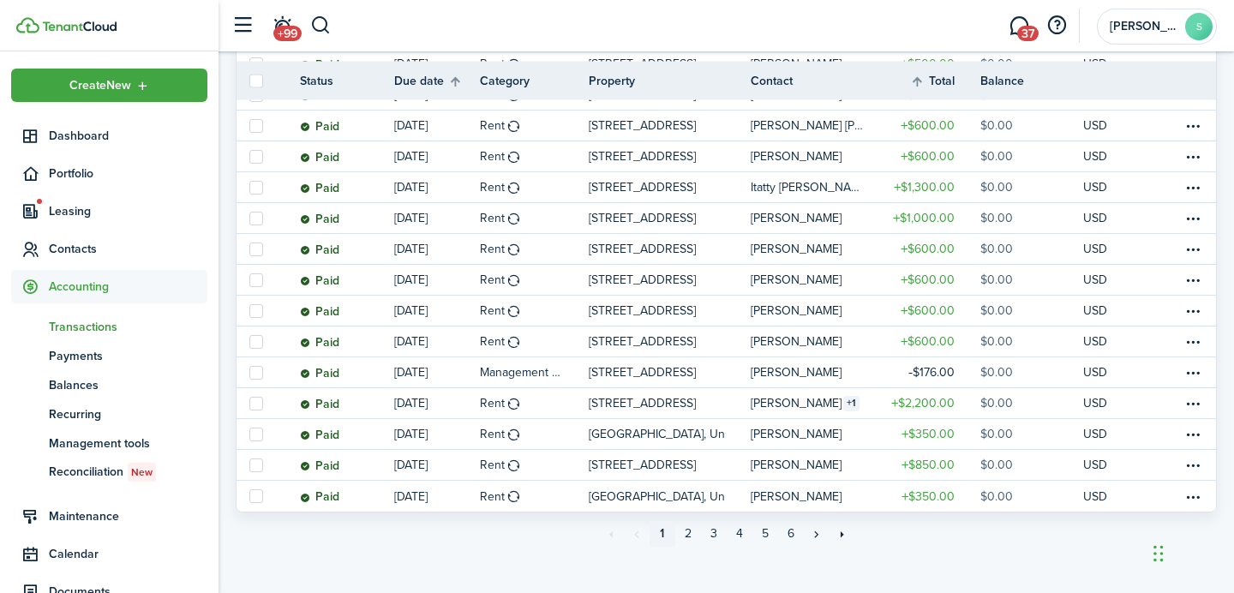
scroll to position [1419, 0]
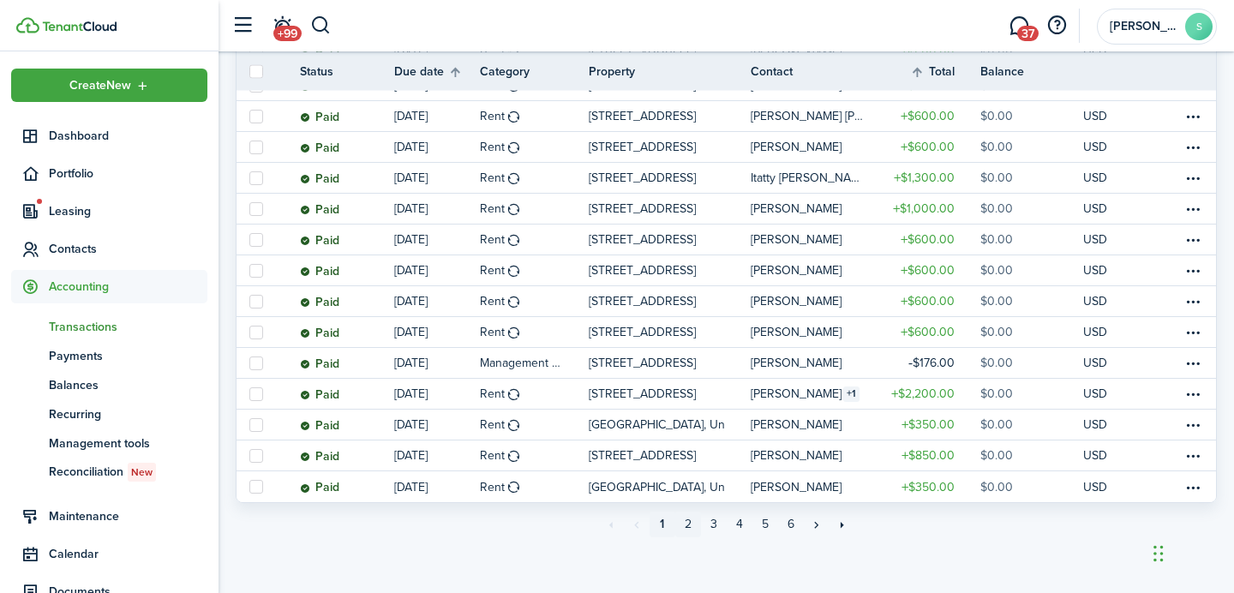
click at [690, 522] on link "2" at bounding box center [688, 524] width 26 height 26
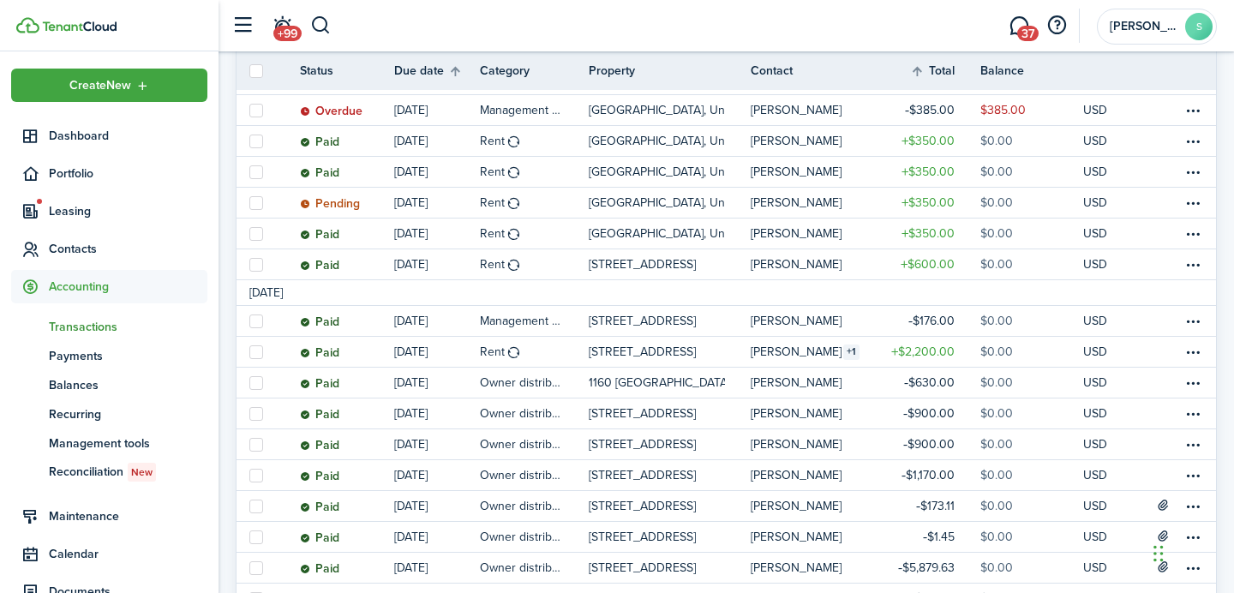
scroll to position [200, 0]
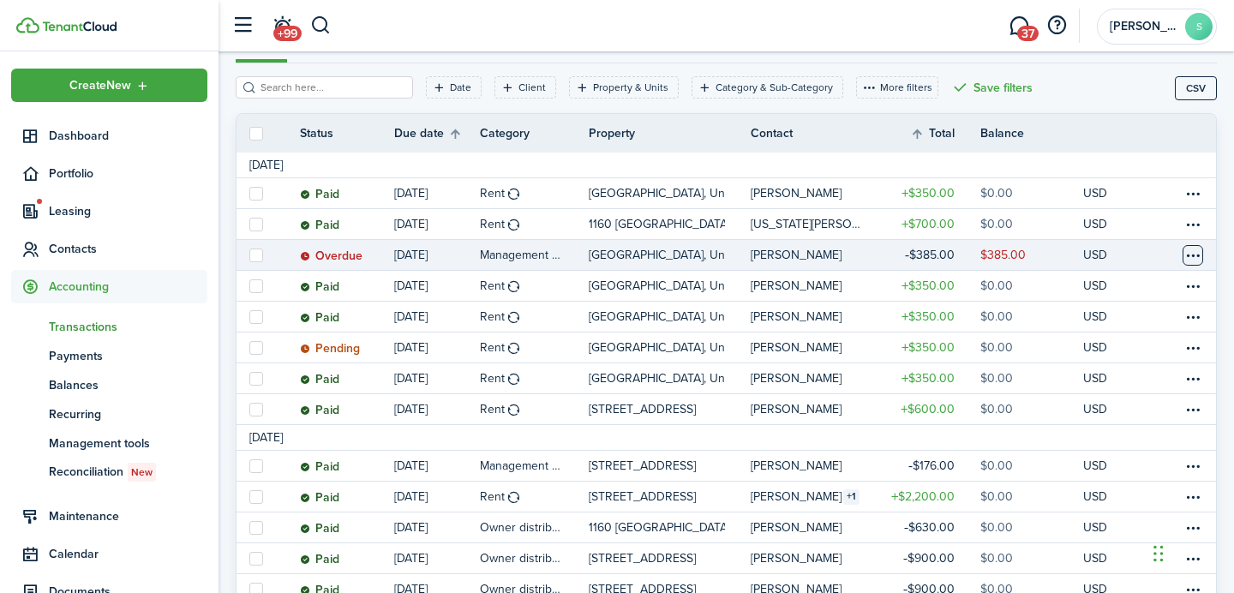
click at [1191, 252] on table-menu-btn-icon at bounding box center [1192, 255] width 21 height 21
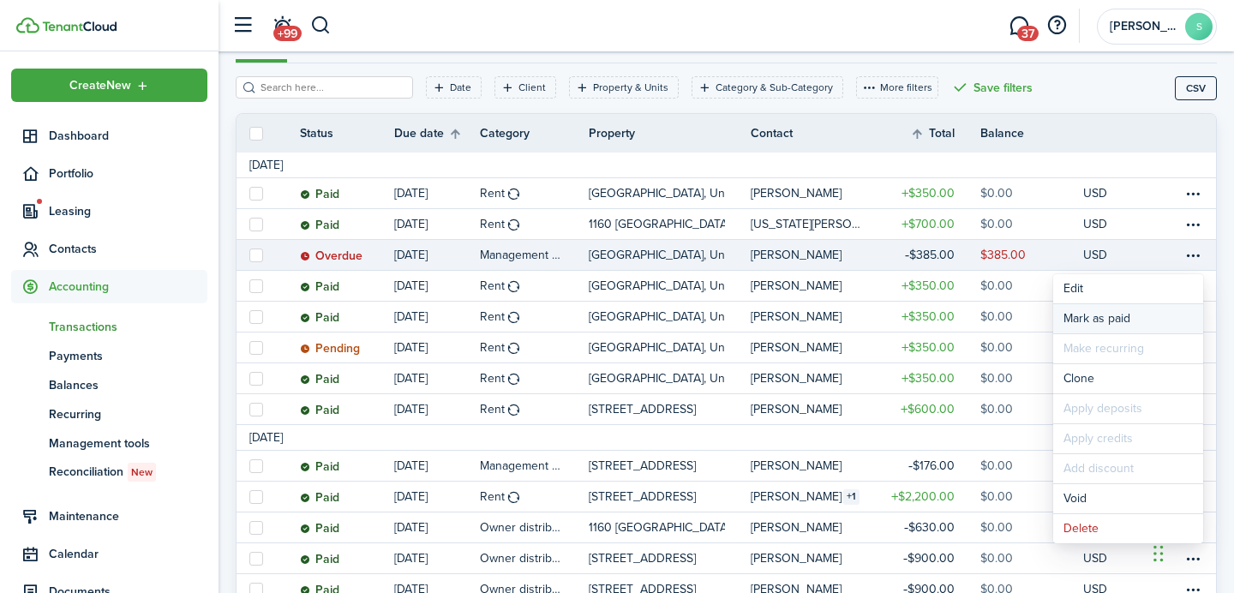
click at [1129, 320] on link "Mark as paid" at bounding box center [1128, 318] width 150 height 29
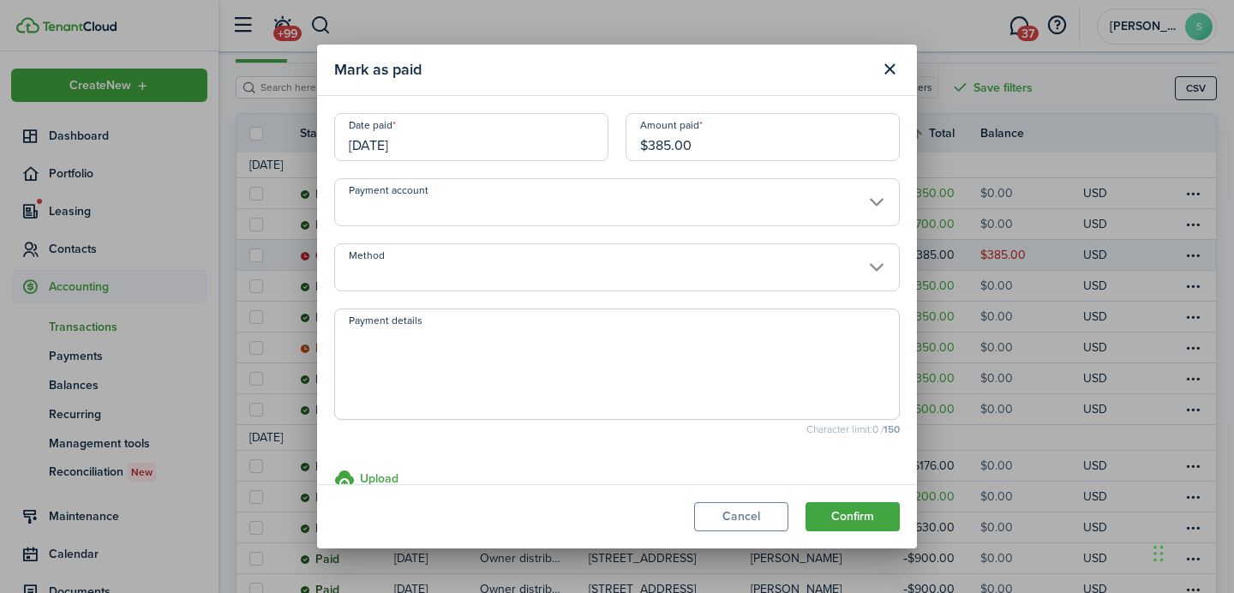
click at [625, 208] on input "Payment account" at bounding box center [616, 202] width 565 height 48
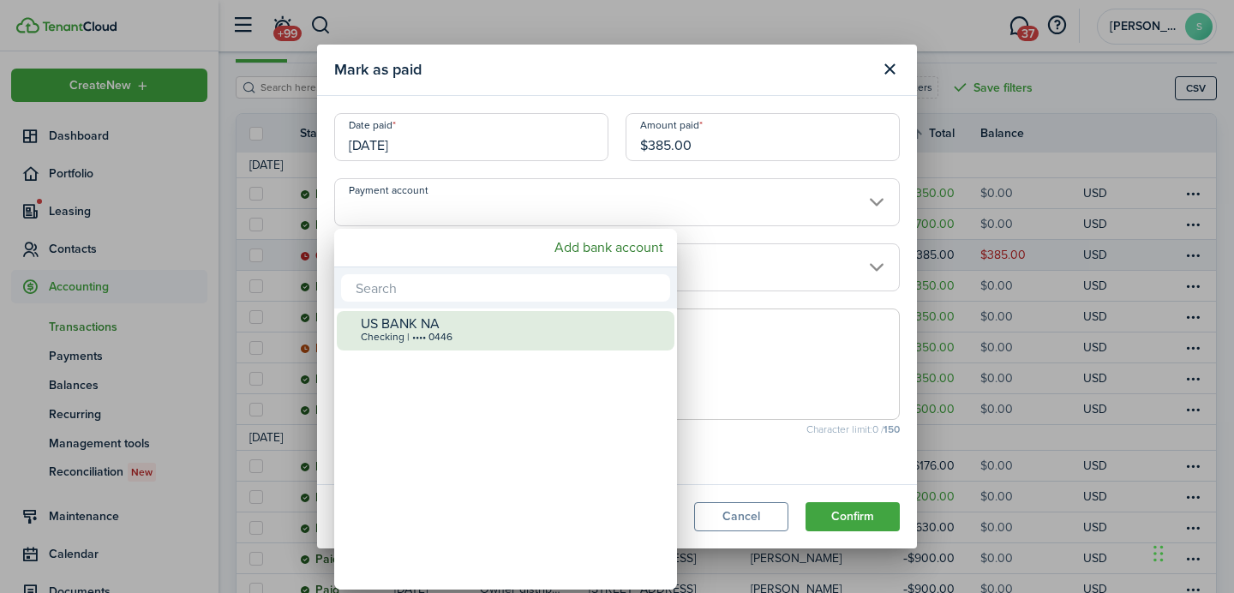
click at [516, 333] on div "Checking | •••• 0446" at bounding box center [512, 338] width 303 height 12
type input "•••• •••• •••• 0446"
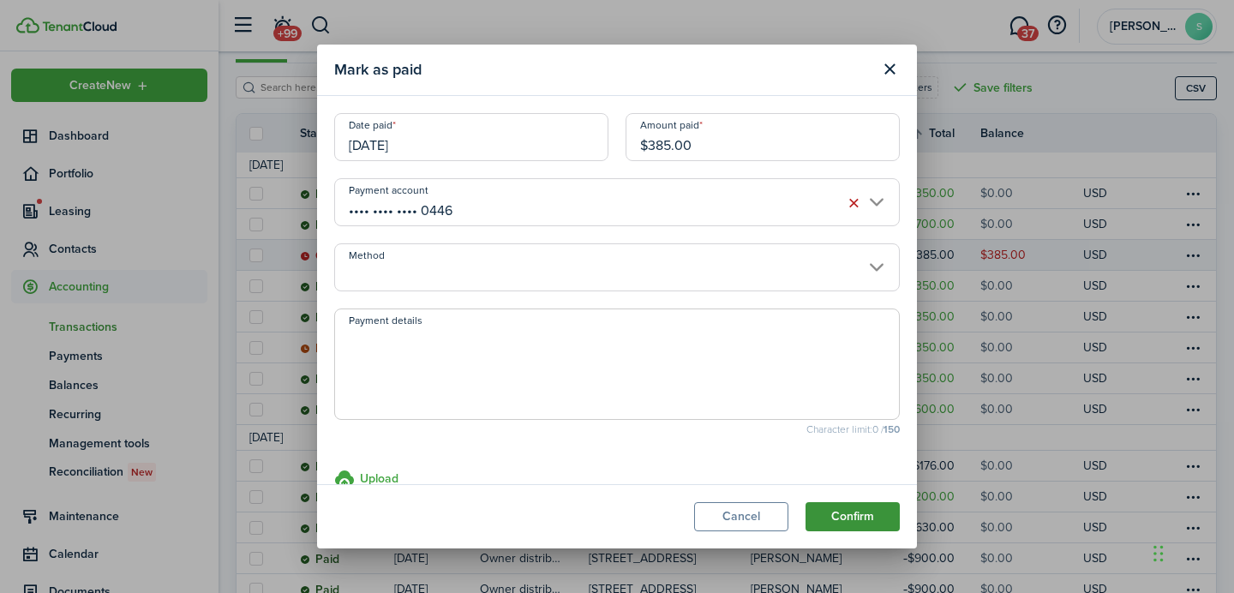
click at [840, 507] on button "Confirm" at bounding box center [852, 516] width 94 height 29
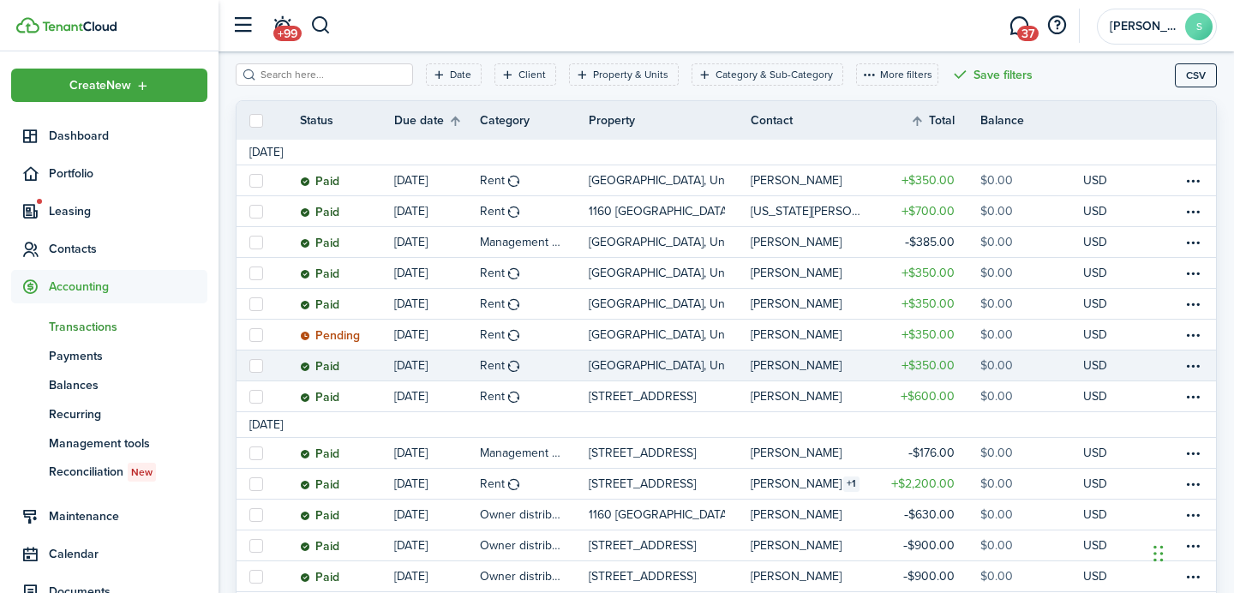
scroll to position [164, 0]
